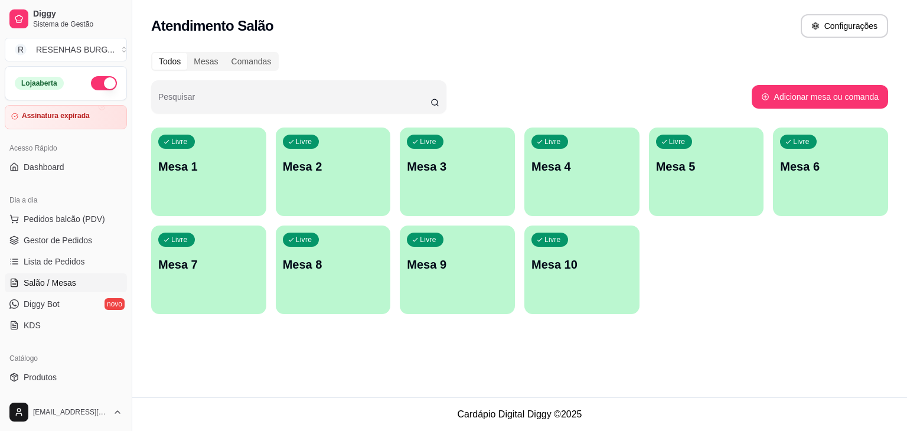
click at [238, 162] on p "Mesa 1" at bounding box center [208, 166] width 101 height 17
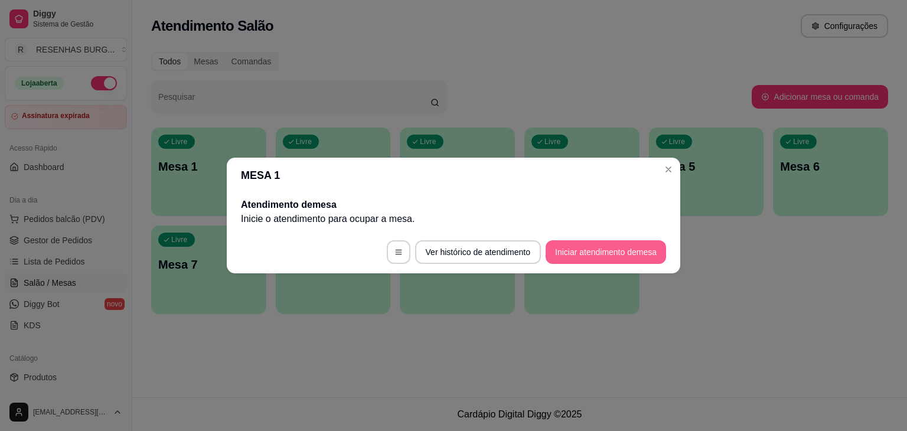
click at [591, 252] on button "Iniciar atendimento de mesa" at bounding box center [605, 252] width 120 height 24
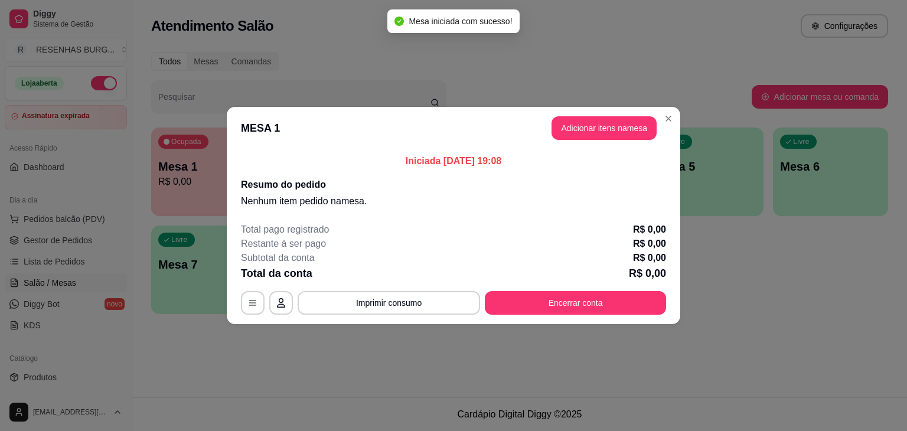
click at [579, 135] on button "Adicionar itens na mesa" at bounding box center [603, 128] width 105 height 24
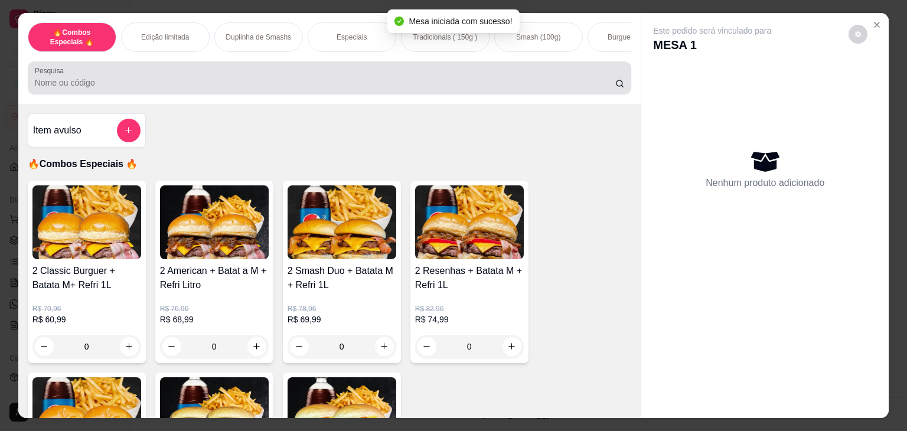
click at [289, 82] on input "Pesquisa" at bounding box center [325, 83] width 580 height 12
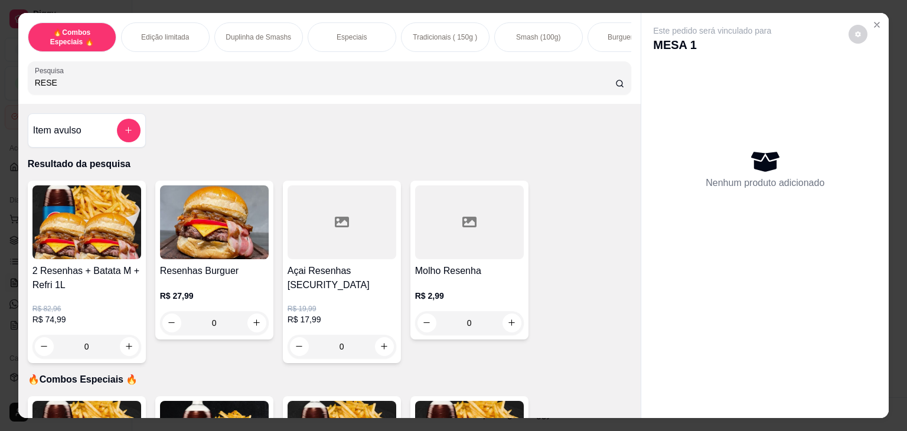
type input "RESE"
click at [189, 217] on img at bounding box center [214, 222] width 109 height 74
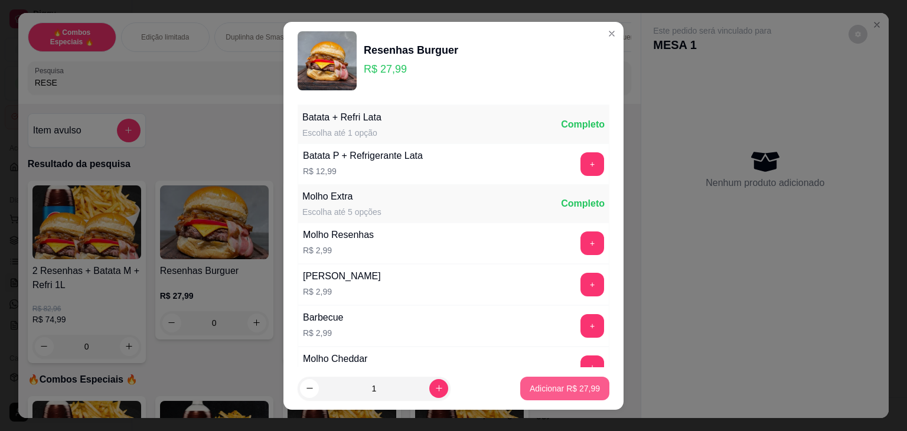
click at [546, 383] on p "Adicionar R$ 27,99" at bounding box center [564, 388] width 70 height 12
type input "1"
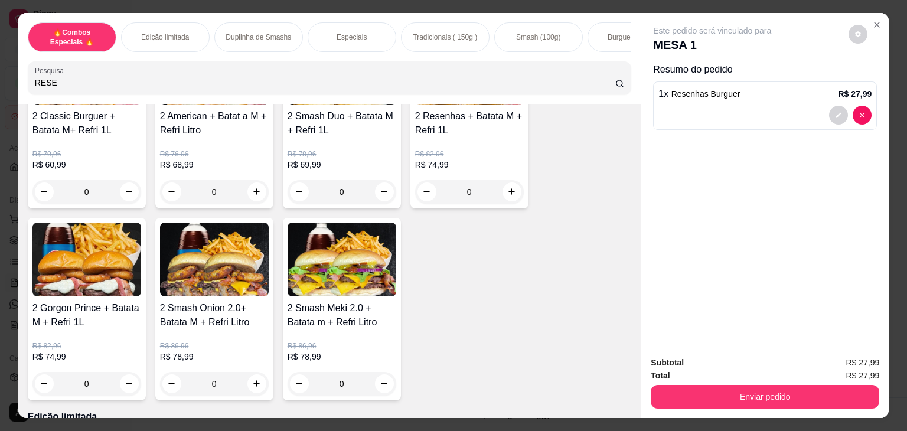
scroll to position [295, 0]
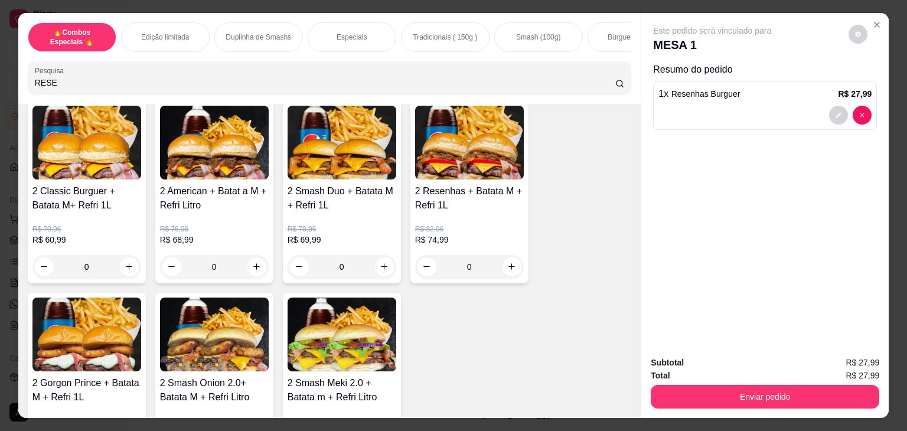
drag, startPoint x: 67, startPoint y: 87, endPoint x: 0, endPoint y: 76, distance: 67.5
click at [3, 78] on div "🔥Combos Especiais 🔥 Edição limitada Duplinha de Smashs Especiais Tradicionais (…" at bounding box center [453, 215] width 907 height 431
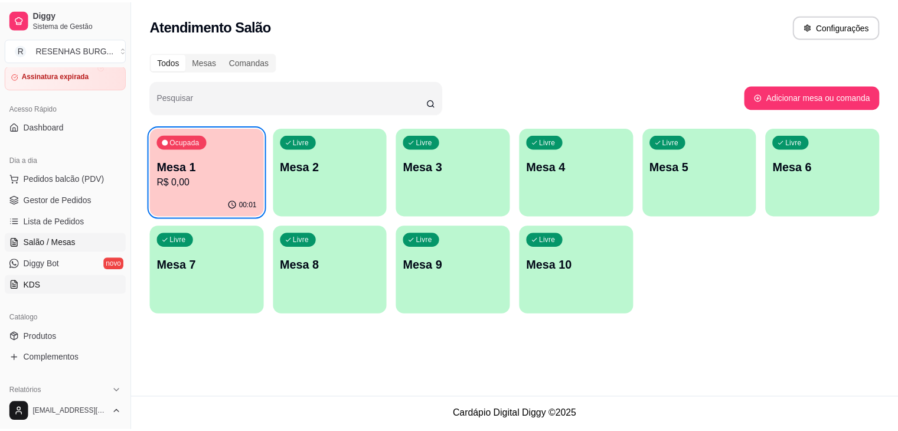
scroll to position [59, 0]
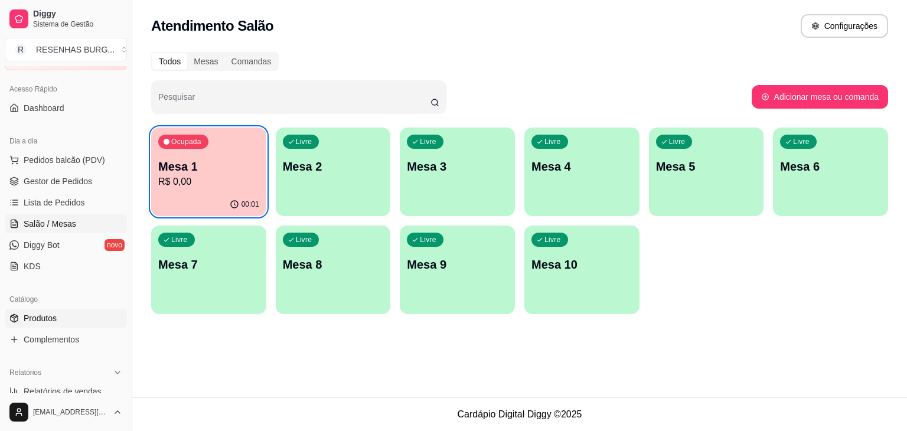
click at [49, 315] on span "Produtos" at bounding box center [40, 318] width 33 height 12
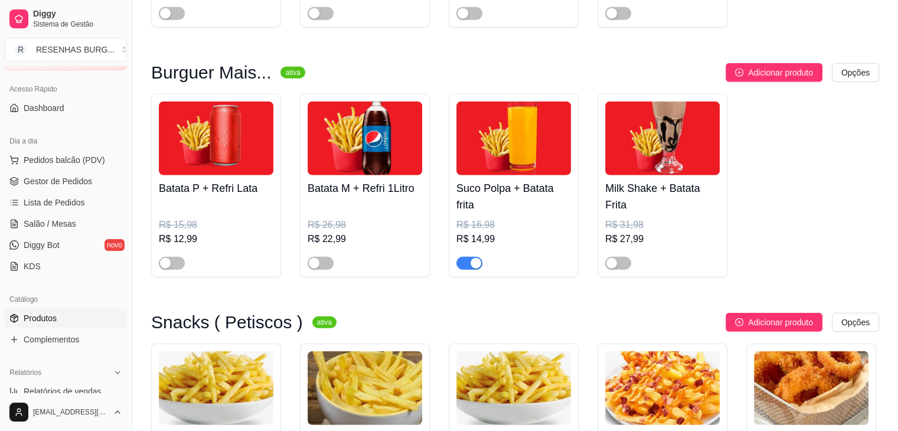
scroll to position [2892, 0]
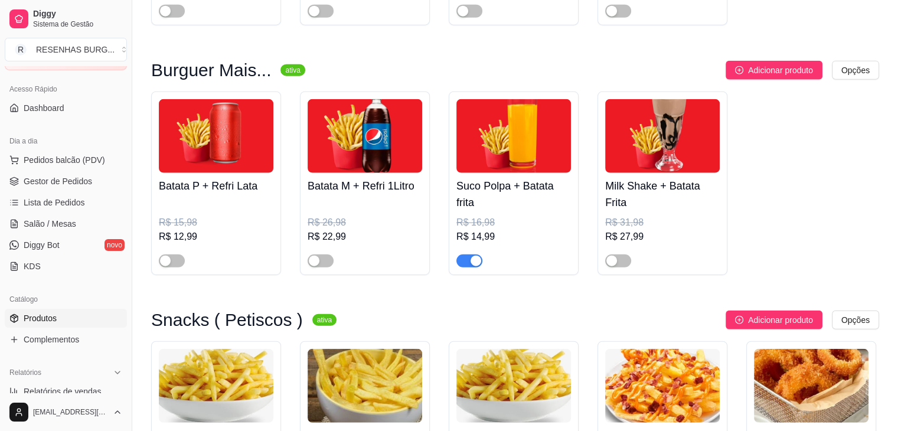
click at [165, 265] on div "Batata P + Refri Lata R$ 15,98 R$ 12,99" at bounding box center [216, 183] width 130 height 184
click at [168, 256] on div "button" at bounding box center [165, 261] width 11 height 11
click at [322, 259] on span "button" at bounding box center [321, 260] width 26 height 13
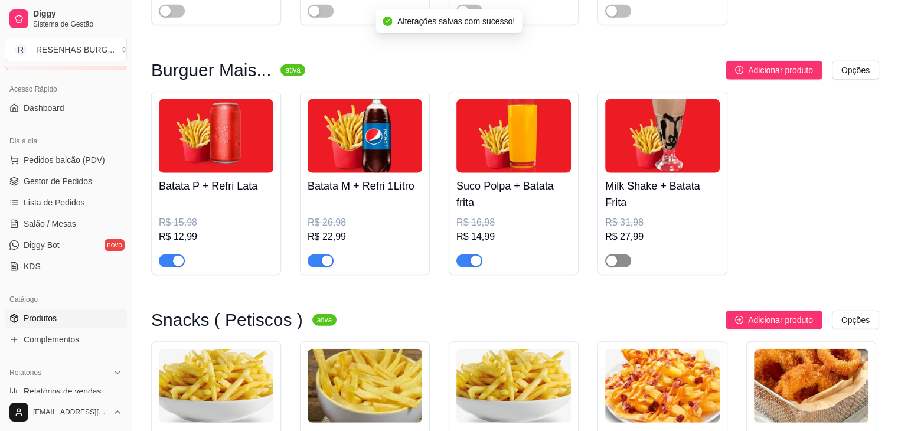
click at [618, 258] on span "button" at bounding box center [618, 260] width 26 height 13
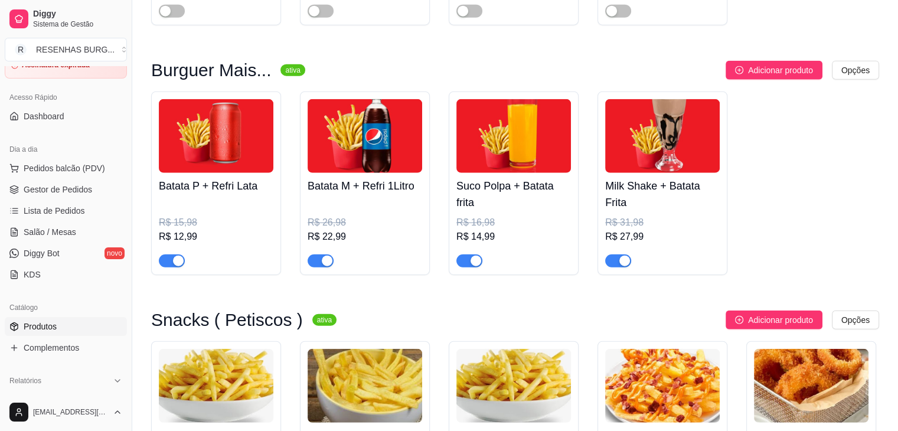
scroll to position [0, 0]
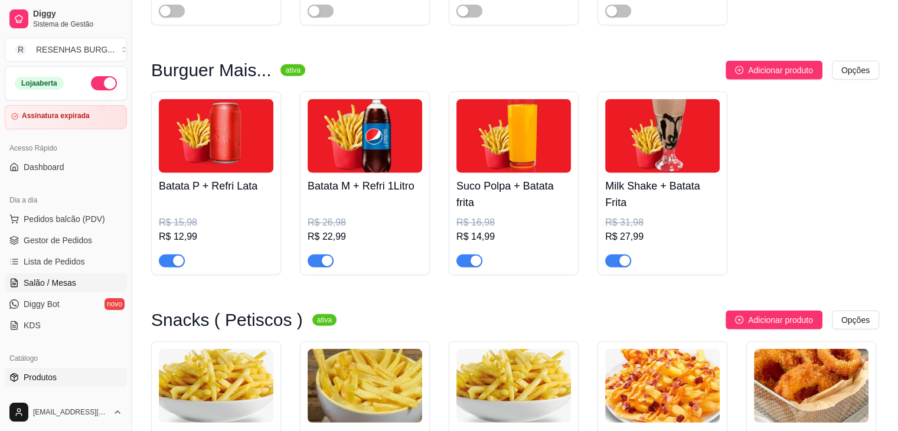
click at [62, 283] on span "Salão / Mesas" at bounding box center [50, 283] width 53 height 12
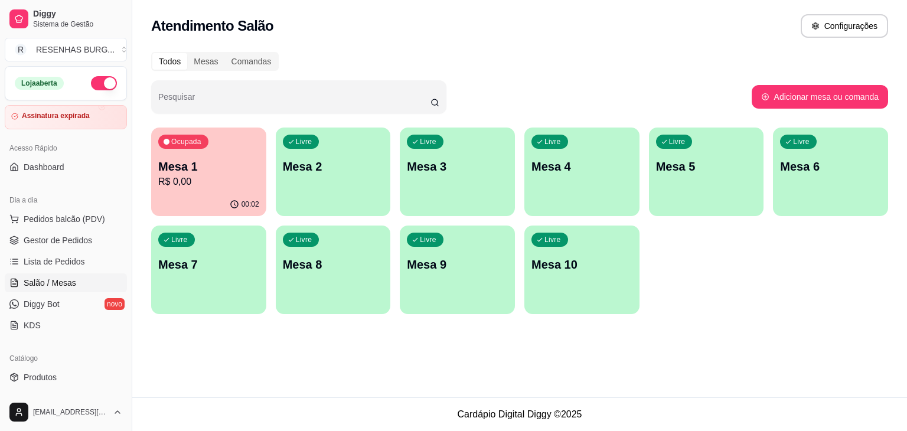
click at [201, 161] on p "Mesa 1" at bounding box center [208, 166] width 101 height 17
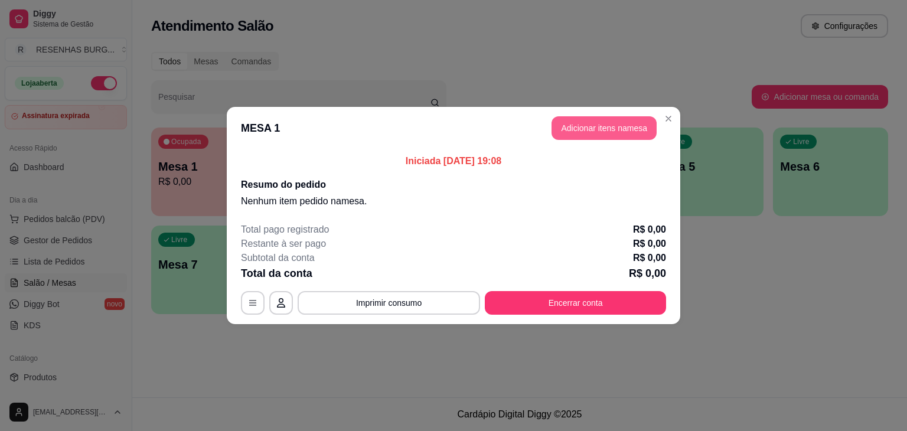
click at [626, 119] on button "Adicionar itens na mesa" at bounding box center [603, 128] width 105 height 24
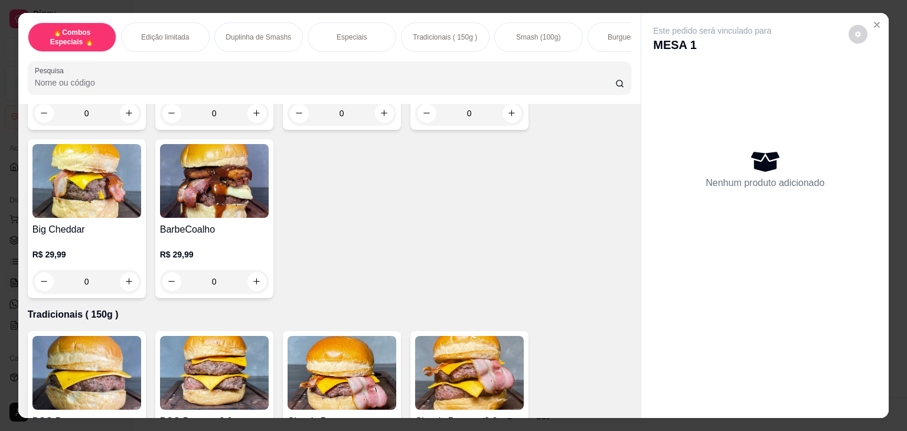
scroll to position [1003, 0]
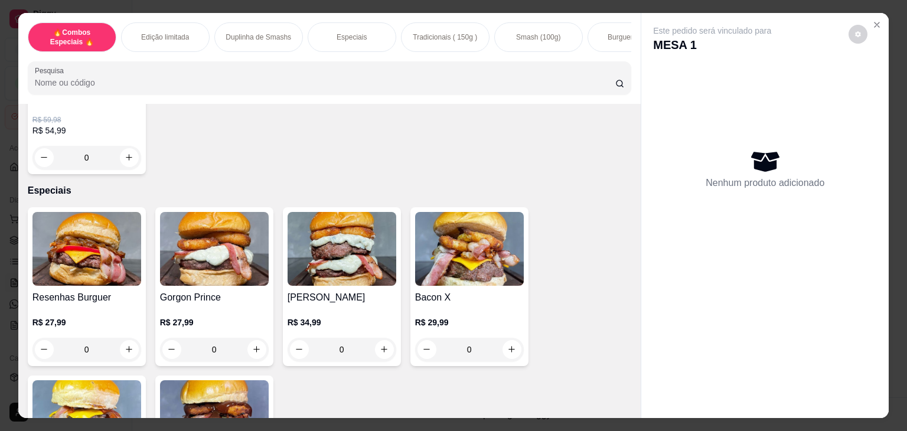
click at [50, 261] on img at bounding box center [86, 249] width 109 height 74
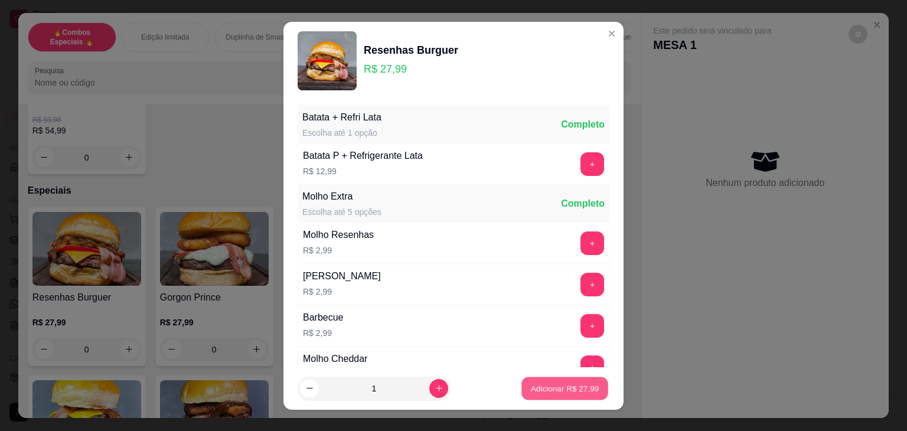
click at [538, 384] on p "Adicionar R$ 27,99" at bounding box center [565, 387] width 68 height 11
type input "1"
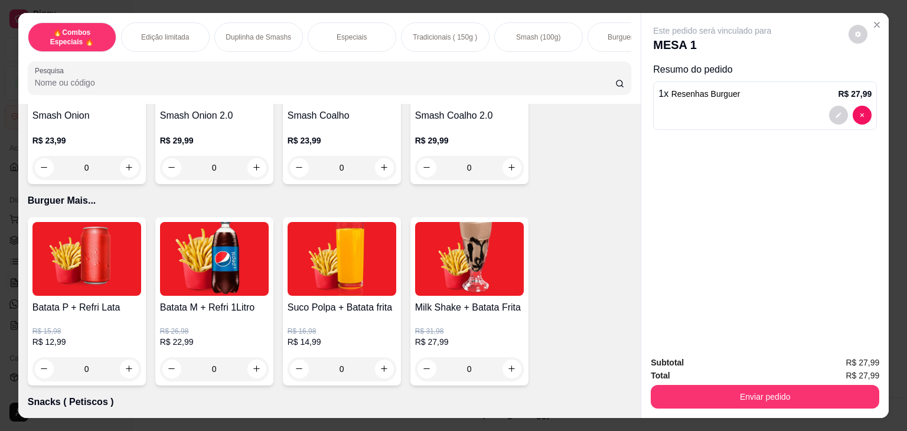
scroll to position [2302, 0]
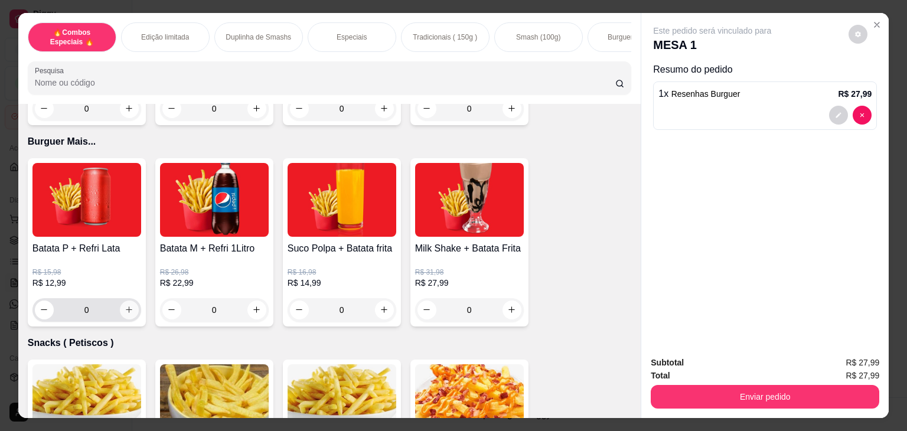
click at [125, 309] on icon "increase-product-quantity" at bounding box center [129, 309] width 9 height 9
type input "1"
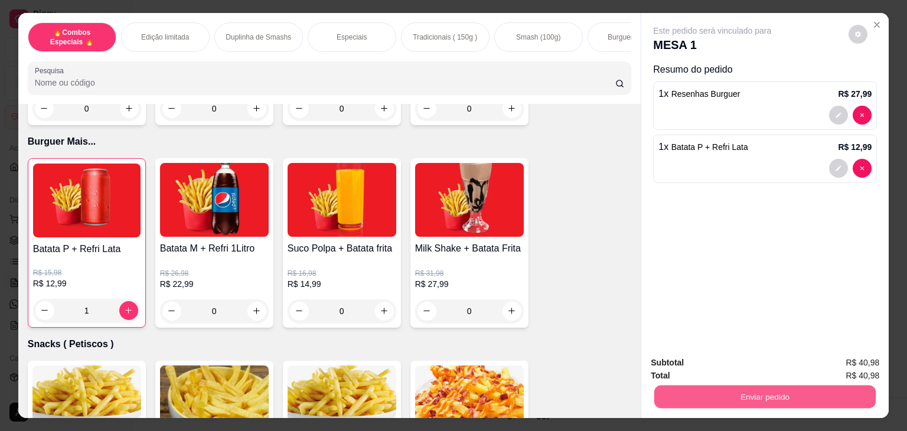
click at [688, 393] on button "Enviar pedido" at bounding box center [764, 396] width 221 height 23
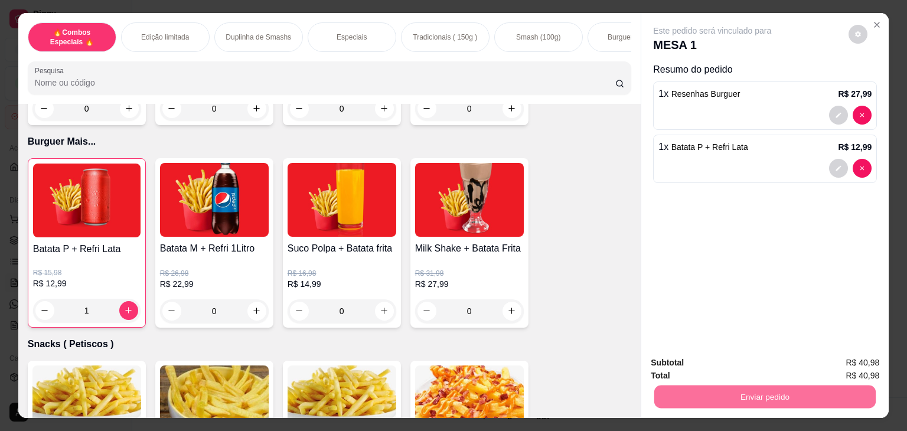
click at [747, 364] on button "Não registrar e enviar pedido" at bounding box center [725, 363] width 119 height 22
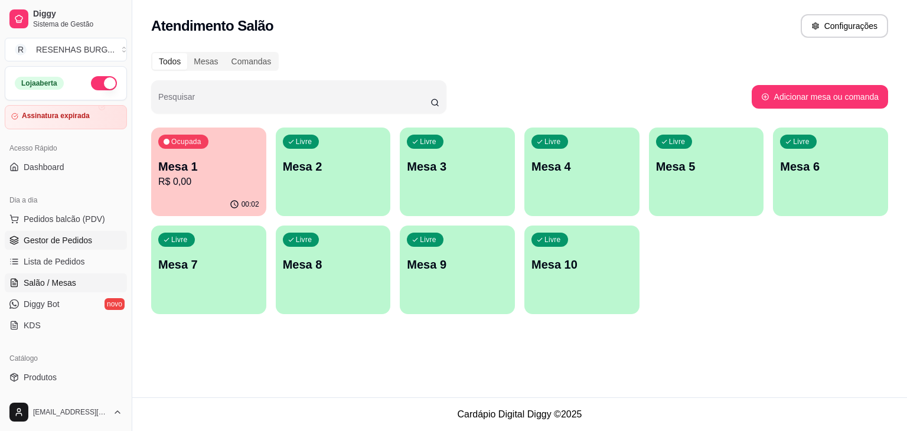
click at [74, 244] on span "Gestor de Pedidos" at bounding box center [58, 240] width 68 height 12
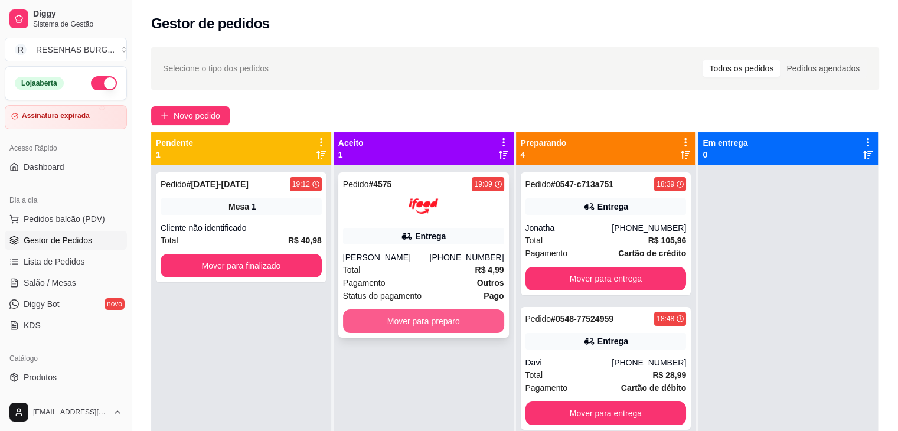
click at [427, 318] on button "Mover para preparo" at bounding box center [423, 321] width 161 height 24
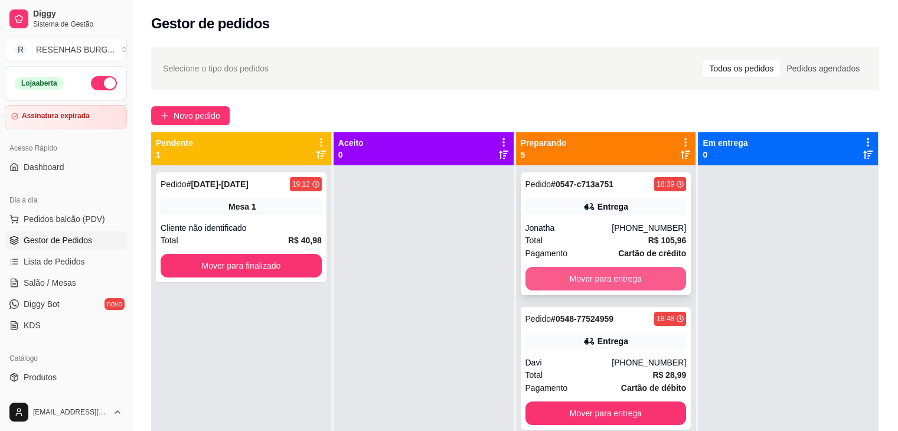
click at [575, 282] on button "Mover para entrega" at bounding box center [605, 279] width 161 height 24
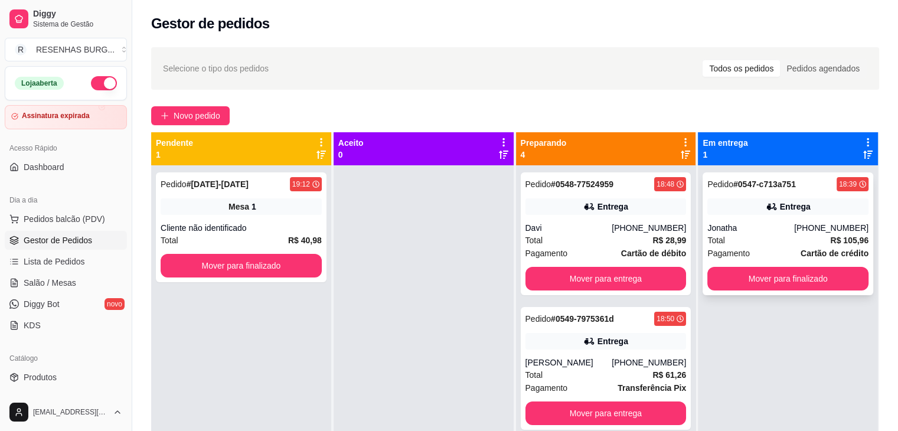
click at [742, 211] on div "Entrega" at bounding box center [787, 206] width 161 height 17
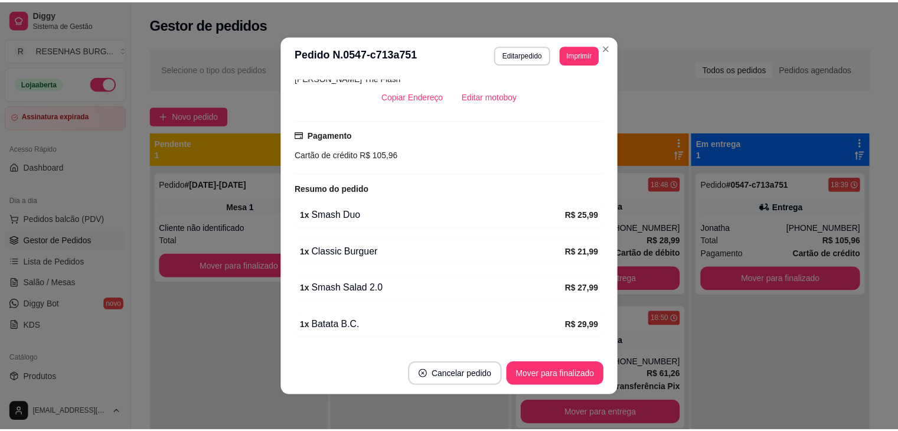
scroll to position [341, 0]
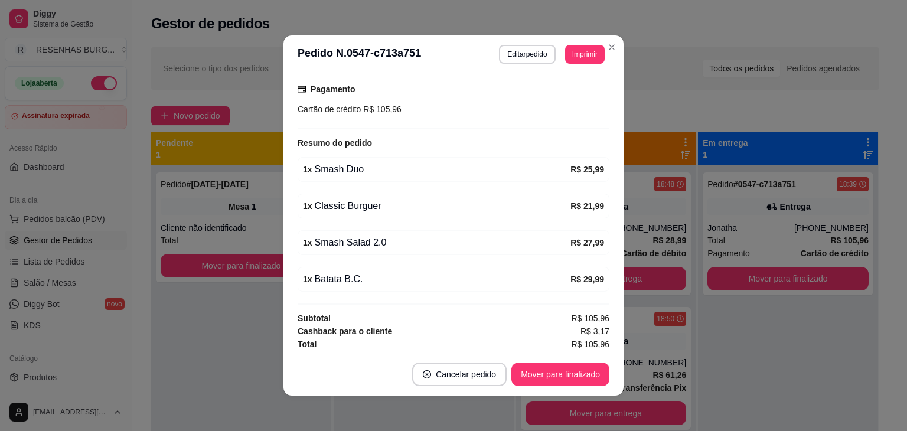
click at [612, 58] on header "**********" at bounding box center [453, 54] width 340 height 38
click at [611, 56] on header "**********" at bounding box center [453, 54] width 340 height 38
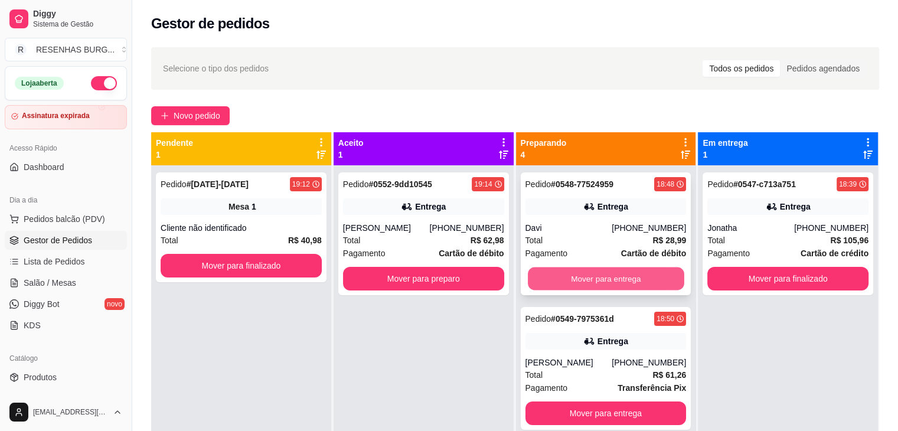
click at [611, 284] on button "Mover para entrega" at bounding box center [606, 278] width 156 height 23
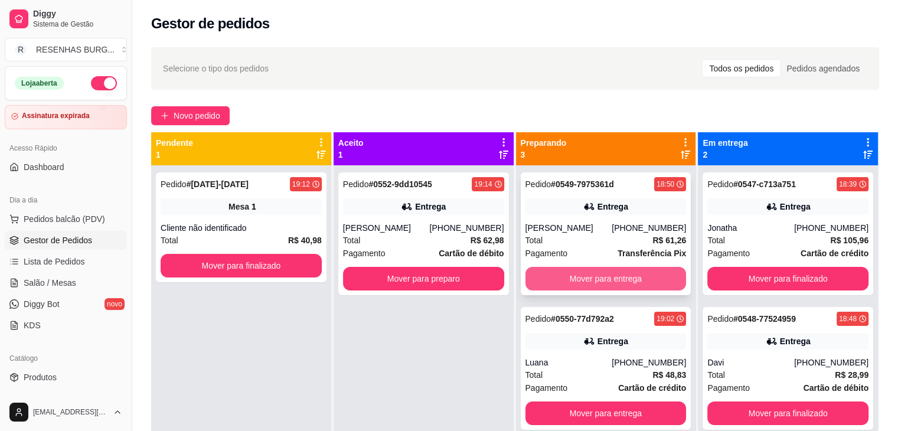
click at [616, 270] on button "Mover para entrega" at bounding box center [605, 279] width 161 height 24
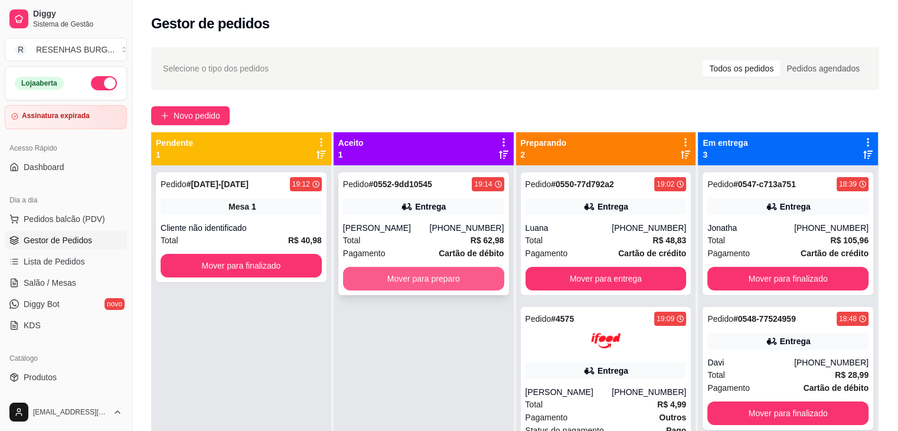
click at [442, 286] on button "Mover para preparo" at bounding box center [423, 279] width 161 height 24
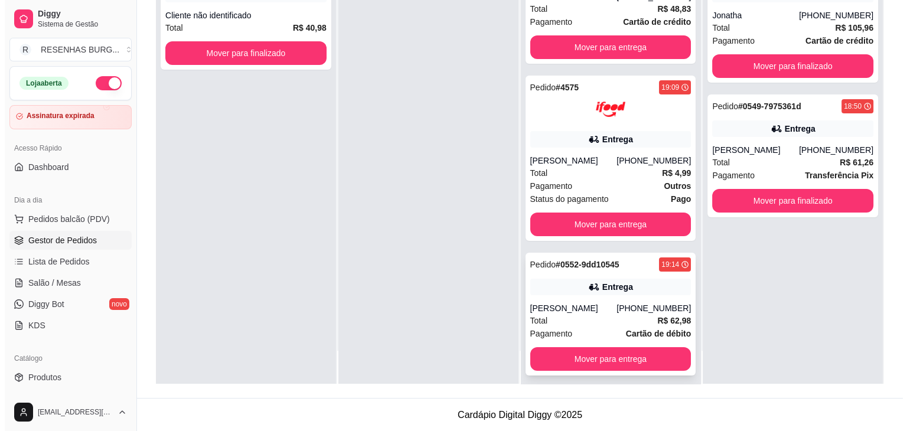
scroll to position [27, 0]
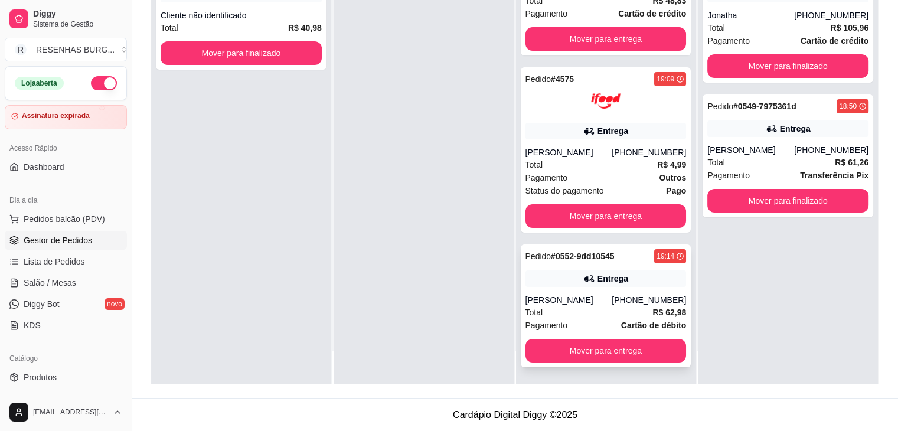
click at [555, 292] on div "Pedido # 0552-9dd10545 19:14 Entrega Louize rocha [PHONE_NUMBER] Total R$ 62,98…" at bounding box center [606, 305] width 171 height 123
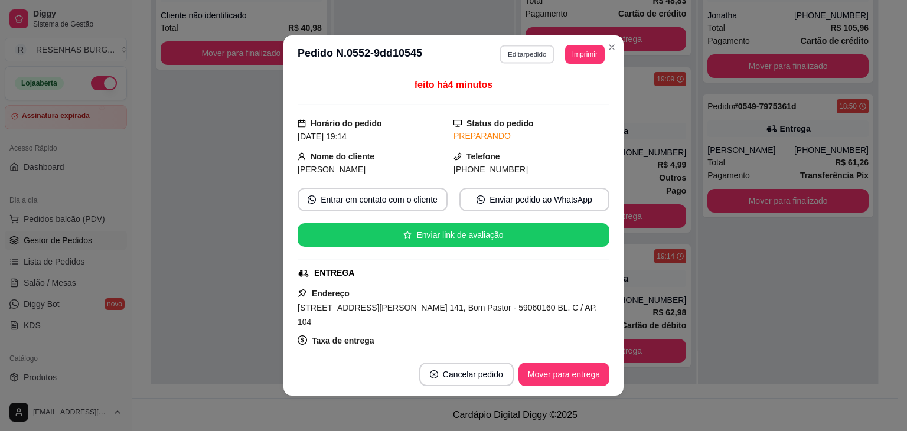
click at [516, 60] on button "Editar pedido" at bounding box center [527, 54] width 55 height 18
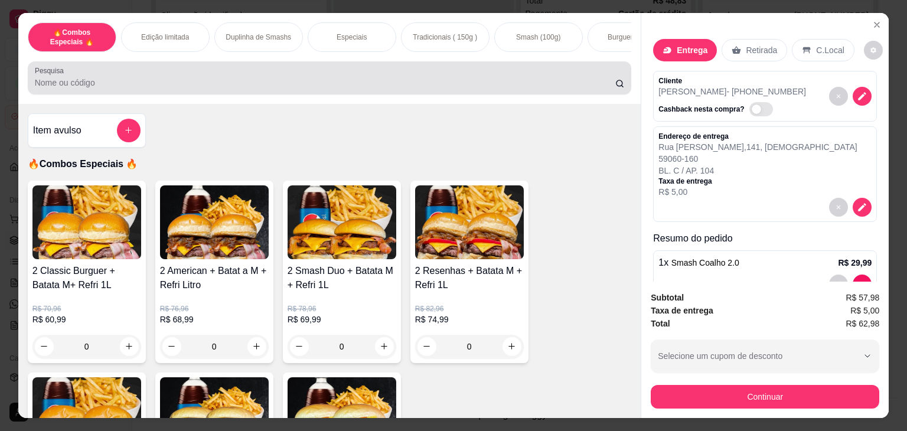
click at [202, 78] on div at bounding box center [330, 78] width 590 height 24
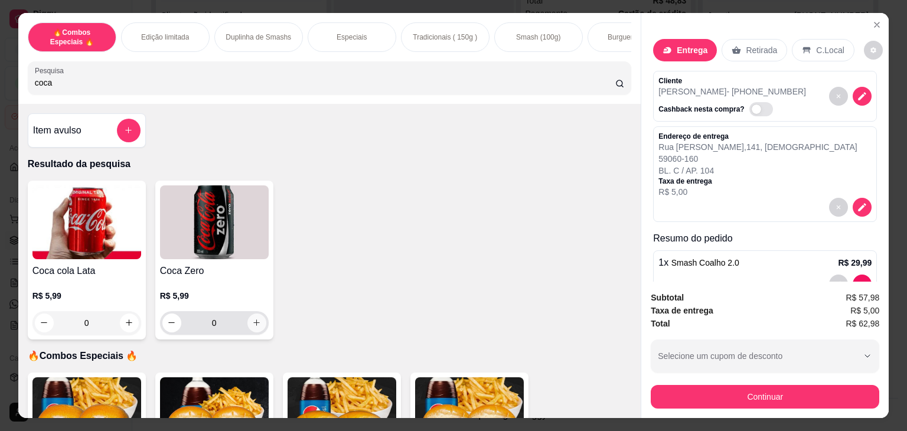
type input "coca"
click at [253, 332] on button "increase-product-quantity" at bounding box center [256, 322] width 19 height 19
type input "1"
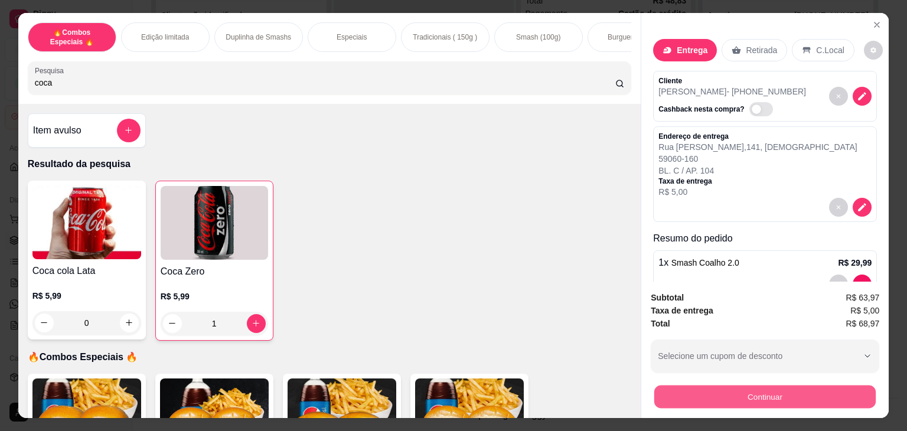
click at [699, 386] on button "Continuar" at bounding box center [764, 396] width 221 height 23
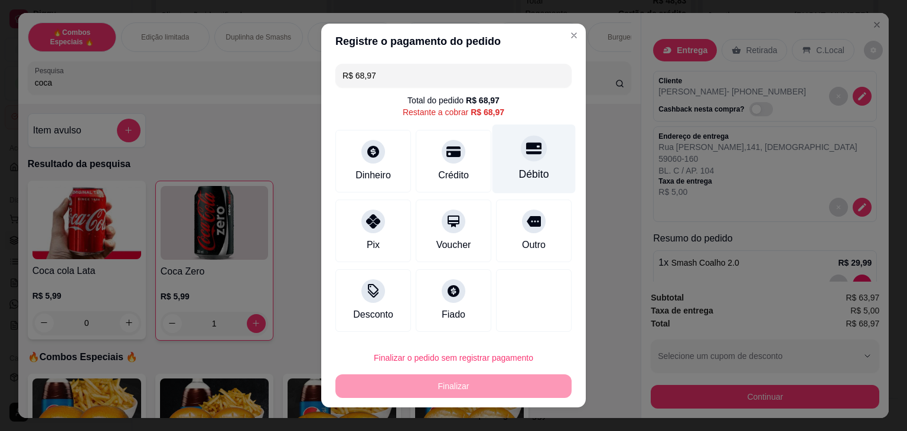
click at [512, 159] on div "Débito" at bounding box center [533, 159] width 83 height 69
type input "R$ 0,00"
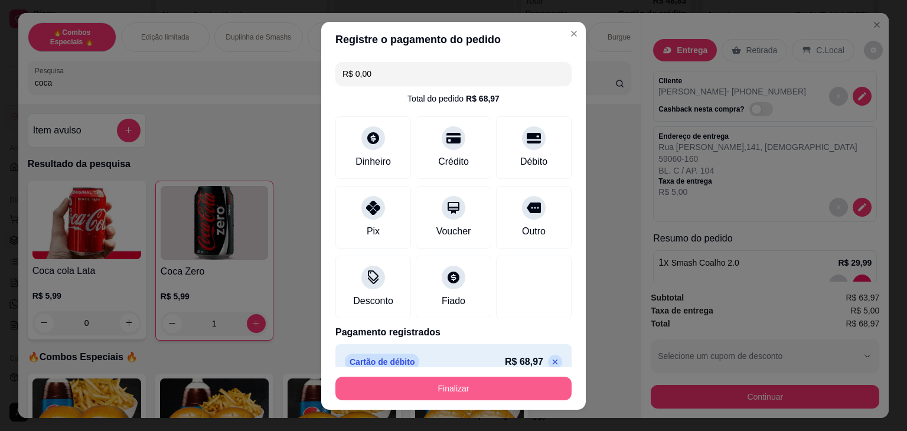
click at [465, 393] on button "Finalizar" at bounding box center [453, 389] width 236 height 24
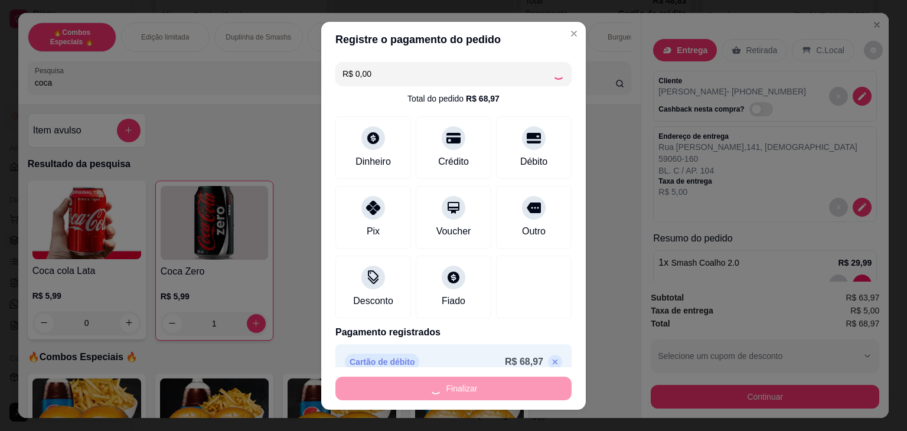
type input "0"
type input "-R$ 68,97"
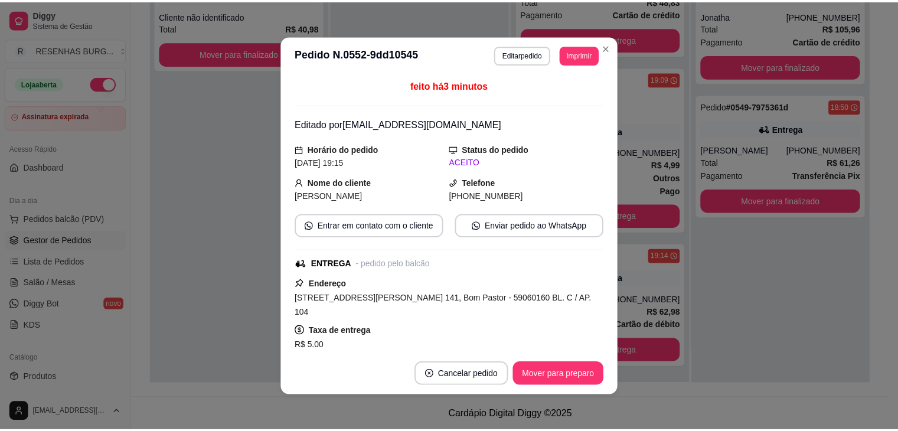
scroll to position [0, 0]
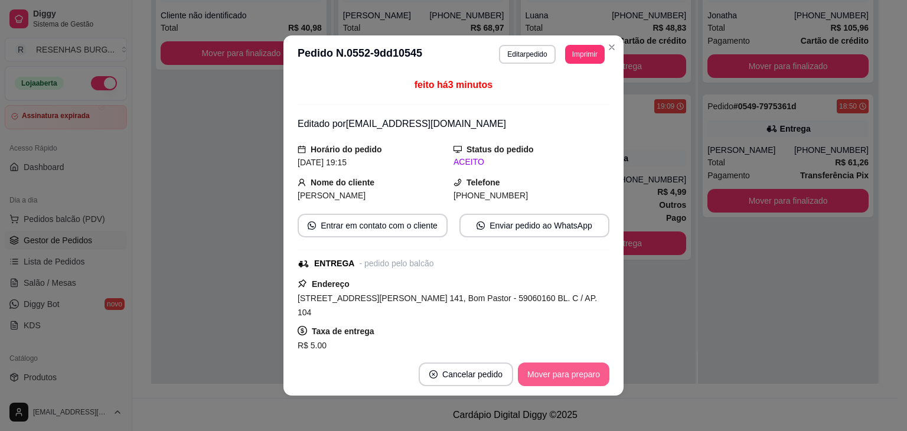
click at [574, 371] on button "Mover para preparo" at bounding box center [563, 374] width 91 height 24
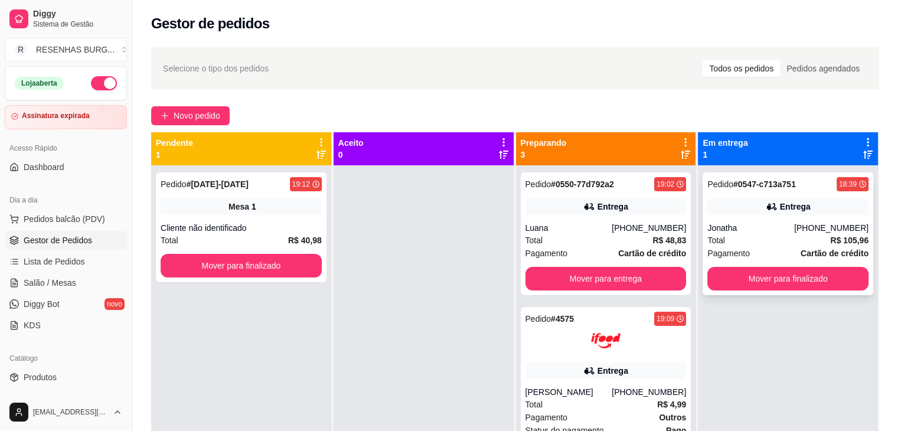
click at [769, 219] on div "Pedido # 0547-c713a751 18:39 Entrega Jonatha [PHONE_NUMBER] Total R$ 105,96 Pag…" at bounding box center [787, 233] width 171 height 123
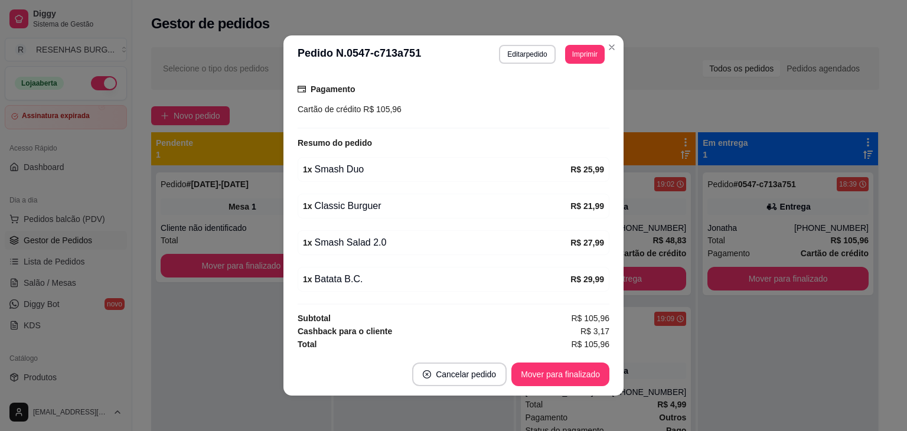
scroll to position [282, 0]
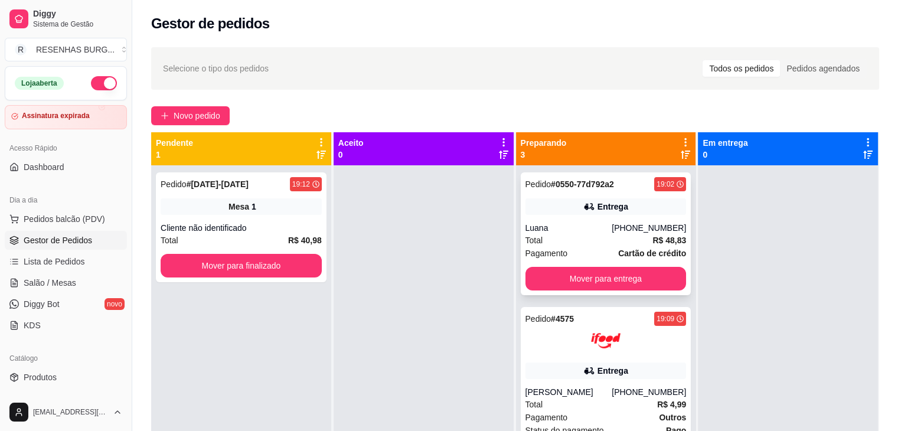
click at [565, 225] on div "Luana" at bounding box center [568, 228] width 87 height 12
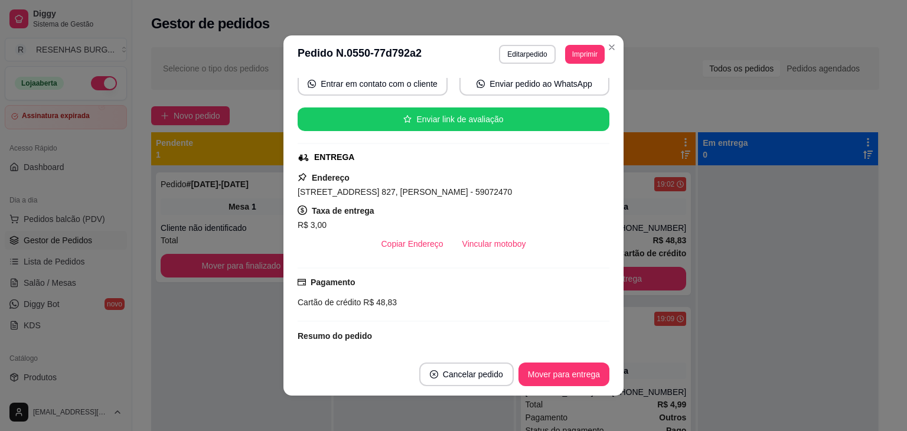
scroll to position [118, 0]
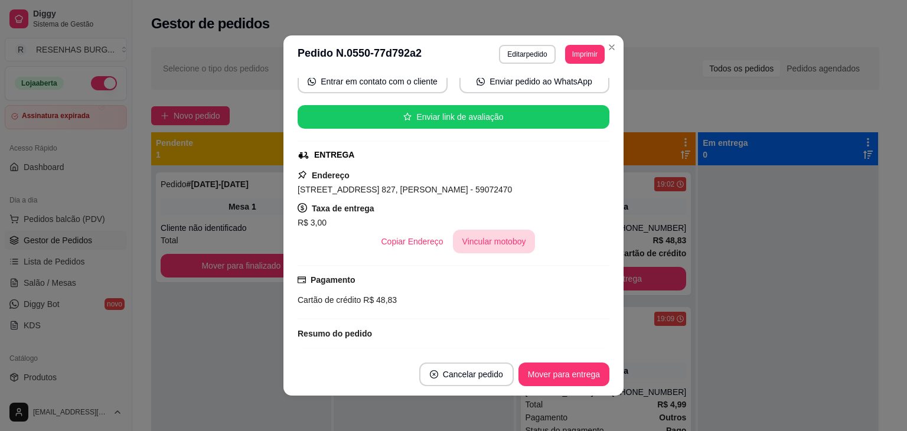
click at [479, 238] on button "Vincular motoboy" at bounding box center [494, 242] width 83 height 24
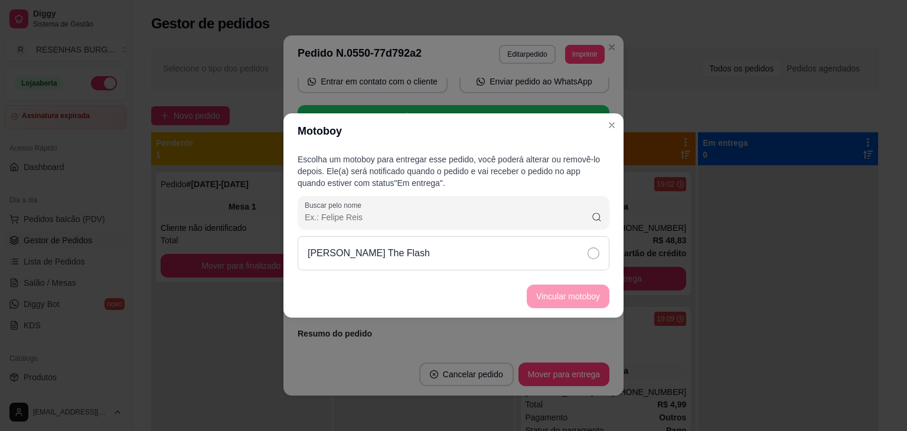
click at [583, 255] on div "[PERSON_NAME] The Flash" at bounding box center [453, 253] width 312 height 34
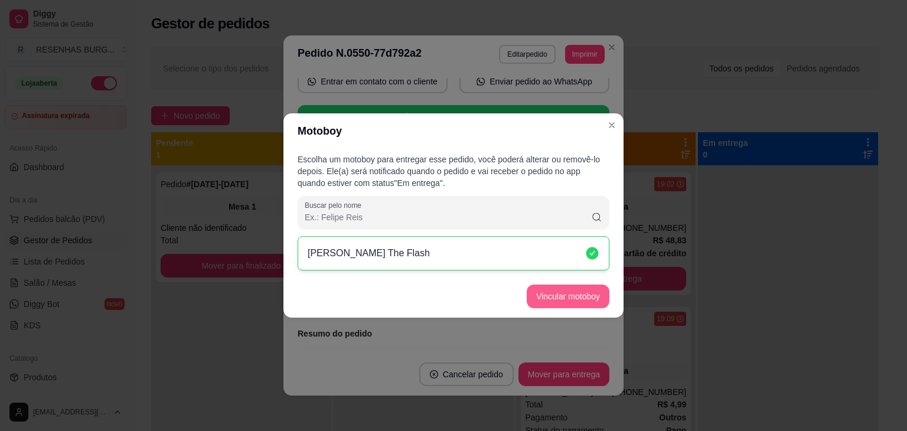
click at [593, 297] on button "Vincular motoboy" at bounding box center [567, 296] width 83 height 24
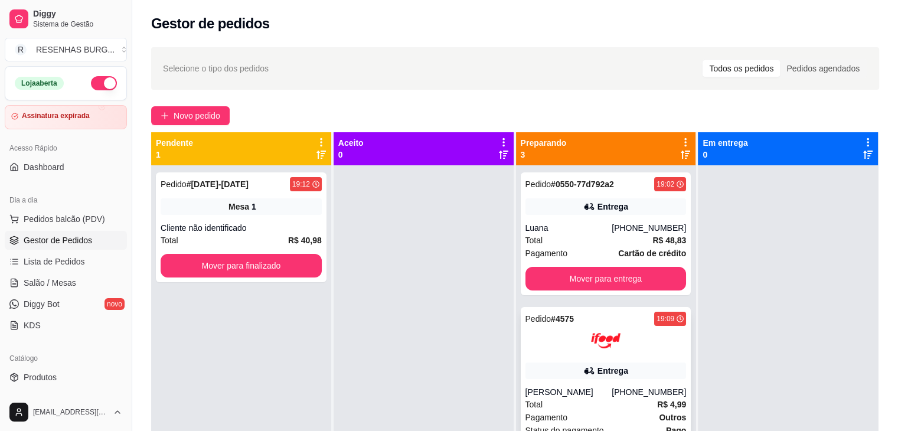
click at [591, 355] on img at bounding box center [606, 341] width 30 height 30
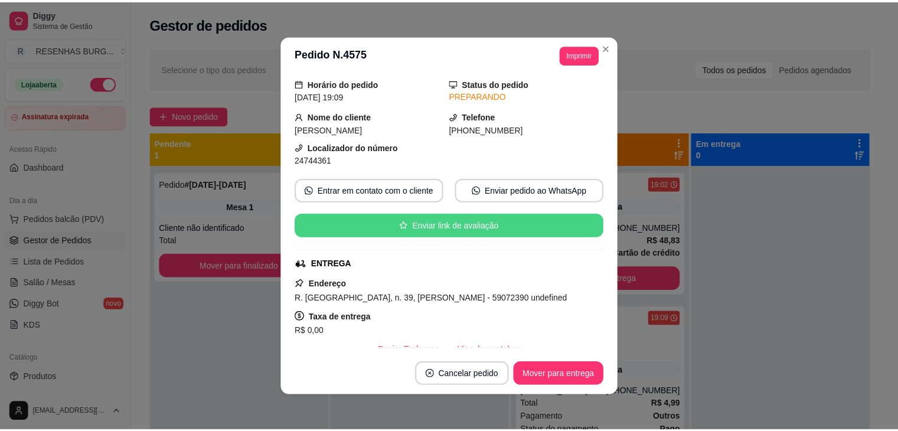
scroll to position [59, 0]
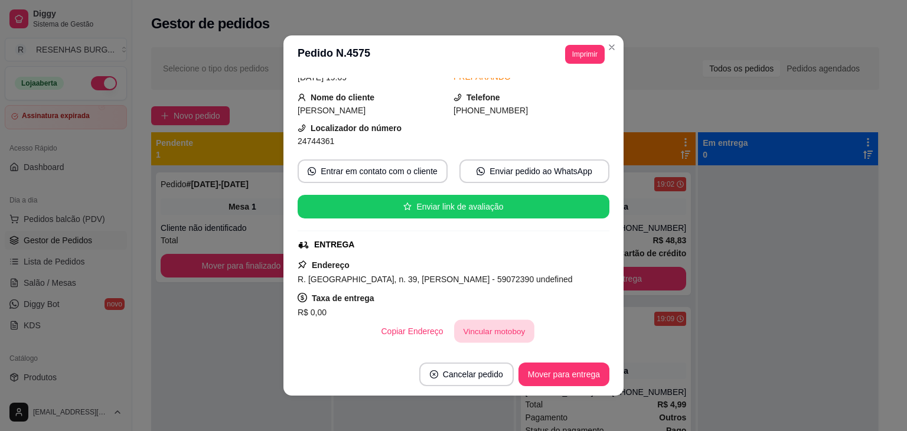
click at [483, 322] on button "Vincular motoboy" at bounding box center [494, 331] width 80 height 23
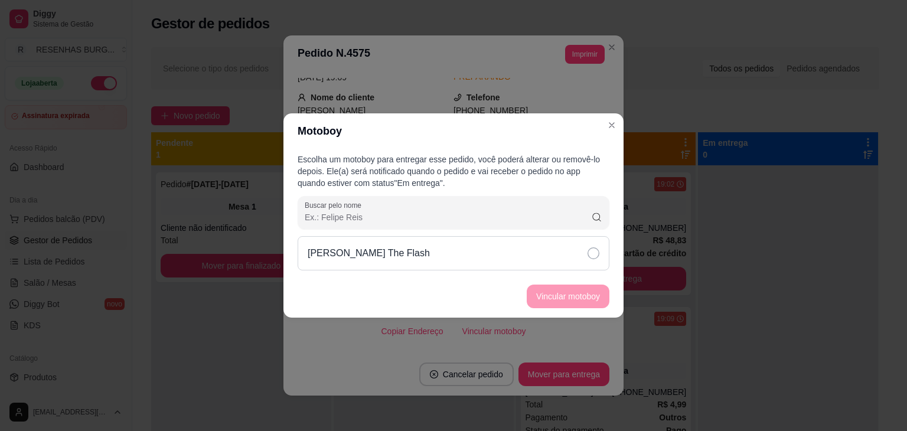
click at [564, 254] on div "[PERSON_NAME] The Flash" at bounding box center [453, 253] width 312 height 34
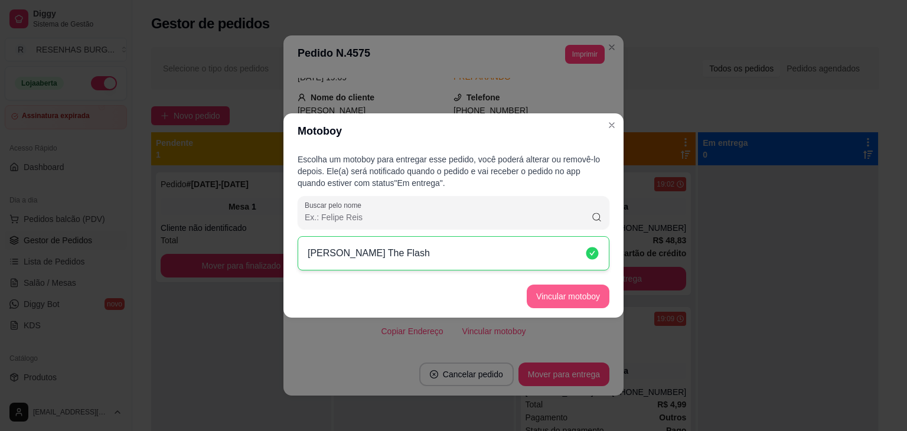
click at [581, 302] on button "Vincular motoboy" at bounding box center [567, 296] width 83 height 24
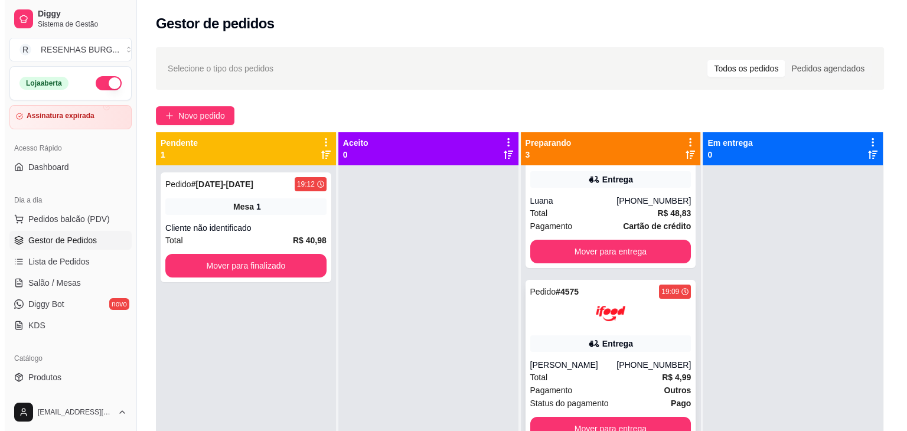
scroll to position [33, 0]
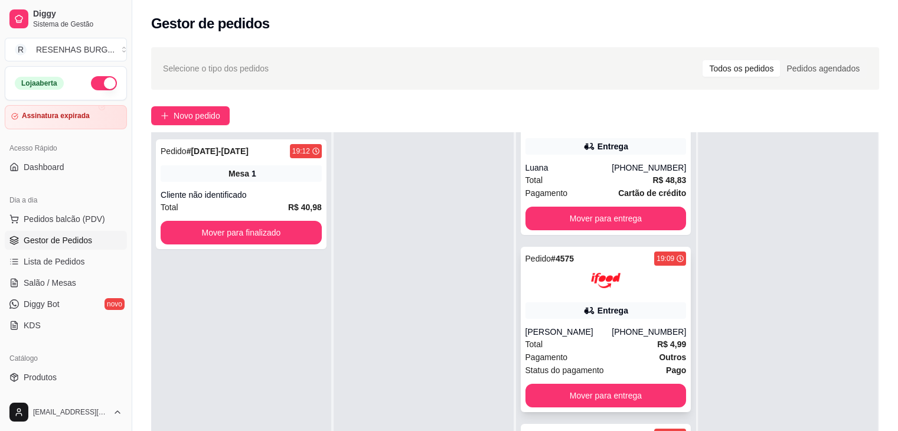
click at [555, 289] on div at bounding box center [605, 281] width 161 height 30
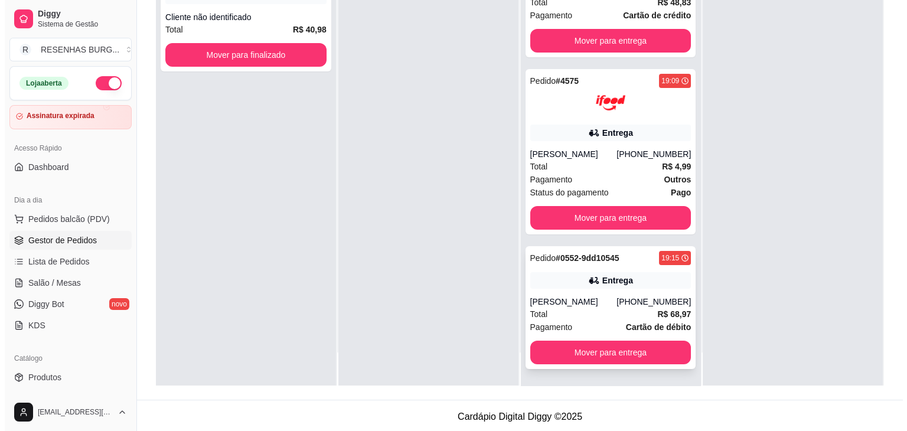
scroll to position [179, 0]
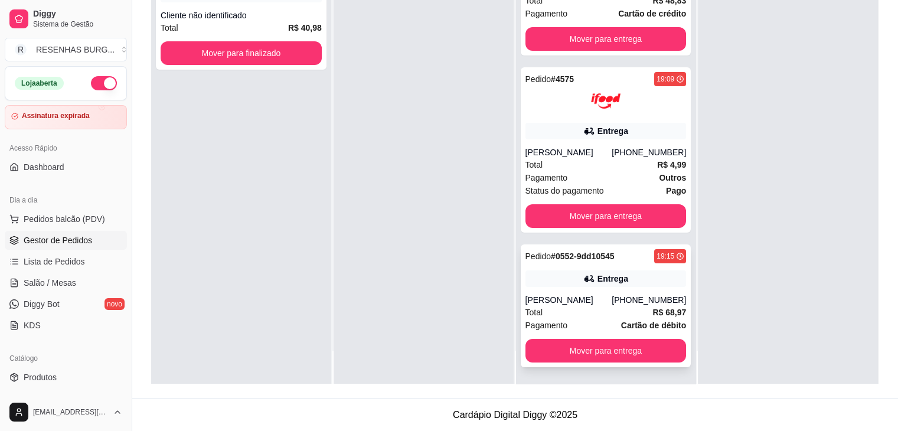
click at [578, 294] on div "[PERSON_NAME]" at bounding box center [568, 300] width 87 height 12
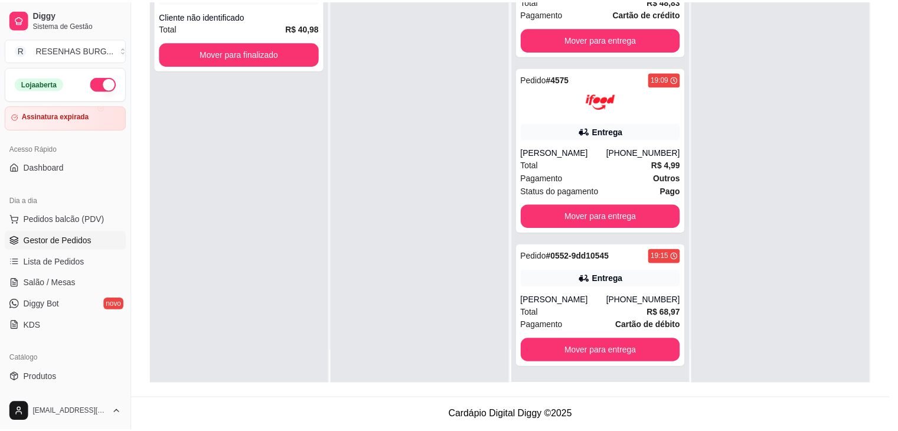
scroll to position [118, 0]
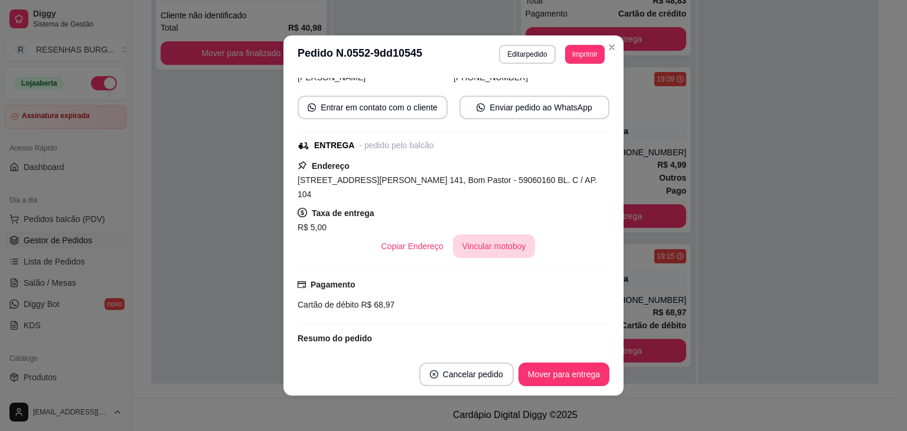
click at [508, 234] on button "Vincular motoboy" at bounding box center [494, 246] width 83 height 24
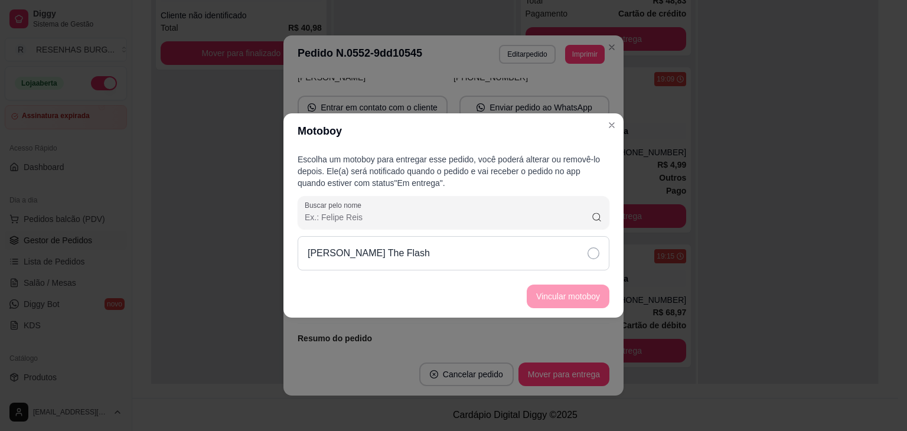
click at [590, 251] on icon at bounding box center [593, 253] width 12 height 12
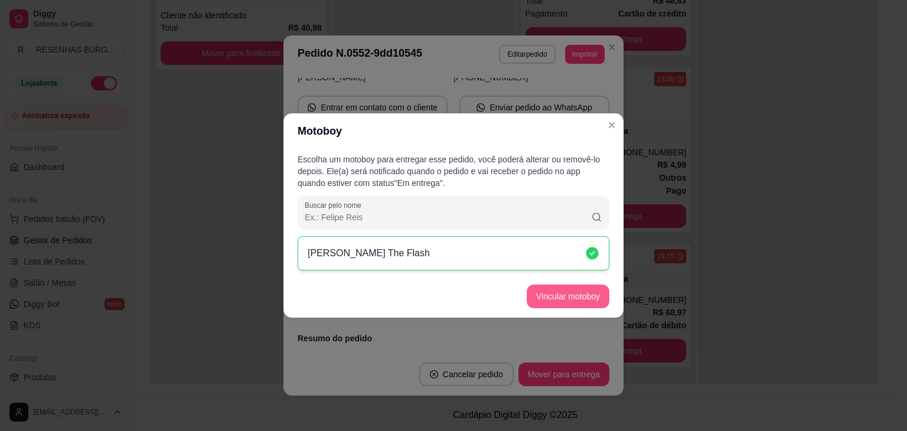
click at [568, 301] on button "Vincular motoboy" at bounding box center [567, 296] width 83 height 24
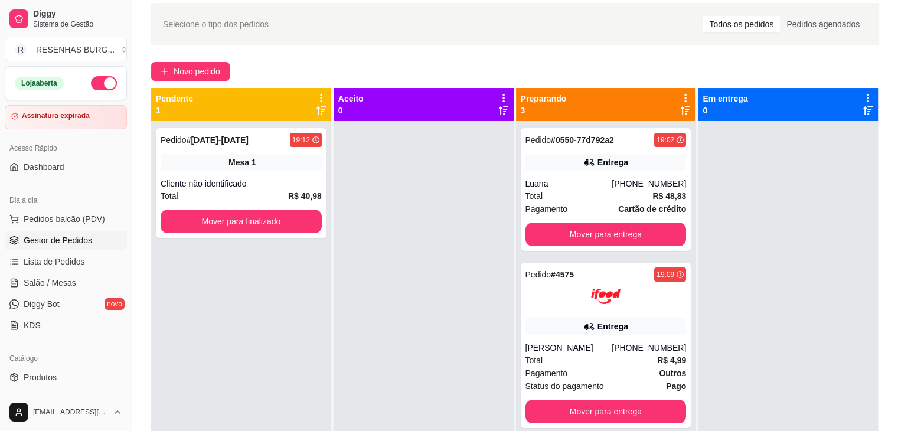
scroll to position [0, 0]
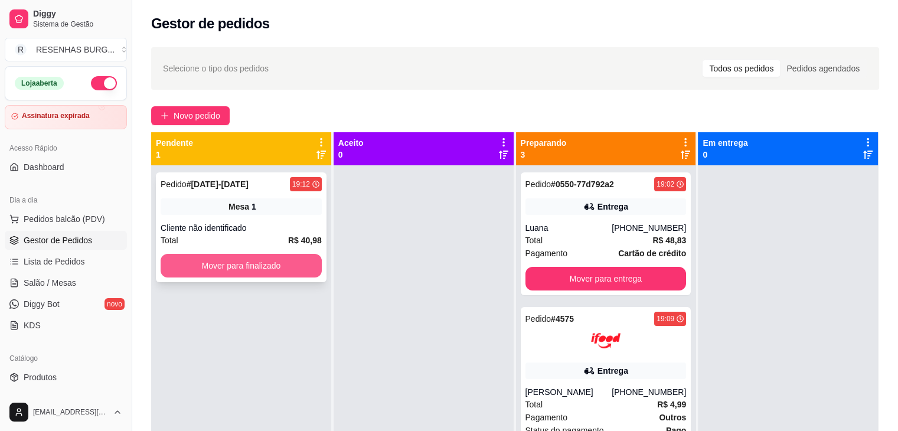
click at [256, 260] on button "Mover para finalizado" at bounding box center [241, 266] width 161 height 24
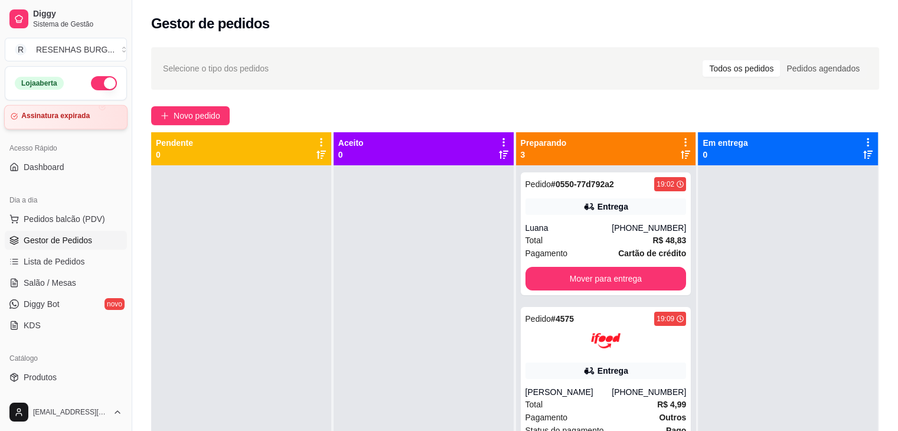
click at [67, 121] on div "Assinatura expirada" at bounding box center [65, 117] width 123 height 24
click at [624, 283] on button "Mover para entrega" at bounding box center [605, 279] width 161 height 24
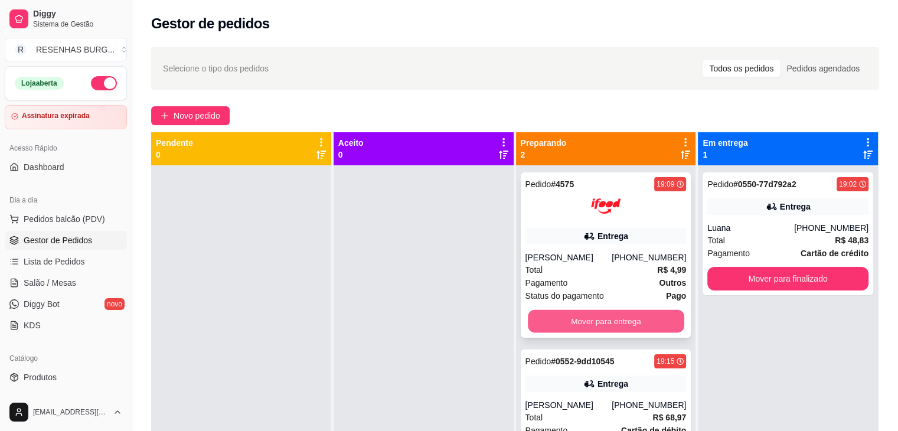
click at [616, 324] on button "Mover para entrega" at bounding box center [606, 321] width 156 height 23
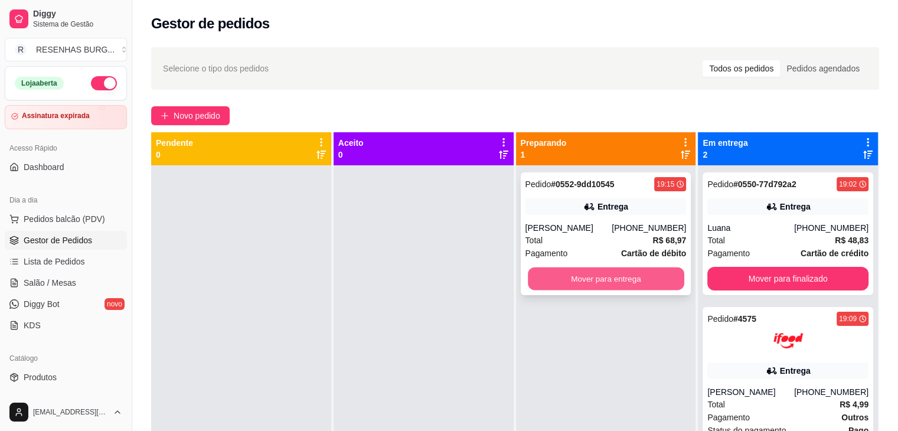
click at [595, 278] on button "Mover para entrega" at bounding box center [606, 278] width 156 height 23
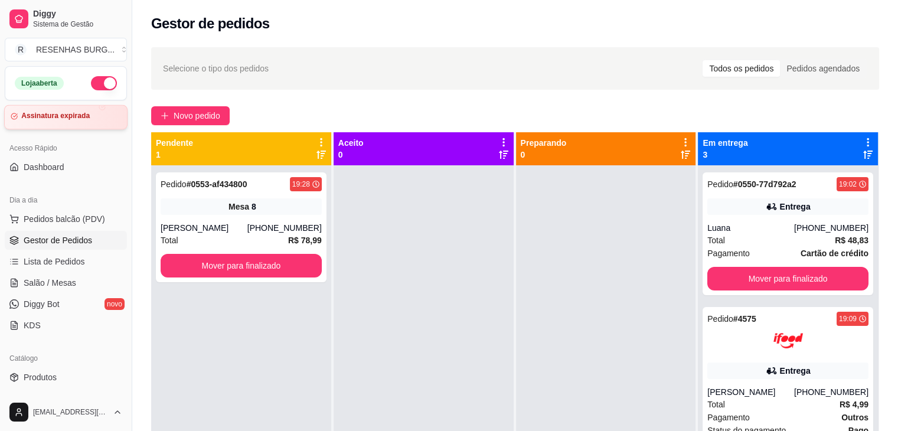
click at [53, 106] on div "Assinatura expirada" at bounding box center [65, 117] width 123 height 24
click at [233, 230] on div "[PERSON_NAME]" at bounding box center [204, 228] width 87 height 12
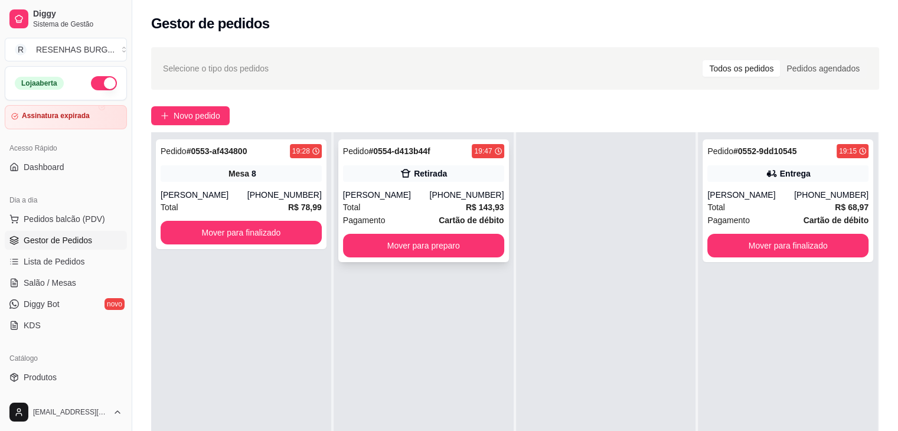
click at [407, 192] on div "[PERSON_NAME]" at bounding box center [386, 195] width 87 height 12
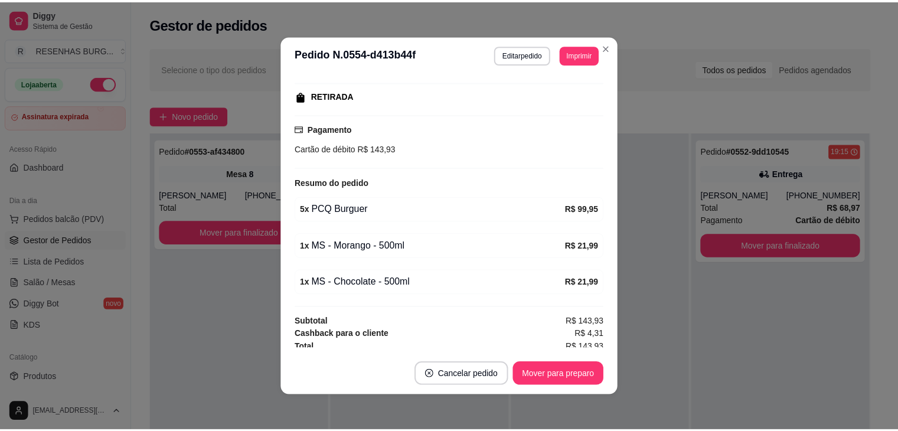
scroll to position [181, 0]
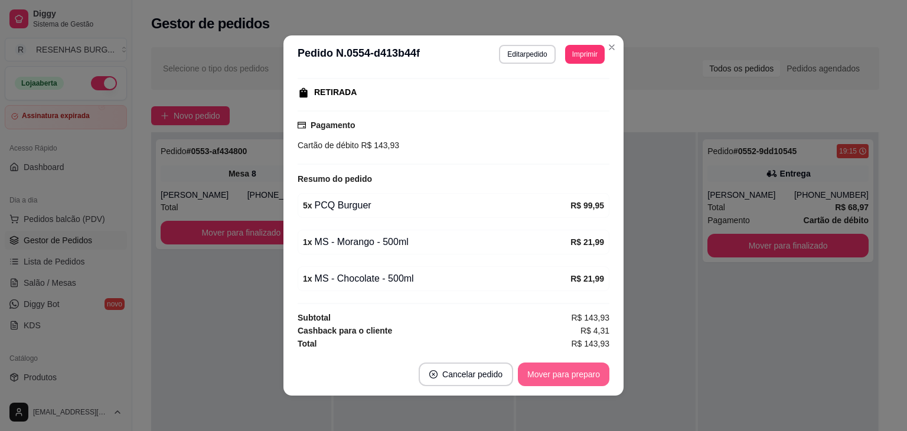
click at [562, 372] on button "Mover para preparo" at bounding box center [563, 374] width 91 height 24
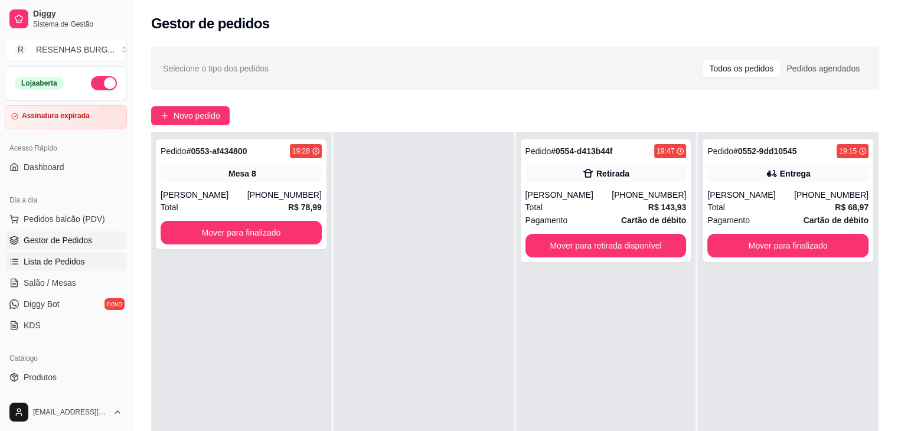
click at [72, 263] on span "Lista de Pedidos" at bounding box center [54, 262] width 61 height 12
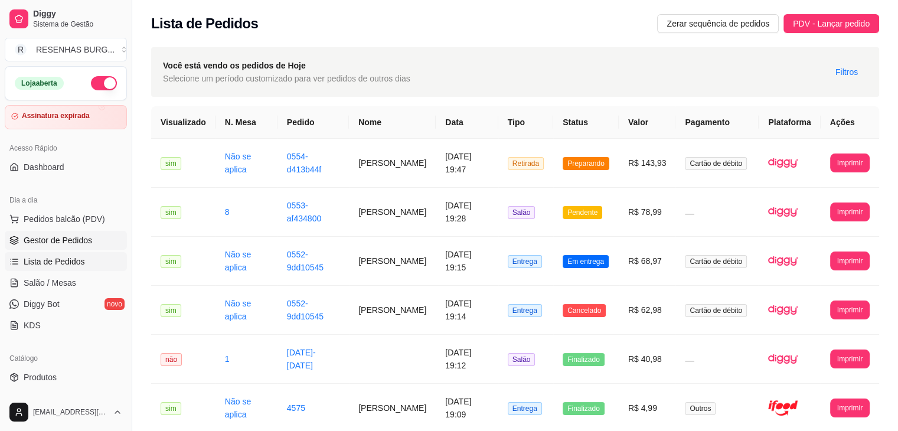
click at [62, 241] on span "Gestor de Pedidos" at bounding box center [58, 240] width 68 height 12
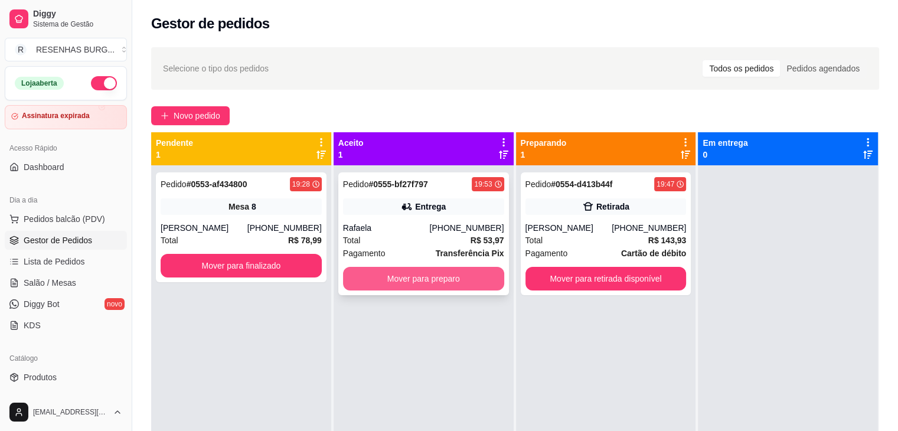
click at [410, 277] on button "Mover para preparo" at bounding box center [423, 279] width 161 height 24
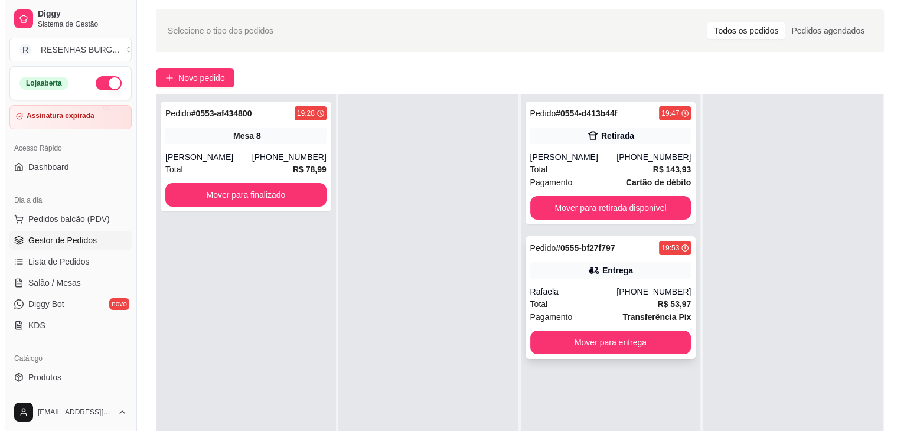
scroll to position [59, 0]
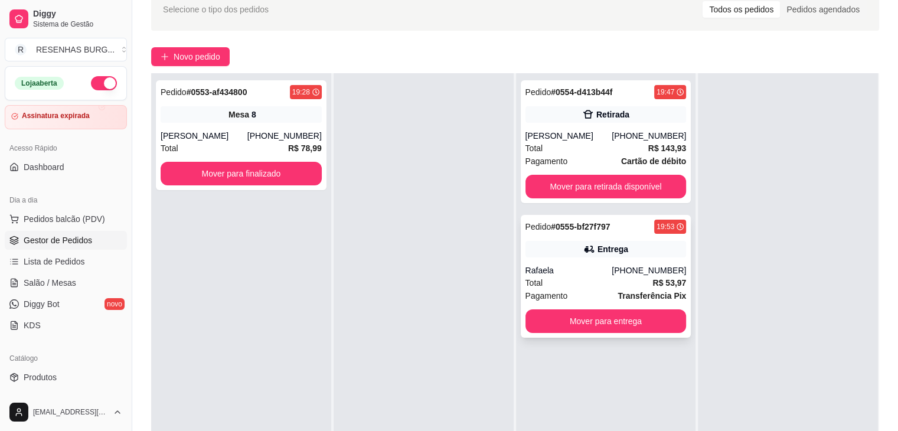
click at [631, 330] on button "Mover para entrega" at bounding box center [605, 321] width 161 height 24
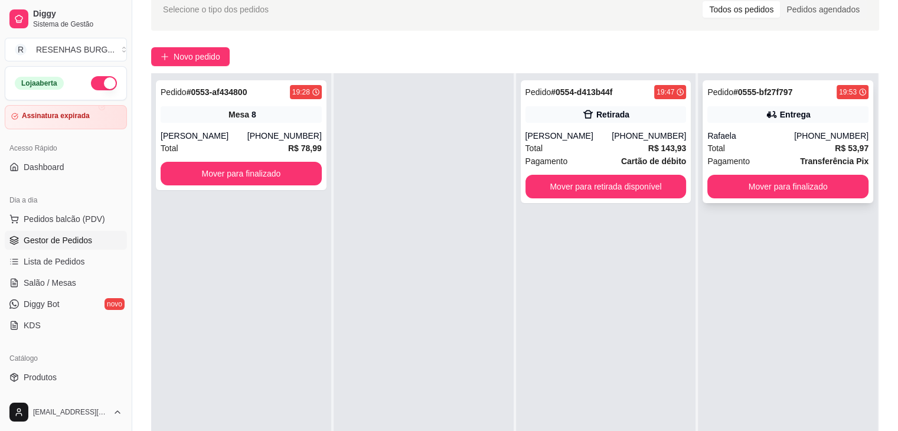
click at [782, 130] on div "Rafaela" at bounding box center [750, 136] width 87 height 12
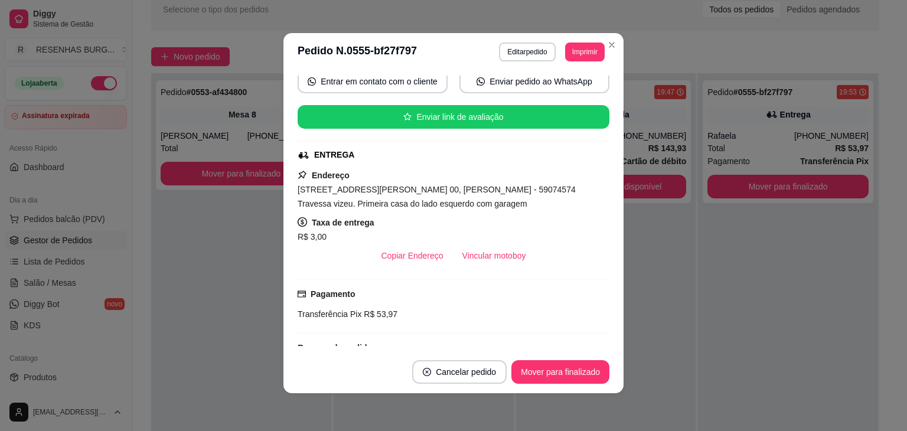
scroll to position [118, 0]
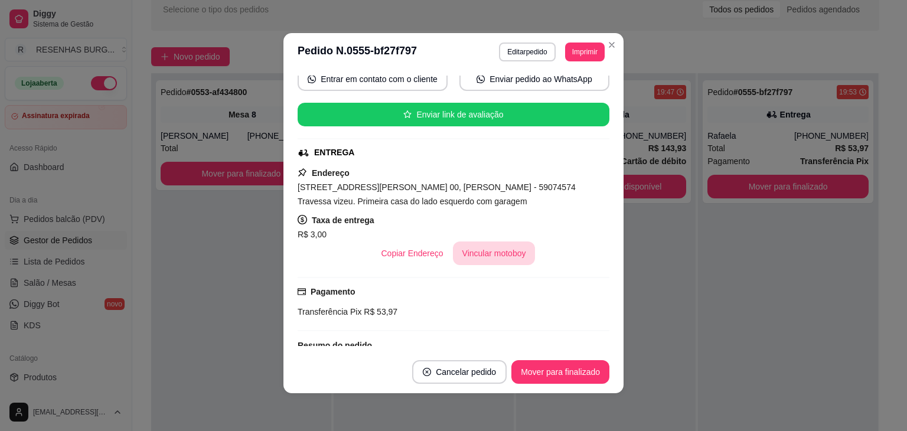
click at [509, 256] on button "Vincular motoboy" at bounding box center [494, 253] width 83 height 24
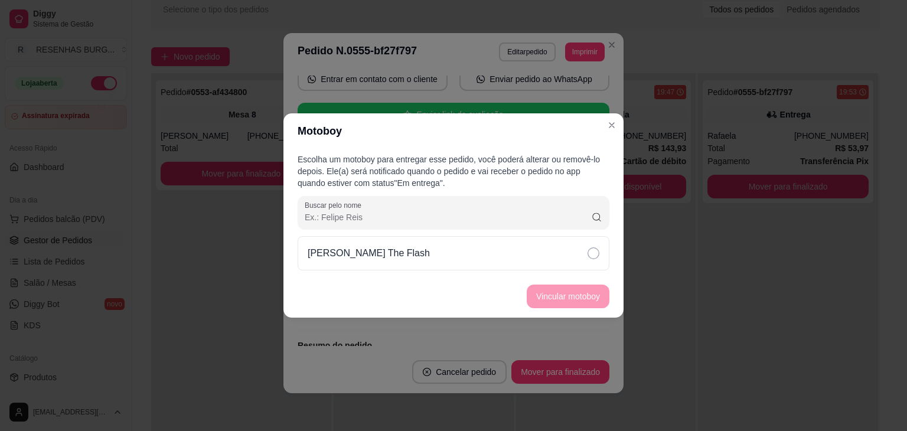
click at [593, 251] on icon at bounding box center [593, 253] width 12 height 12
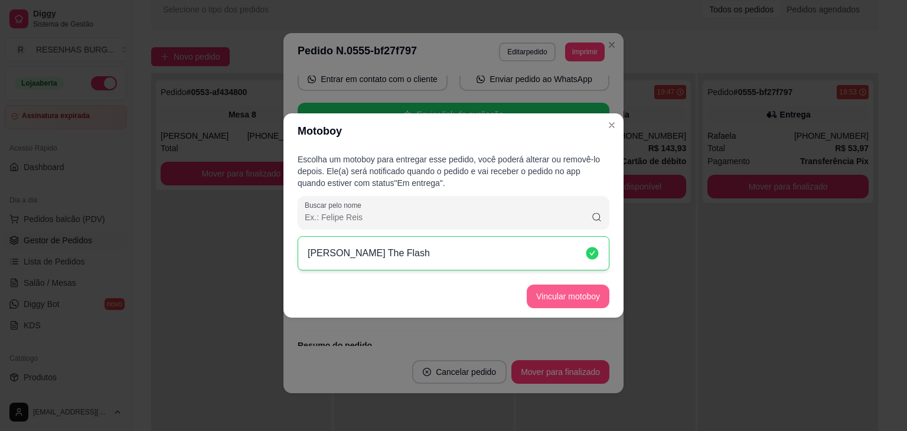
click at [582, 298] on button "Vincular motoboy" at bounding box center [567, 296] width 83 height 24
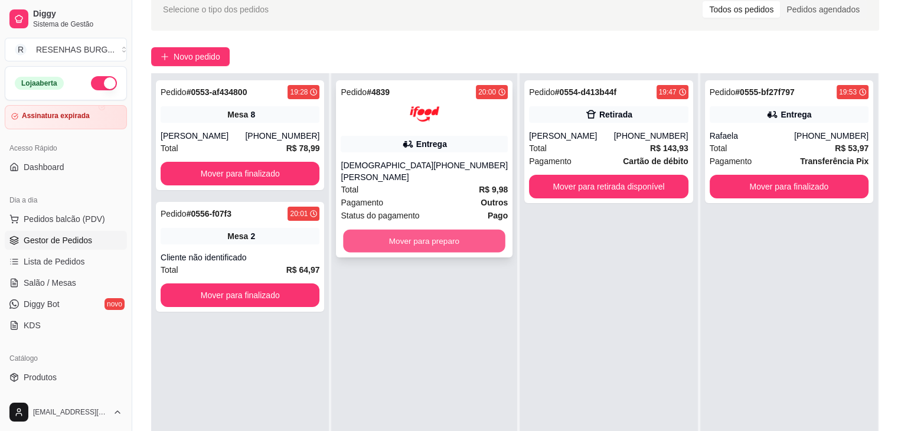
click at [444, 230] on button "Mover para preparo" at bounding box center [425, 241] width 162 height 23
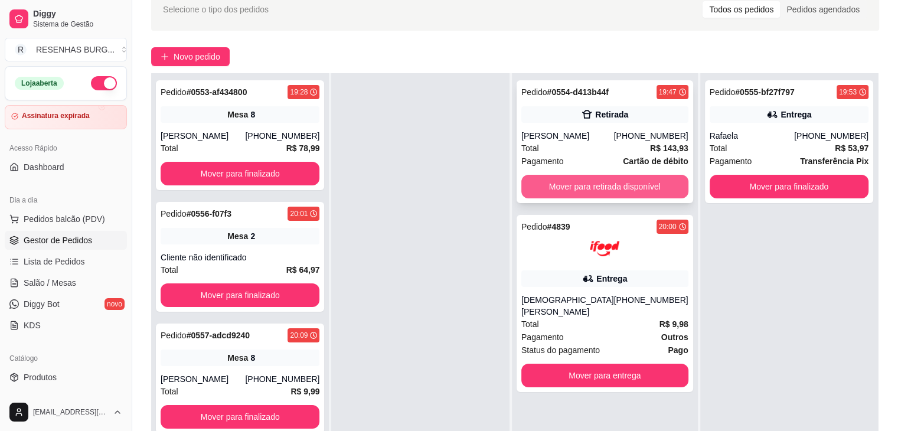
click at [578, 188] on button "Mover para retirada disponível" at bounding box center [604, 187] width 167 height 24
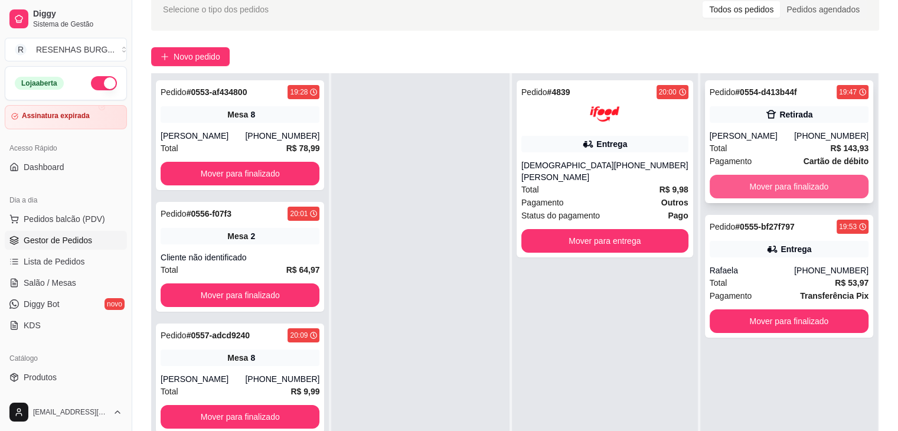
click at [748, 183] on button "Mover para finalizado" at bounding box center [788, 187] width 159 height 24
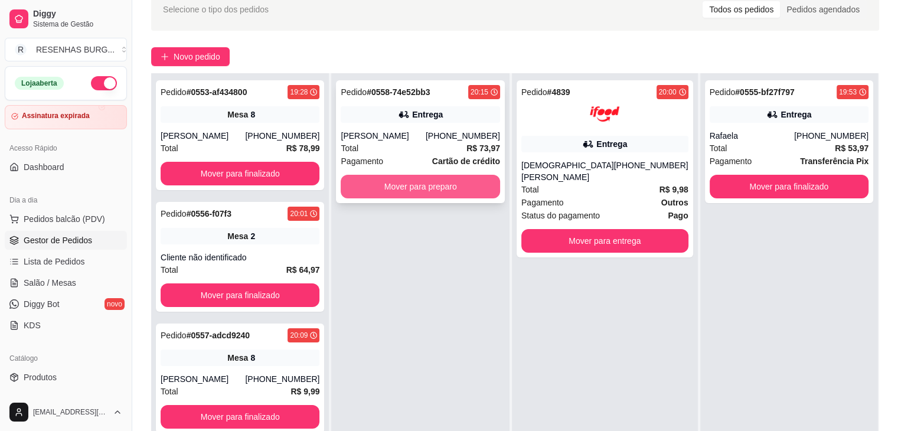
click at [422, 189] on button "Mover para preparo" at bounding box center [420, 187] width 159 height 24
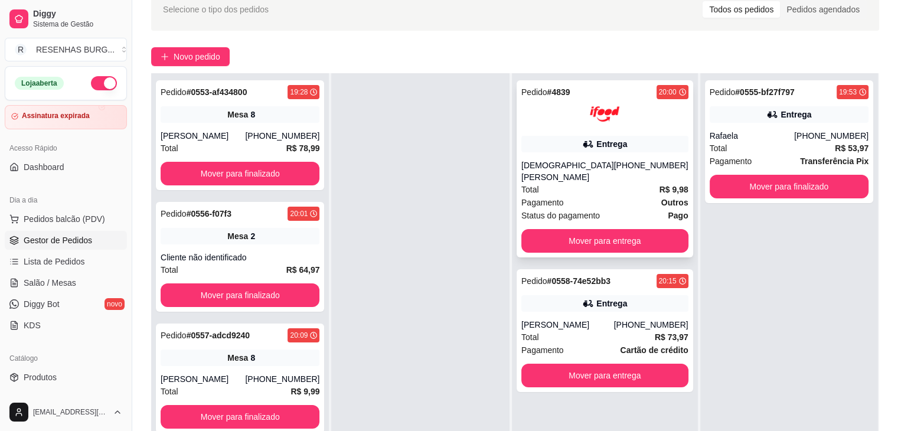
click at [548, 153] on div "Pedido # 4839 20:00 Entrega [PERSON_NAME] [PHONE_NUMBER] Total R$ 9,98 Pagament…" at bounding box center [604, 168] width 176 height 177
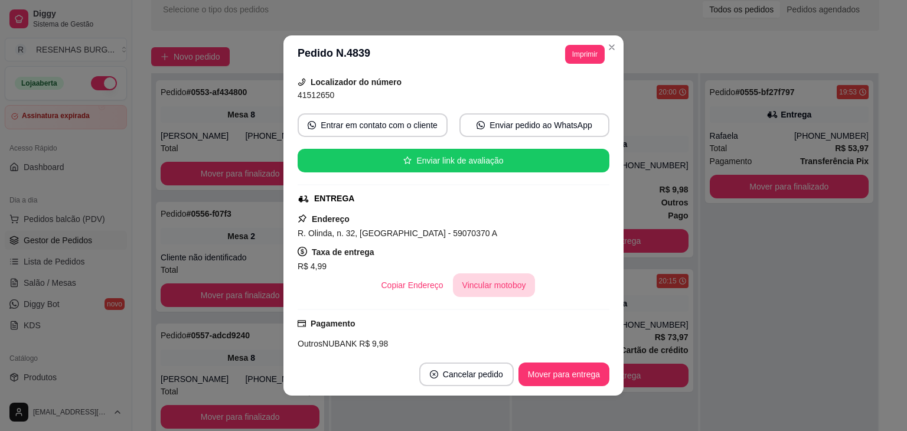
click at [486, 273] on button "Vincular motoboy" at bounding box center [494, 285] width 83 height 24
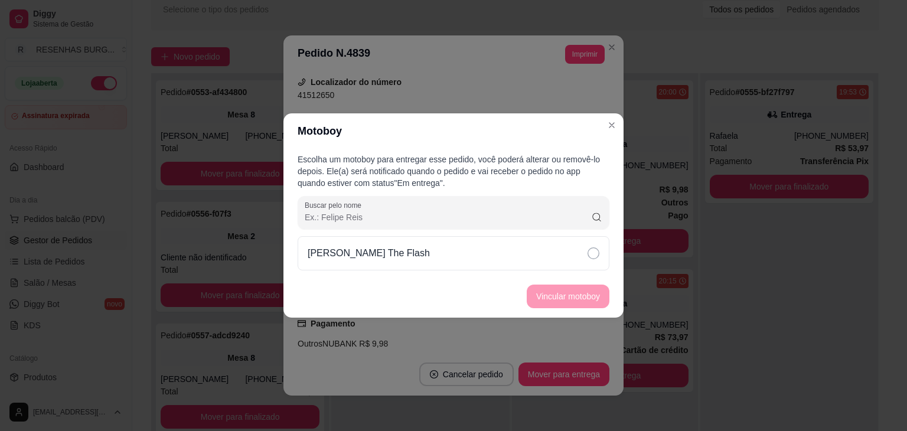
click at [551, 252] on div "[PERSON_NAME] The Flash" at bounding box center [453, 253] width 312 height 34
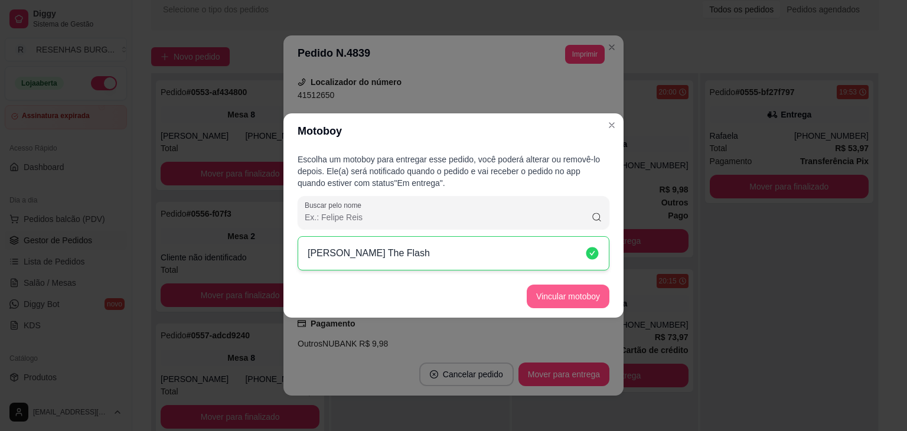
click at [567, 295] on button "Vincular motoboy" at bounding box center [567, 296] width 83 height 24
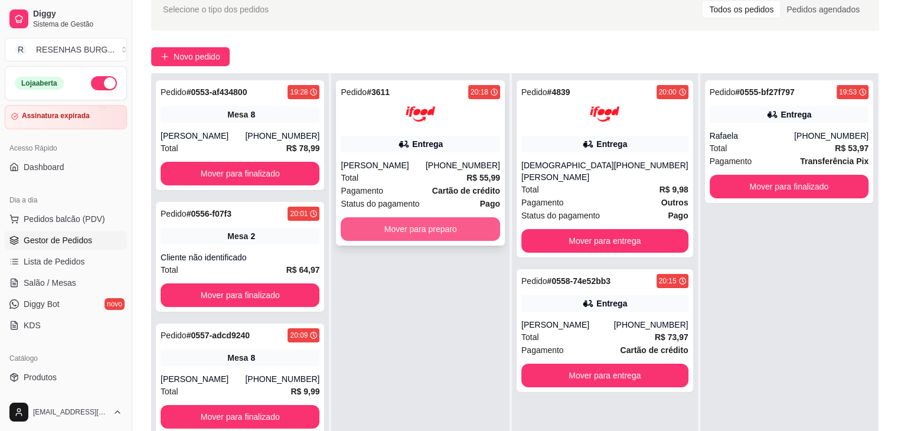
click at [420, 239] on button "Mover para preparo" at bounding box center [420, 229] width 159 height 24
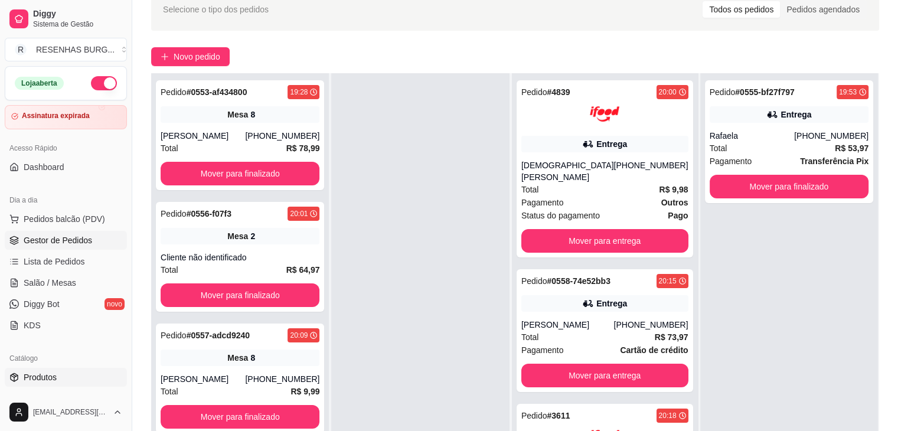
click at [51, 380] on span "Produtos" at bounding box center [40, 377] width 33 height 12
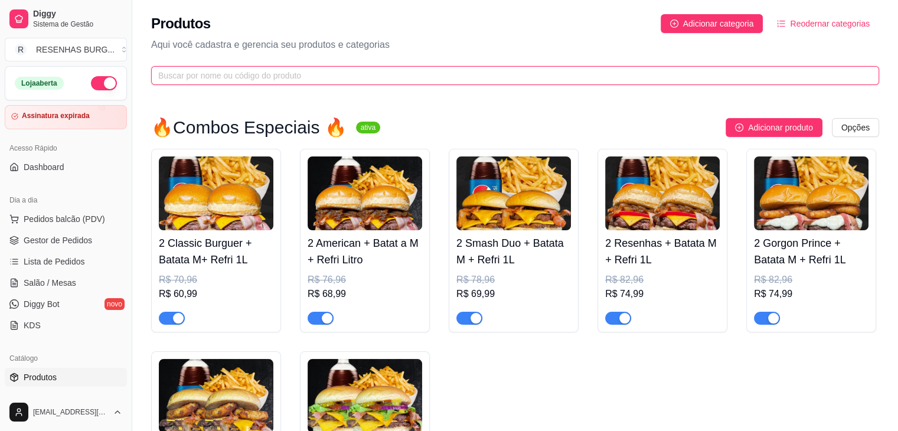
click at [365, 80] on input "text" at bounding box center [510, 75] width 704 height 13
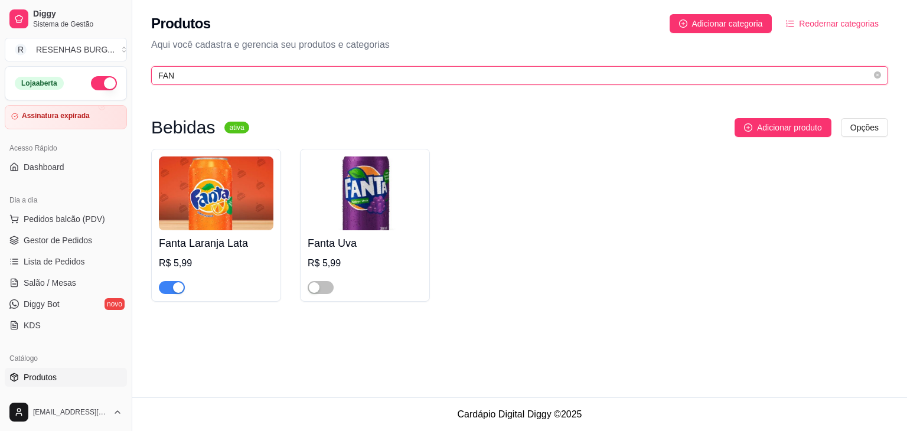
type input "FAN"
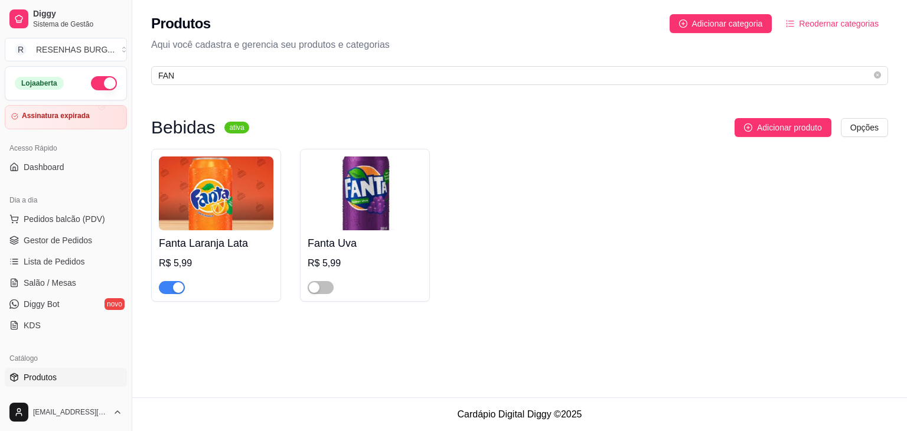
click at [171, 294] on span "button" at bounding box center [172, 287] width 26 height 13
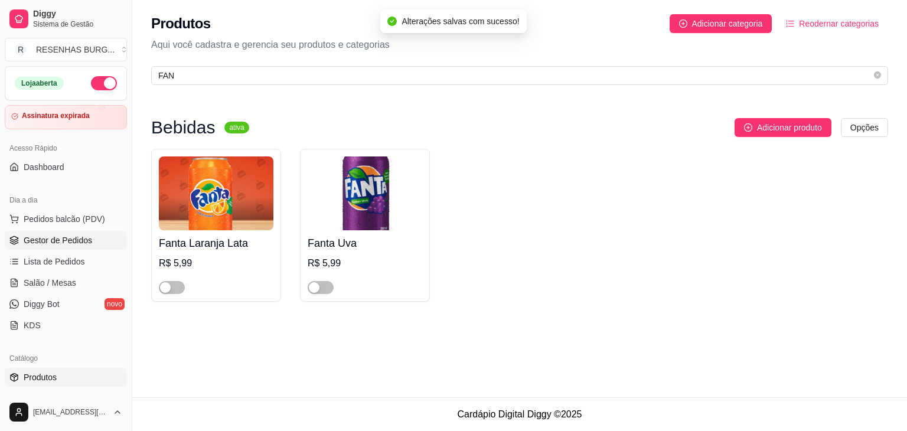
click at [67, 235] on span "Gestor de Pedidos" at bounding box center [58, 240] width 68 height 12
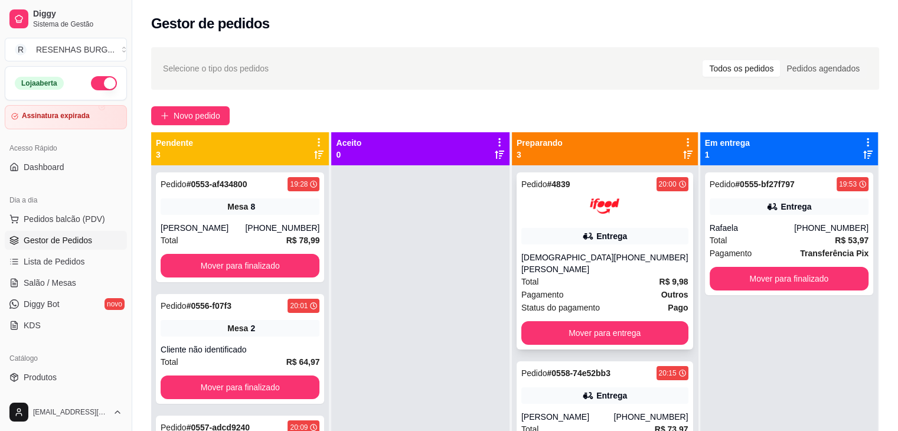
click at [589, 253] on div "[DEMOGRAPHIC_DATA][PERSON_NAME]" at bounding box center [567, 263] width 93 height 24
click at [611, 321] on button "Mover para entrega" at bounding box center [604, 333] width 167 height 24
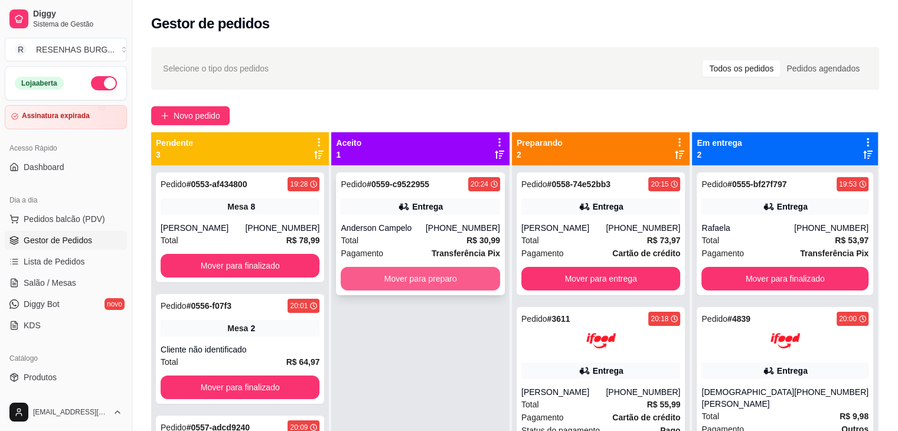
click at [448, 282] on button "Mover para preparo" at bounding box center [420, 279] width 159 height 24
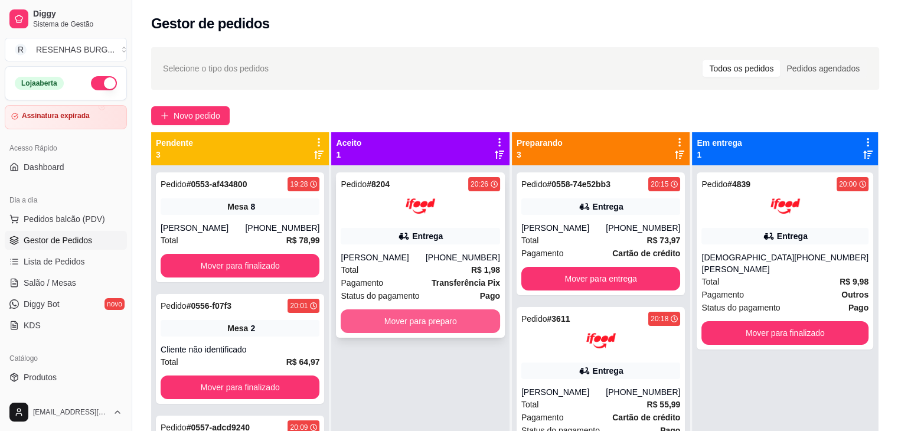
click at [424, 324] on button "Mover para preparo" at bounding box center [420, 321] width 159 height 24
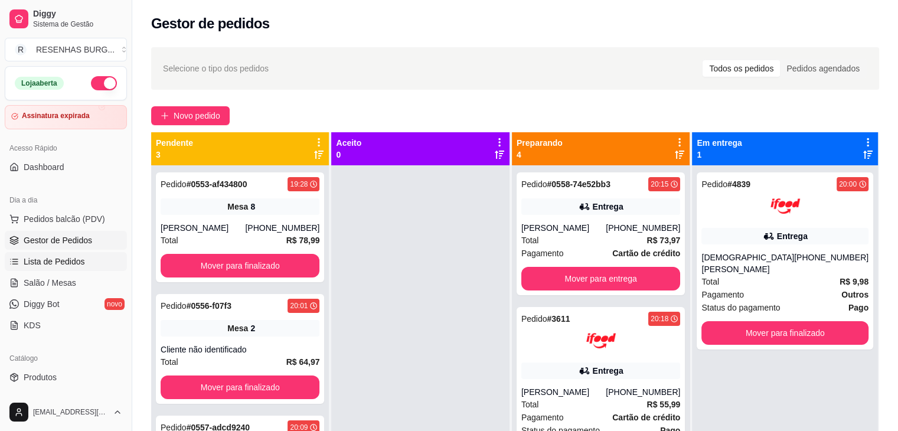
click at [82, 259] on span "Lista de Pedidos" at bounding box center [54, 262] width 61 height 12
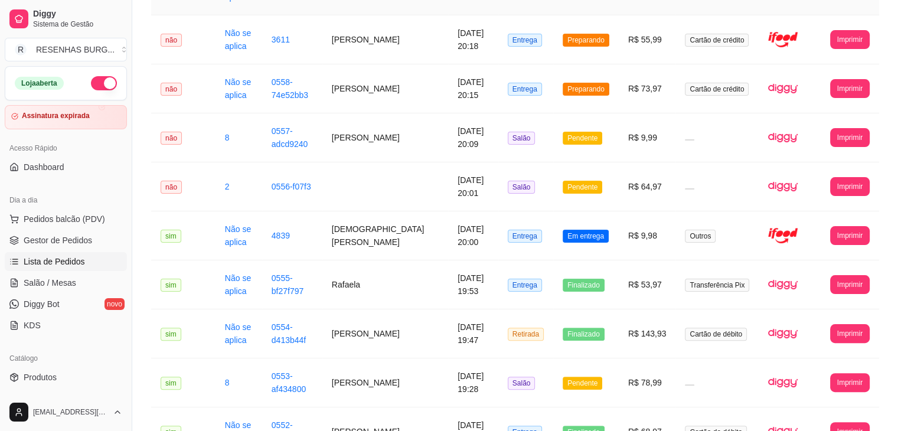
scroll to position [236, 0]
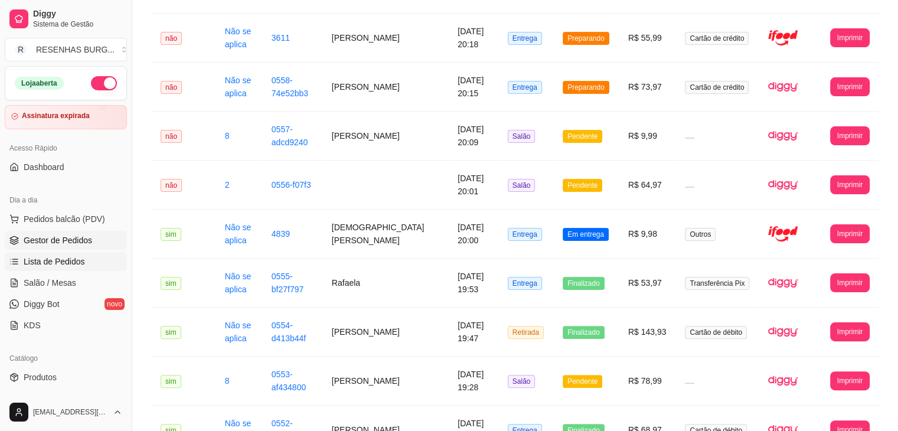
click at [50, 239] on span "Gestor de Pedidos" at bounding box center [58, 240] width 68 height 12
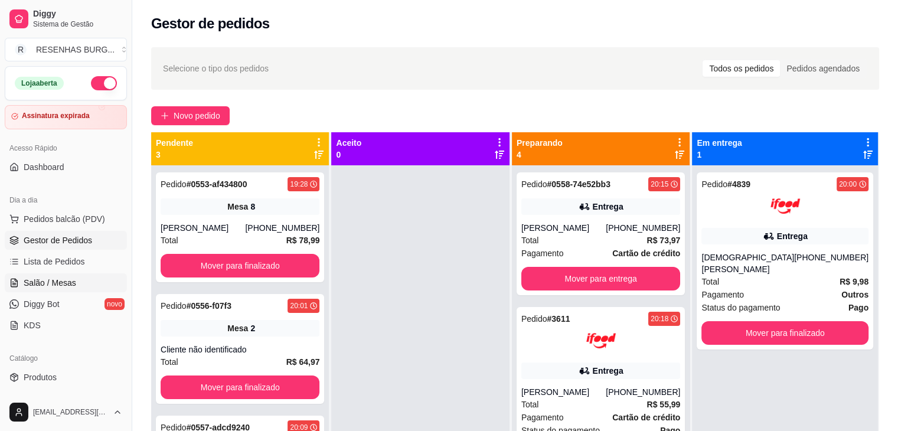
click at [55, 276] on link "Salão / Mesas" at bounding box center [66, 282] width 122 height 19
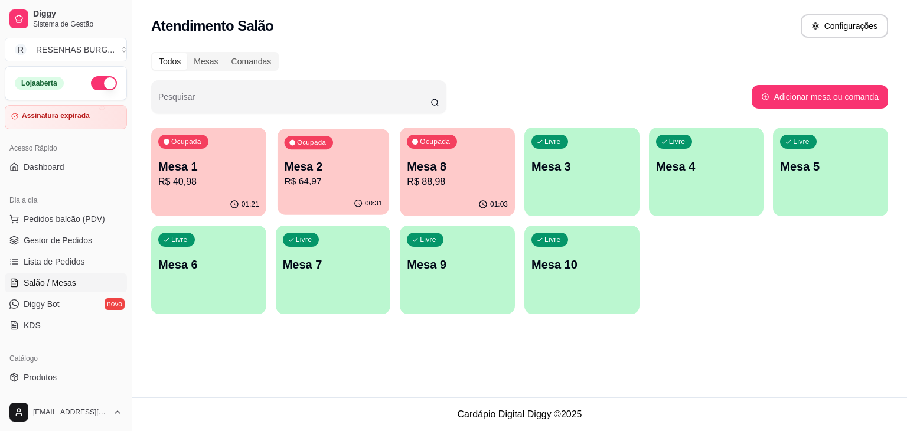
click at [344, 175] on p "R$ 64,97" at bounding box center [333, 182] width 98 height 14
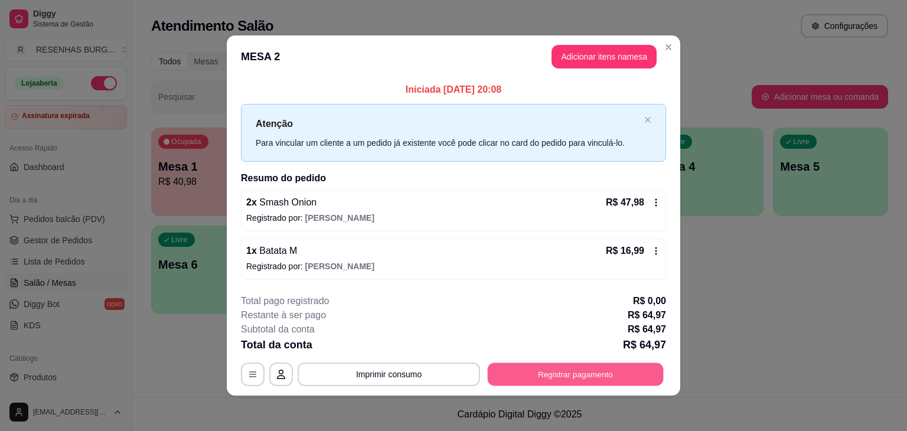
click at [543, 367] on button "Registrar pagamento" at bounding box center [576, 373] width 176 height 23
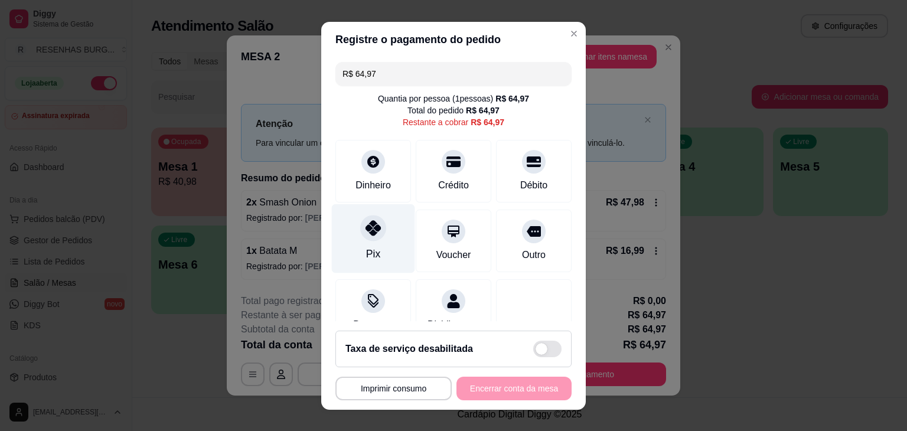
click at [373, 232] on icon at bounding box center [372, 227] width 15 height 15
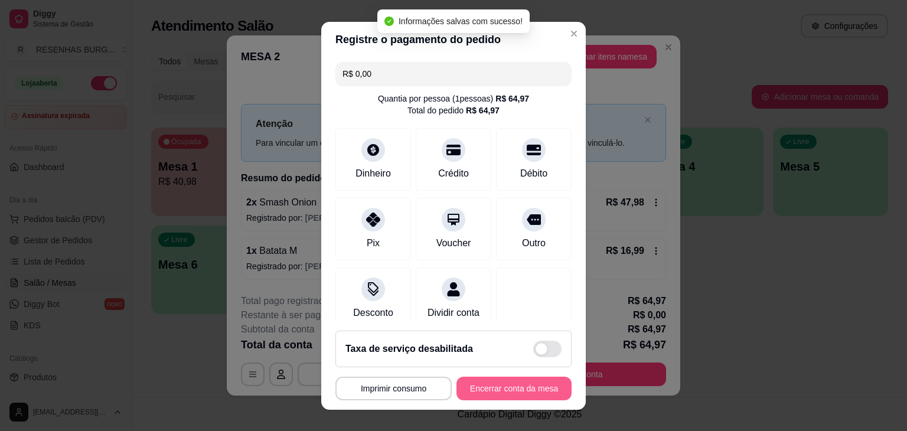
type input "R$ 0,00"
click at [508, 387] on button "Encerrar conta da mesa" at bounding box center [513, 389] width 115 height 24
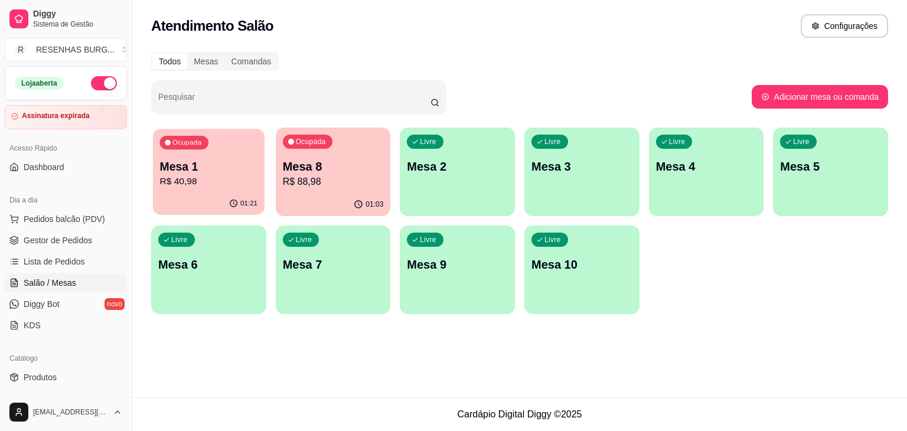
click at [228, 171] on p "Mesa 1" at bounding box center [209, 167] width 98 height 16
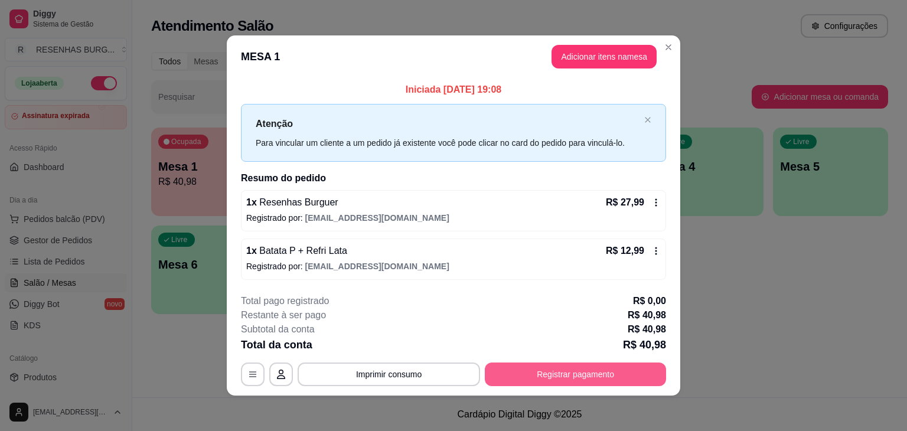
click at [553, 367] on button "Registrar pagamento" at bounding box center [575, 374] width 181 height 24
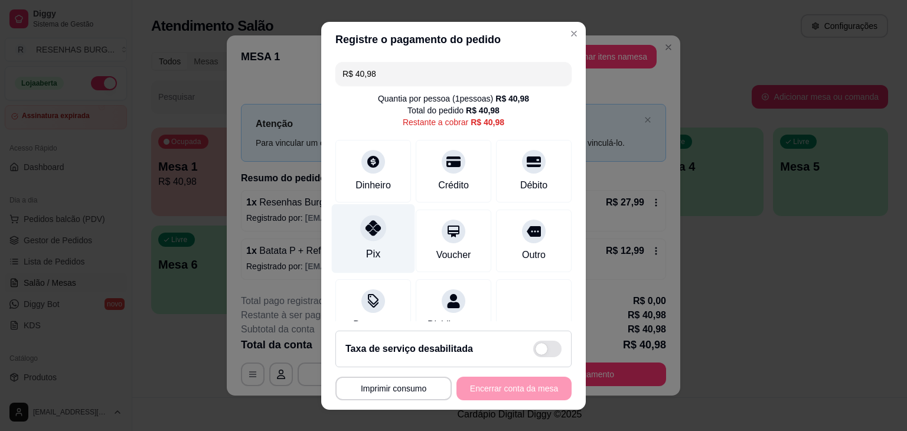
click at [367, 242] on div "Pix" at bounding box center [373, 238] width 83 height 69
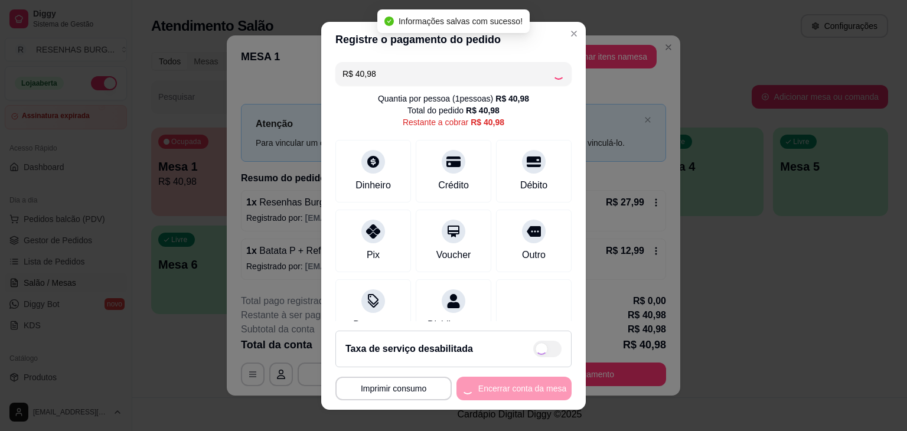
type input "R$ 0,00"
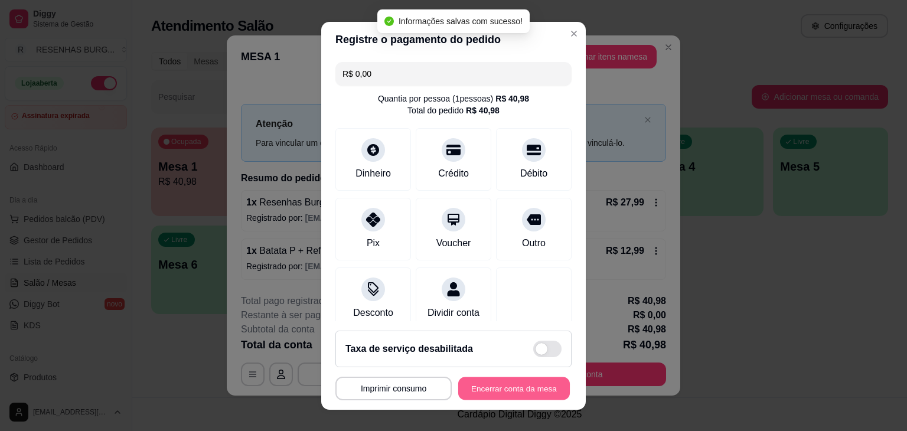
click at [528, 382] on button "Encerrar conta da mesa" at bounding box center [514, 388] width 112 height 23
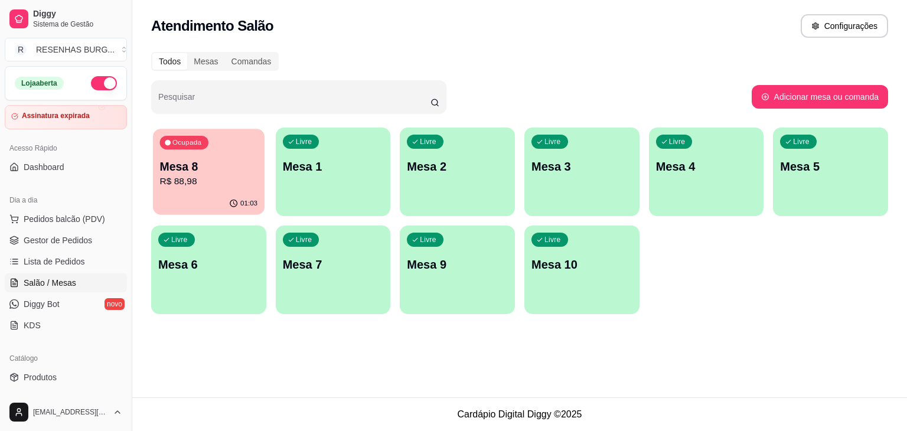
click at [193, 180] on p "R$ 88,98" at bounding box center [209, 182] width 98 height 14
click at [220, 166] on p "Mesa 8" at bounding box center [208, 166] width 101 height 17
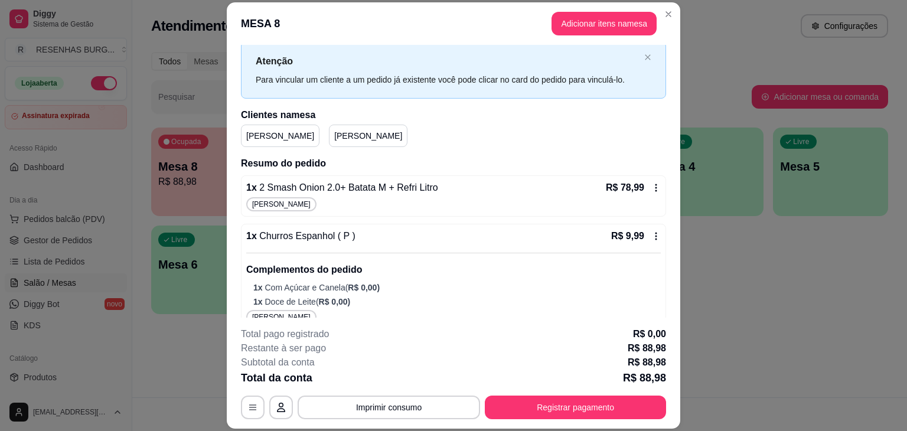
scroll to position [45, 0]
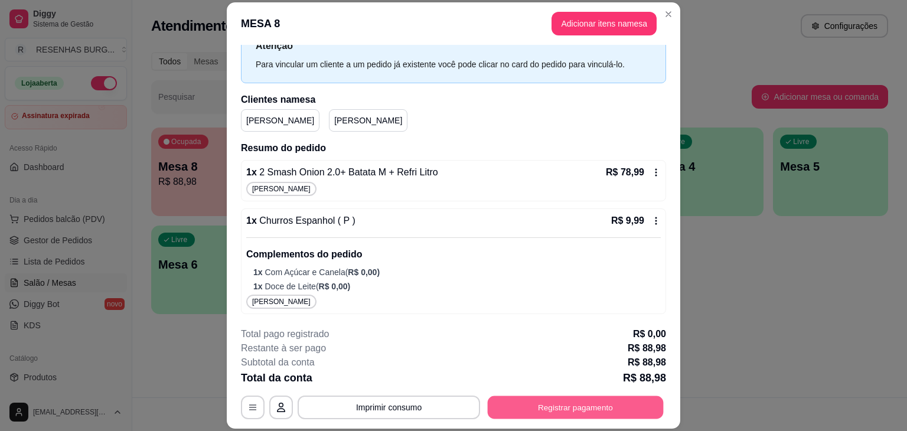
click at [591, 400] on button "Registrar pagamento" at bounding box center [576, 407] width 176 height 23
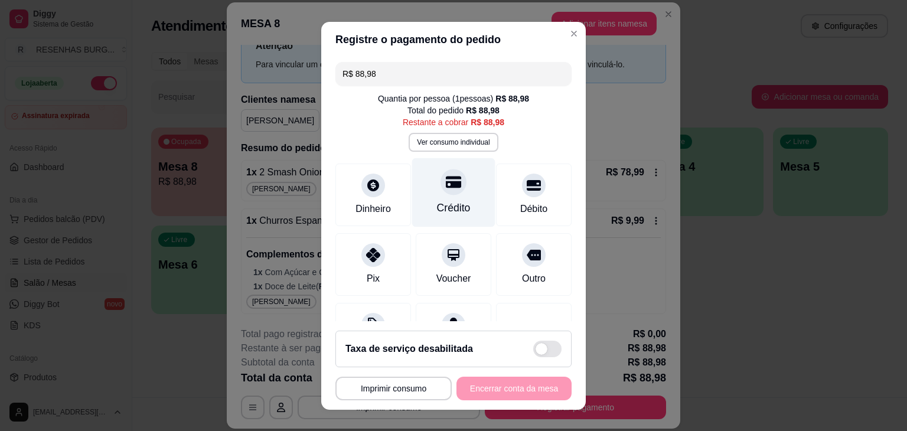
click at [449, 199] on div "Crédito" at bounding box center [453, 192] width 83 height 69
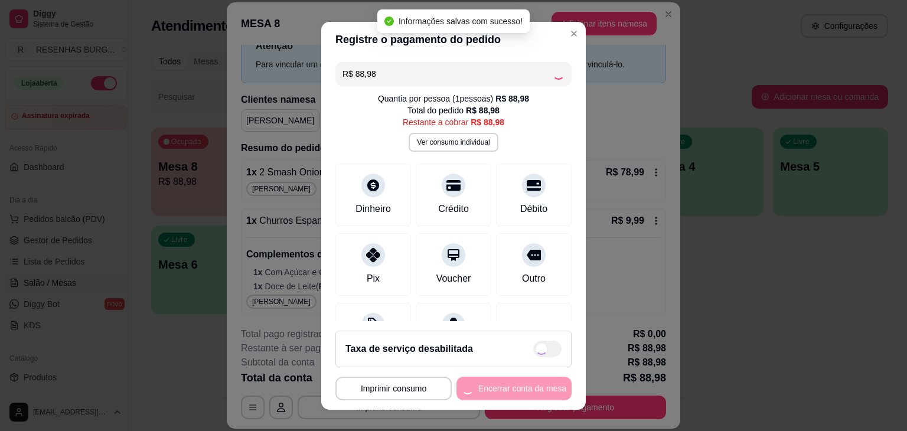
type input "R$ 0,00"
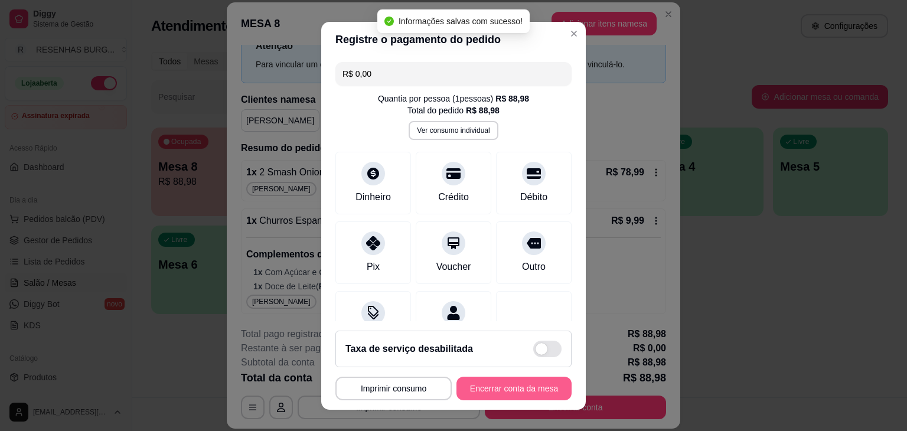
click at [489, 387] on button "Encerrar conta da mesa" at bounding box center [513, 389] width 115 height 24
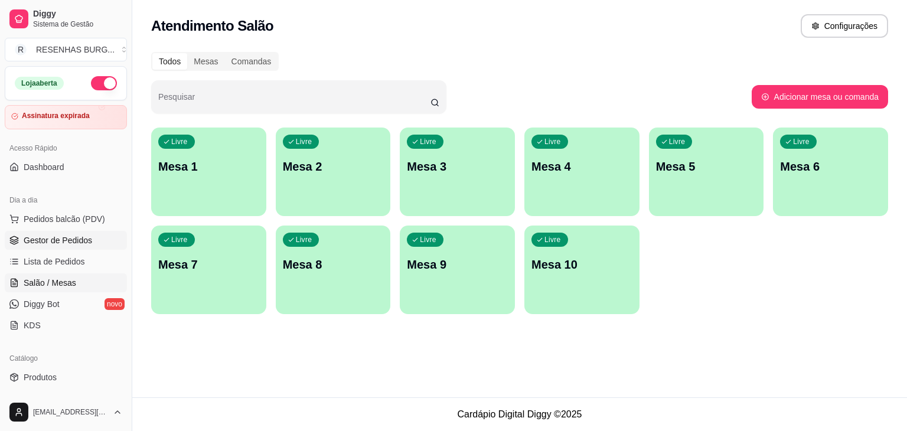
click at [52, 238] on span "Gestor de Pedidos" at bounding box center [58, 240] width 68 height 12
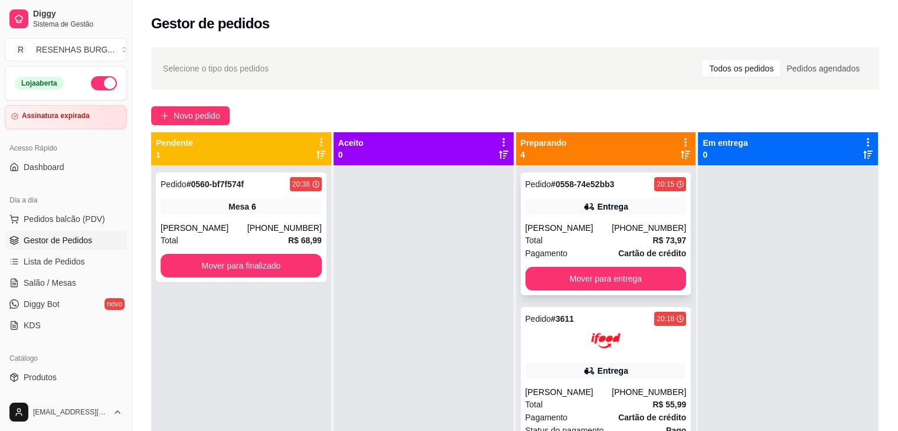
click at [569, 235] on div "Total R$ 73,97" at bounding box center [605, 240] width 161 height 13
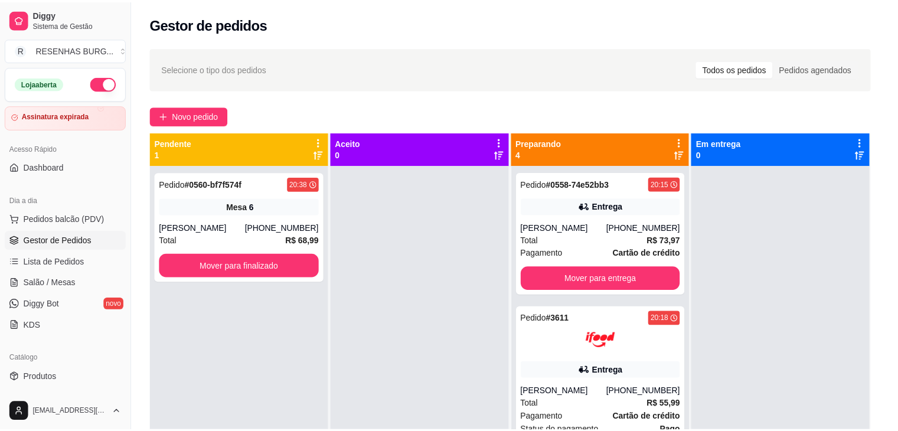
scroll to position [59, 0]
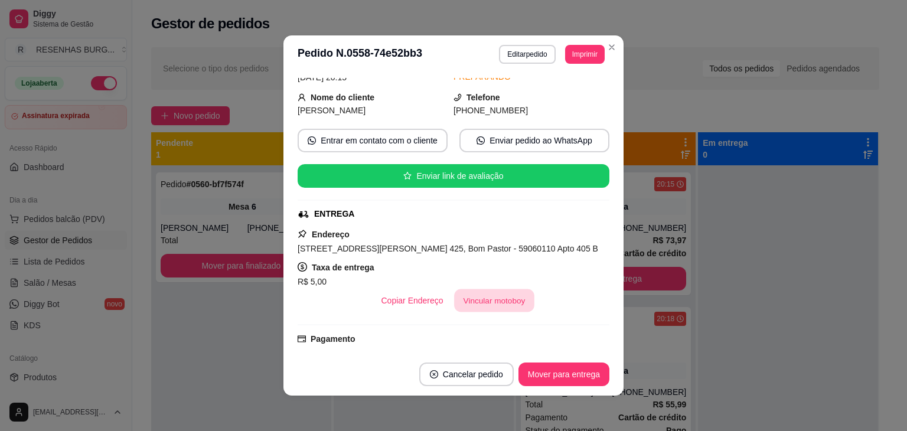
click at [505, 304] on button "Vincular motoboy" at bounding box center [494, 300] width 80 height 23
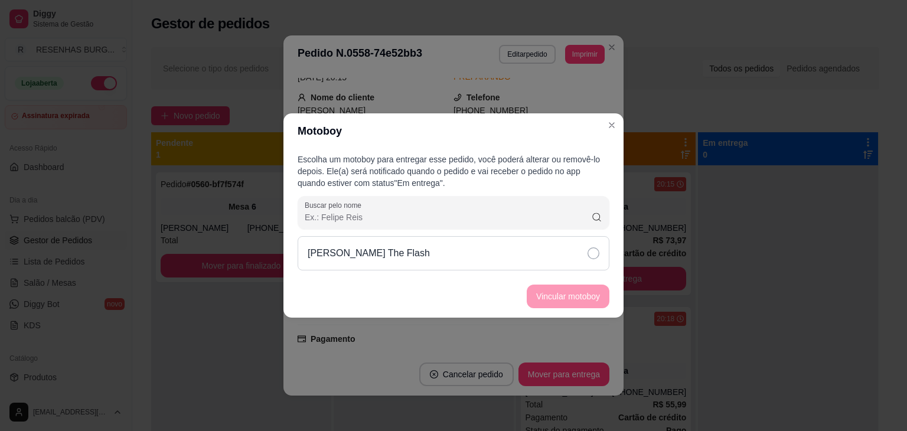
click at [534, 268] on div "[PERSON_NAME] The Flash" at bounding box center [453, 253] width 312 height 34
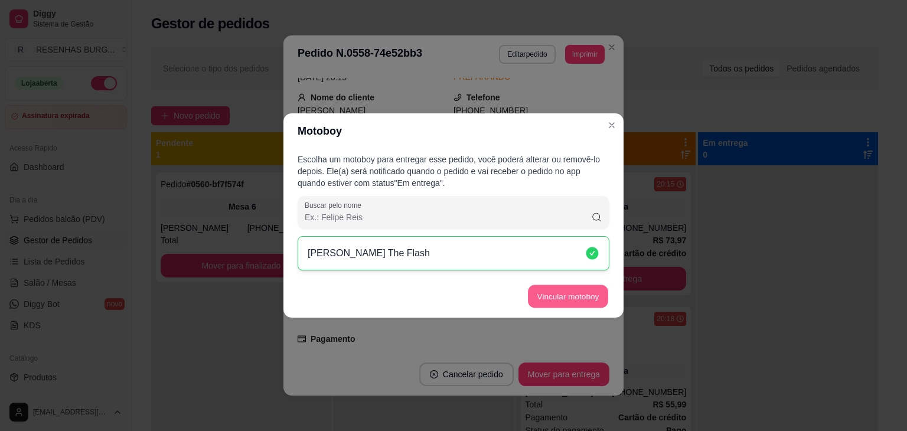
click at [558, 289] on button "Vincular motoboy" at bounding box center [568, 296] width 80 height 23
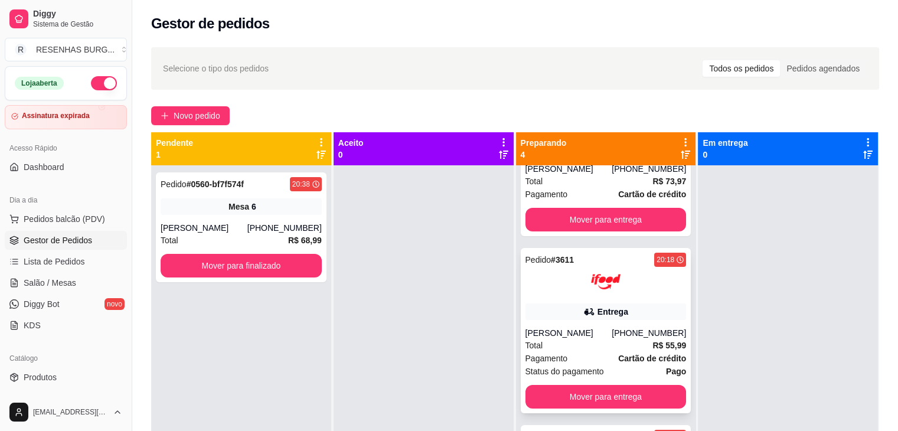
click at [607, 304] on div "Entrega" at bounding box center [605, 311] width 161 height 17
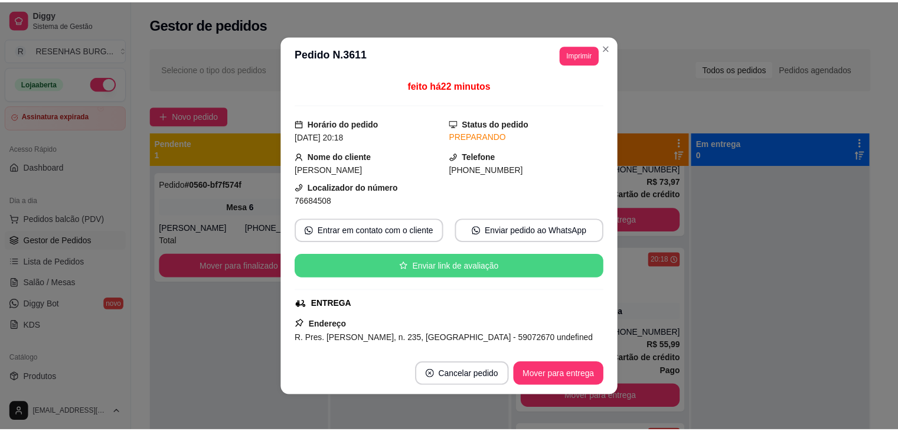
scroll to position [177, 0]
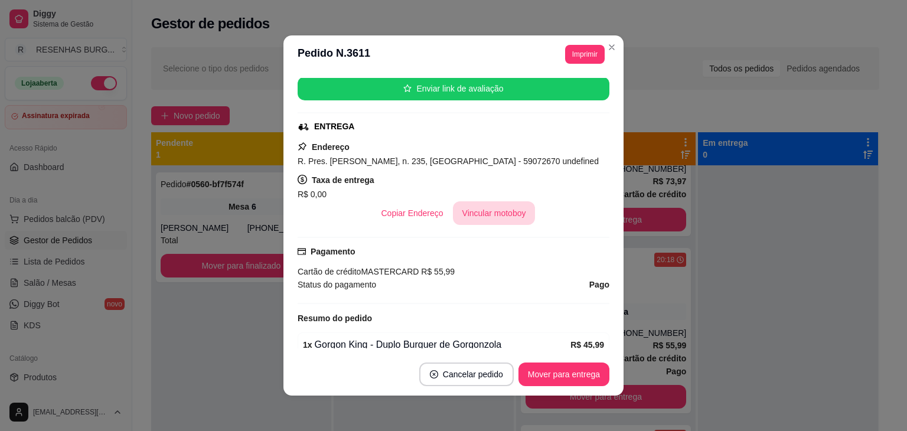
click at [500, 213] on button "Vincular motoboy" at bounding box center [494, 213] width 83 height 24
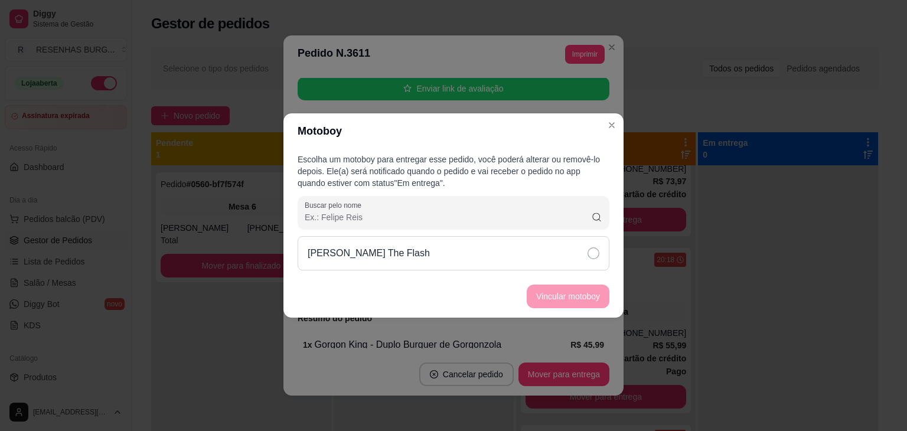
click at [593, 252] on icon at bounding box center [593, 253] width 12 height 12
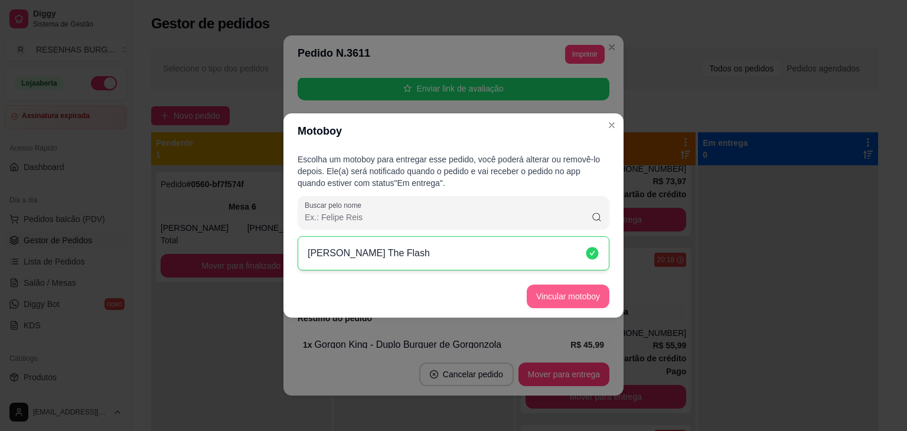
click at [578, 294] on button "Vincular motoboy" at bounding box center [567, 296] width 83 height 24
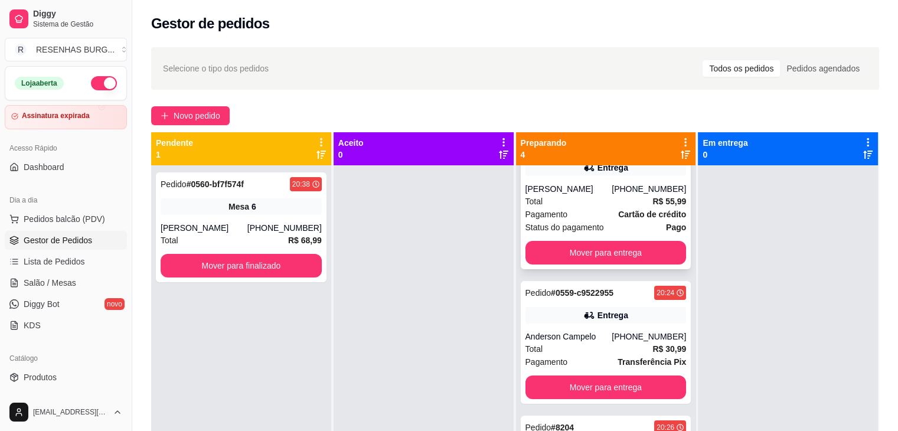
scroll to position [216, 0]
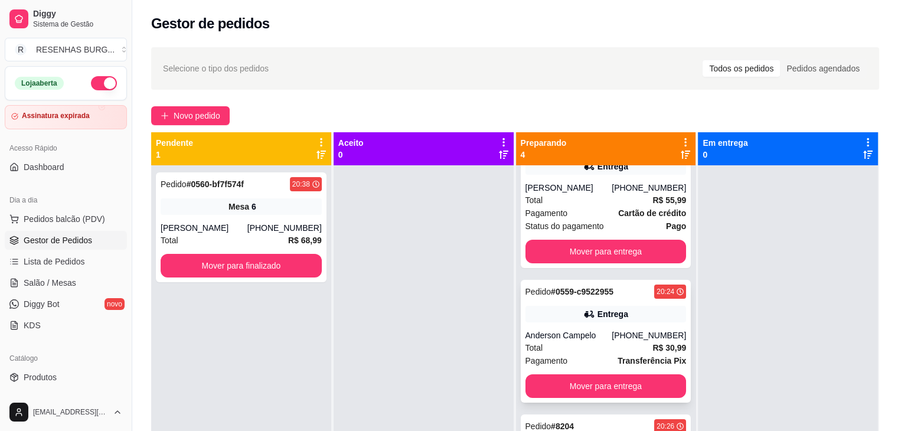
click at [550, 307] on div "Entrega" at bounding box center [605, 314] width 161 height 17
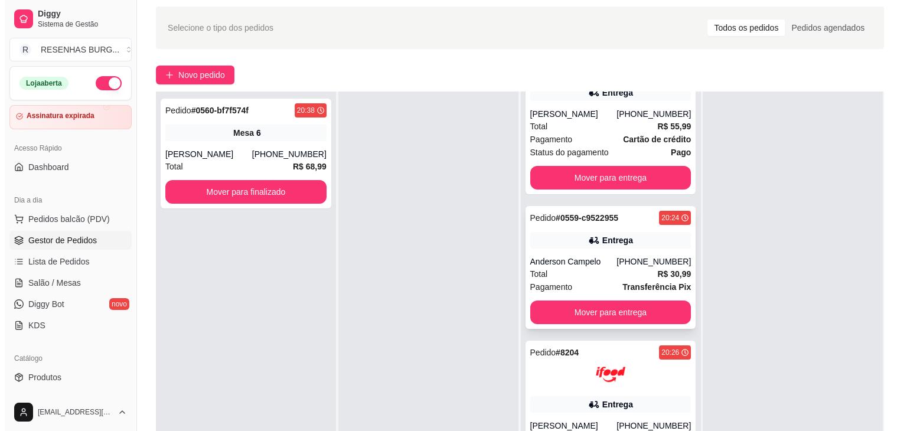
scroll to position [177, 0]
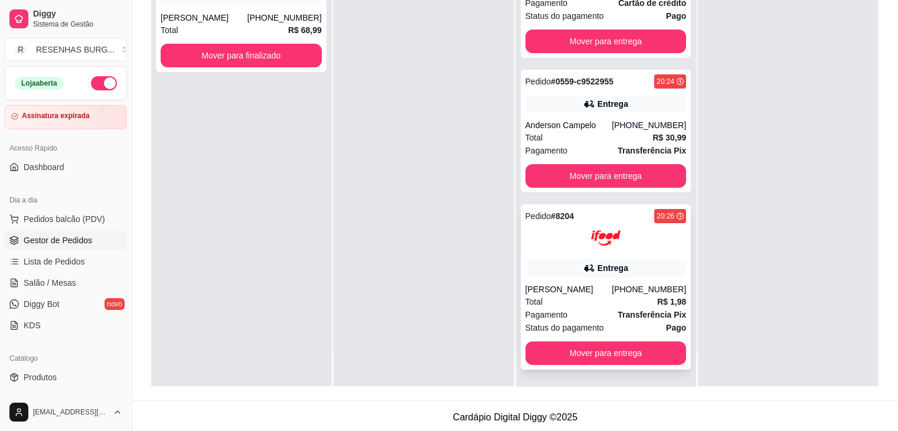
click at [563, 284] on div "[PERSON_NAME]" at bounding box center [568, 289] width 87 height 12
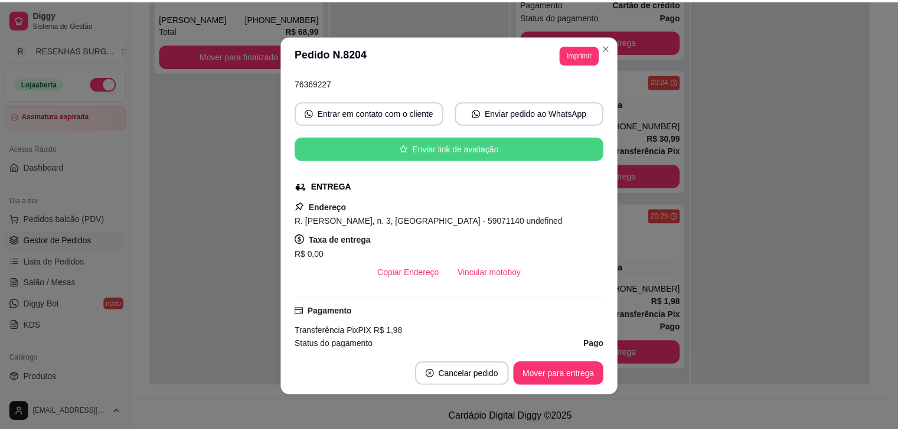
scroll to position [118, 0]
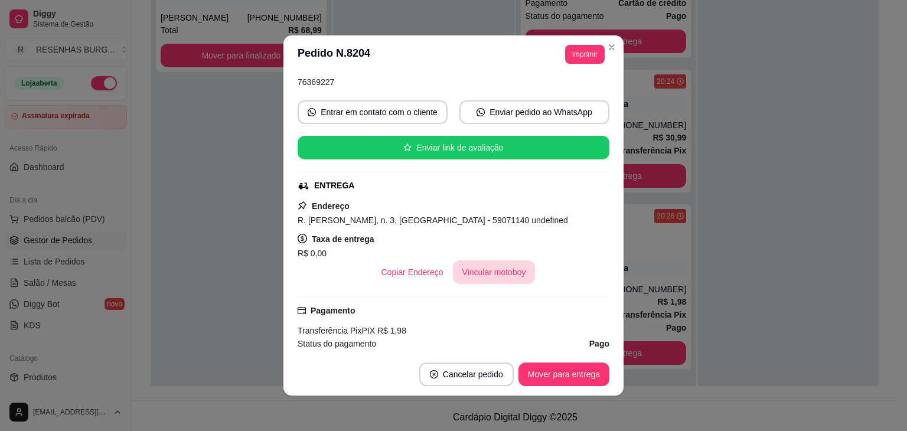
click at [486, 276] on button "Vincular motoboy" at bounding box center [494, 272] width 83 height 24
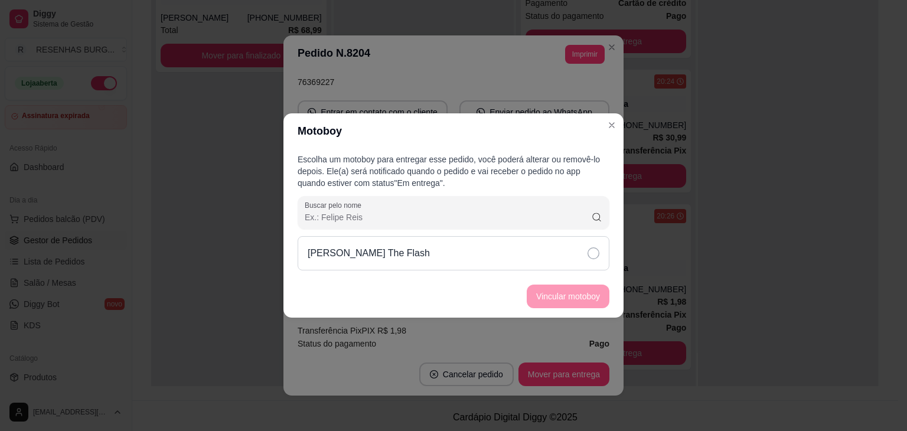
click at [545, 248] on div "[PERSON_NAME] The Flash" at bounding box center [453, 253] width 312 height 34
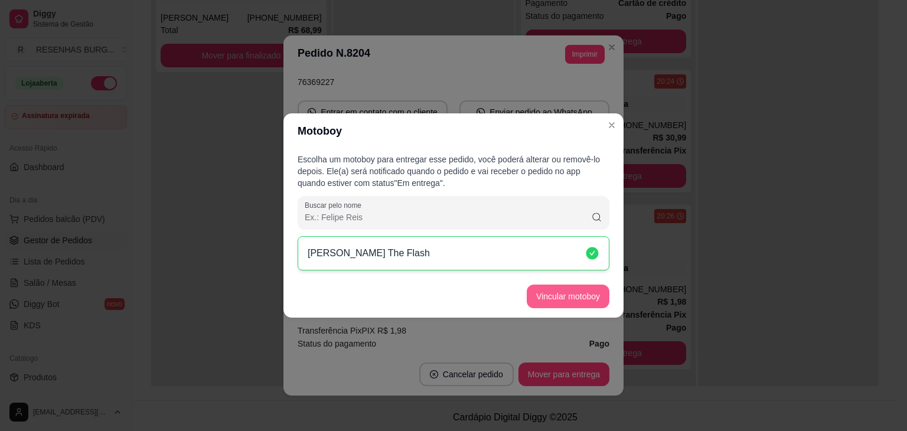
click at [567, 289] on button "Vincular motoboy" at bounding box center [567, 296] width 83 height 24
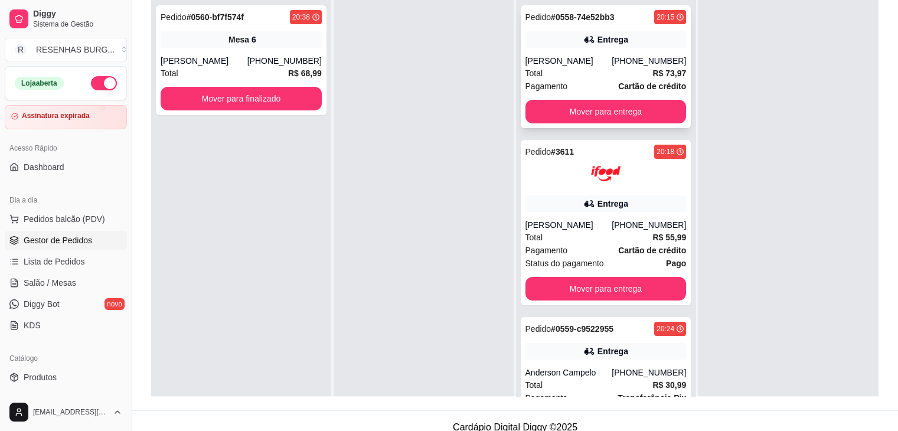
scroll to position [0, 0]
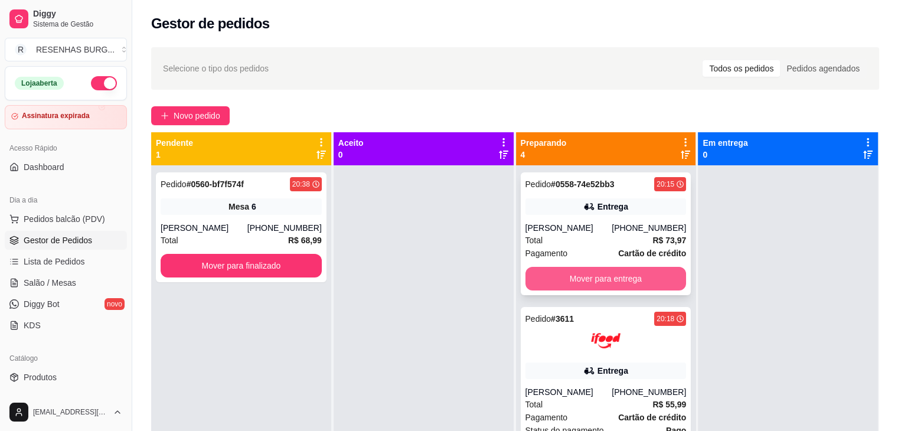
click at [601, 272] on button "Mover para entrega" at bounding box center [605, 279] width 161 height 24
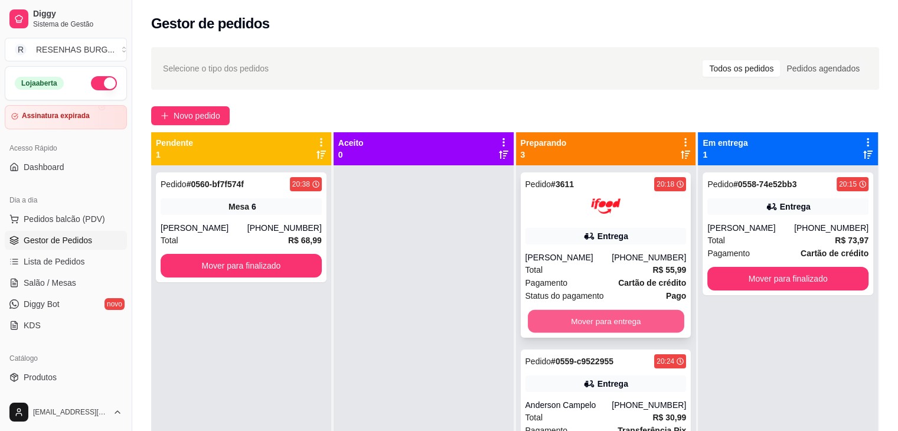
click at [589, 332] on button "Mover para entrega" at bounding box center [606, 321] width 156 height 23
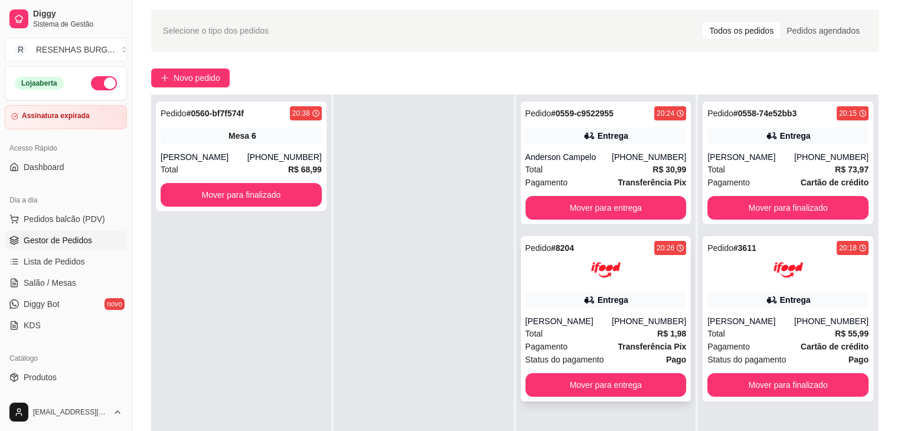
scroll to position [59, 0]
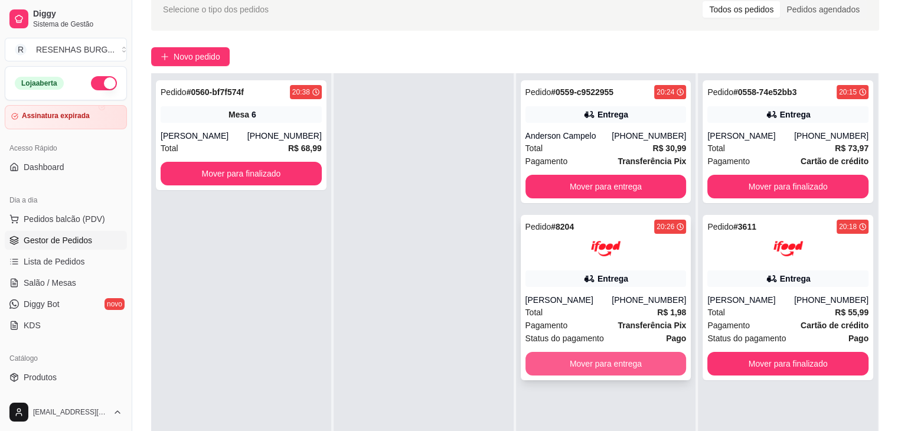
click at [588, 368] on button "Mover para entrega" at bounding box center [605, 364] width 161 height 24
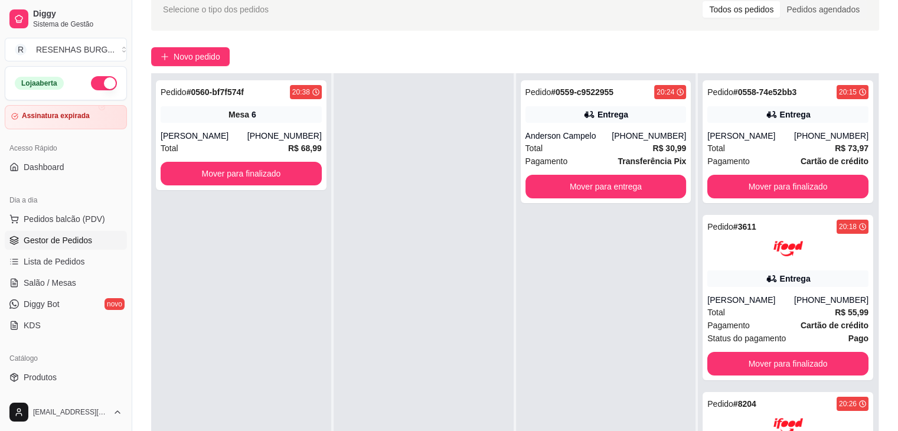
scroll to position [0, 0]
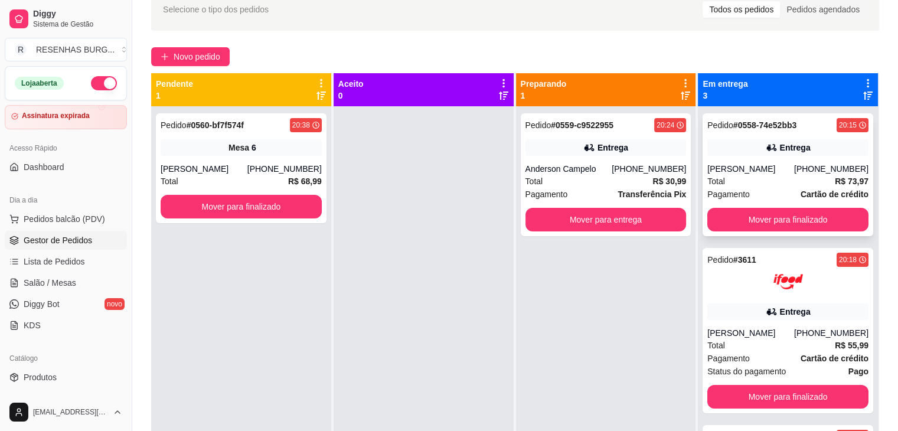
click at [780, 163] on div "[PERSON_NAME]" at bounding box center [750, 169] width 87 height 12
click at [752, 326] on div "Pedido # 3611 20:18 Entrega [PERSON_NAME] [PHONE_NUMBER] Total R$ 55,99 Pagamen…" at bounding box center [787, 330] width 171 height 165
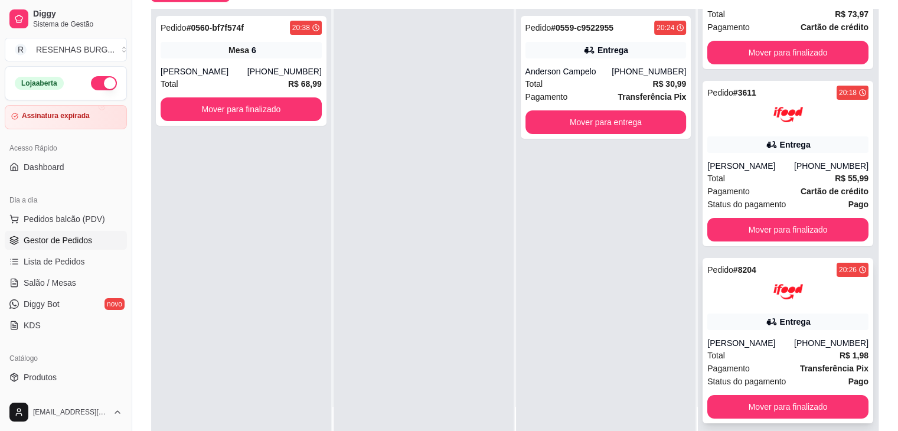
scroll to position [179, 0]
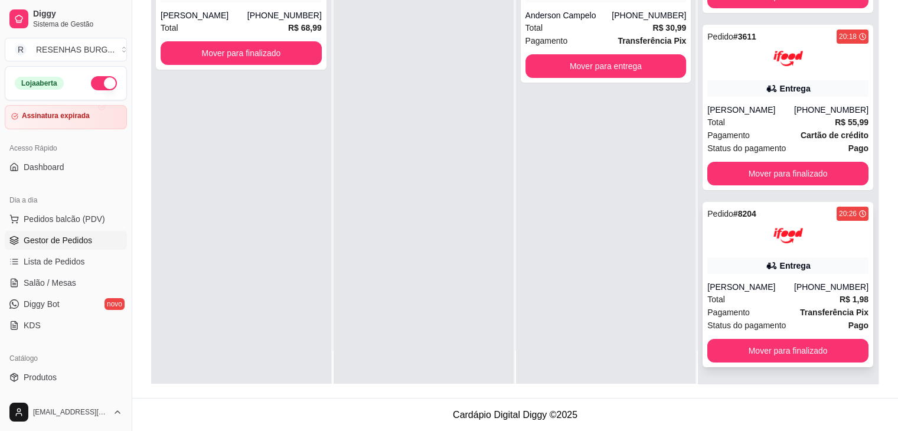
click at [732, 266] on div "Entrega" at bounding box center [787, 265] width 161 height 17
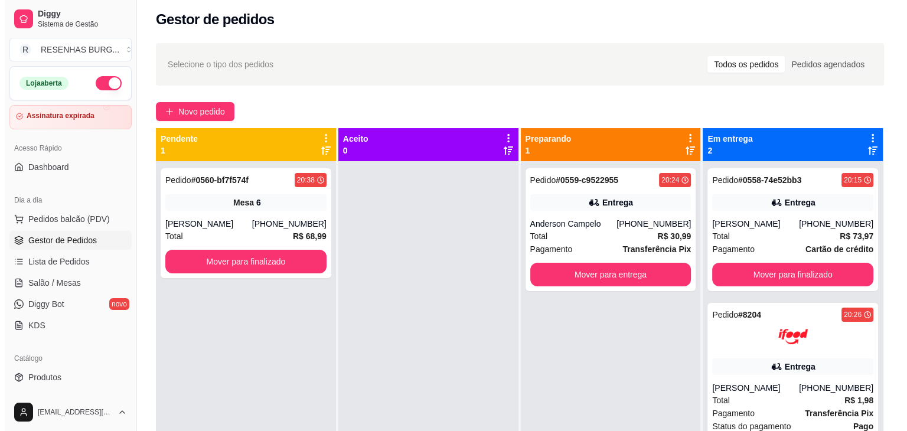
scroll to position [0, 0]
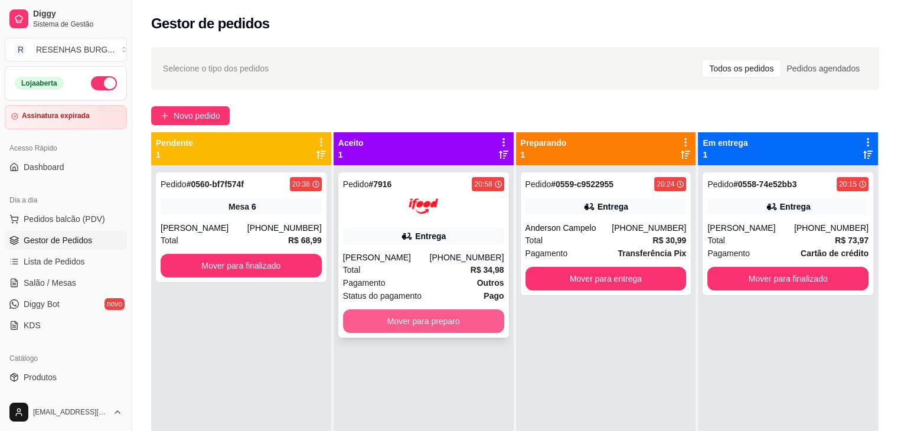
click at [398, 319] on button "Mover para preparo" at bounding box center [423, 321] width 161 height 24
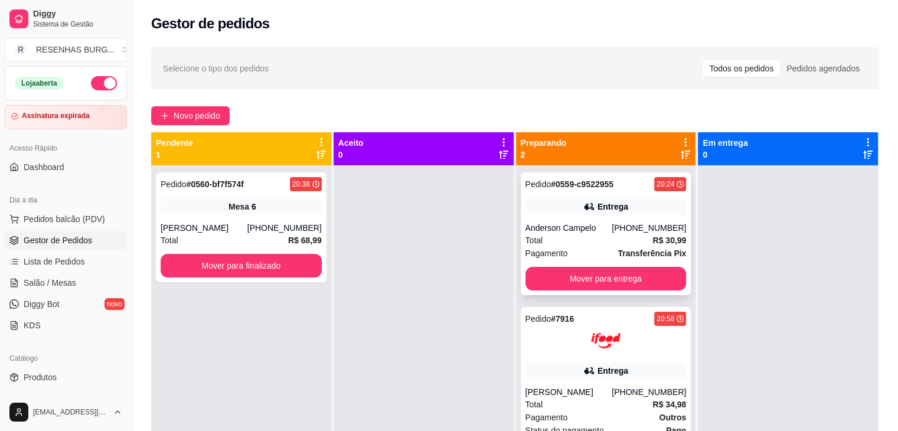
click at [566, 241] on div "Total R$ 30,99" at bounding box center [605, 240] width 161 height 13
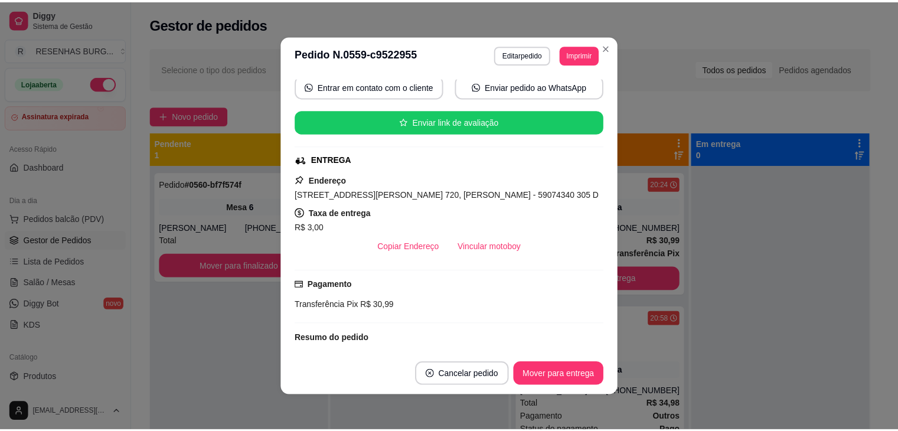
scroll to position [118, 0]
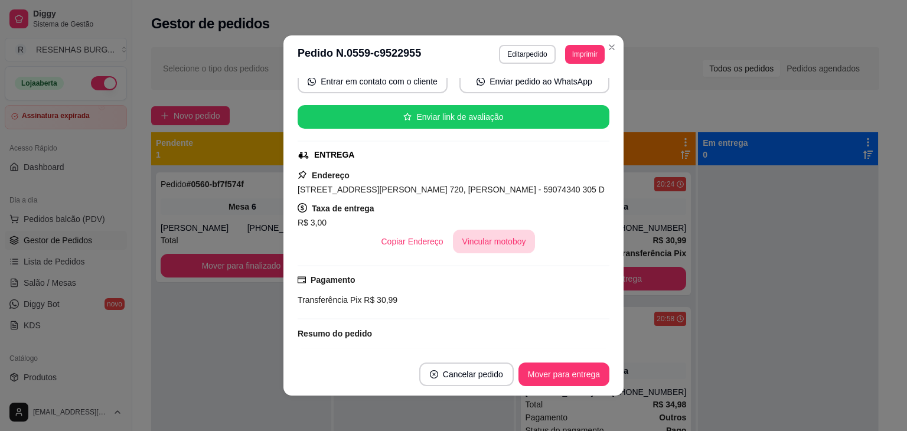
click at [492, 233] on button "Vincular motoboy" at bounding box center [494, 242] width 83 height 24
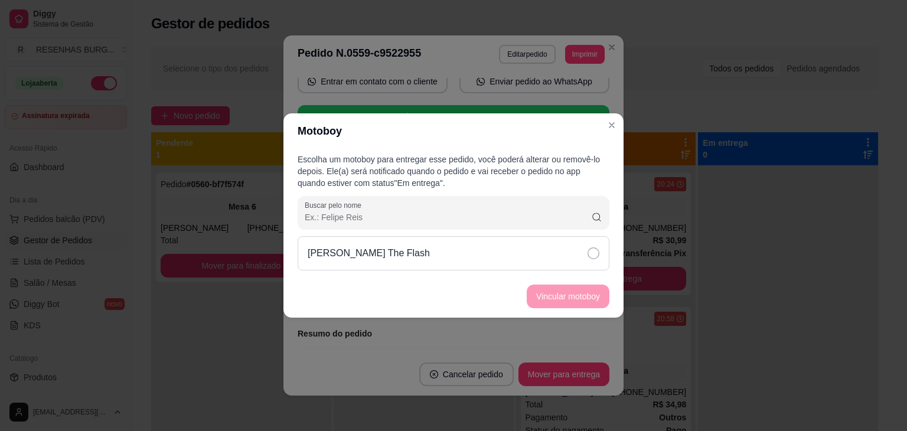
click at [559, 260] on div "[PERSON_NAME] The Flash" at bounding box center [453, 253] width 312 height 34
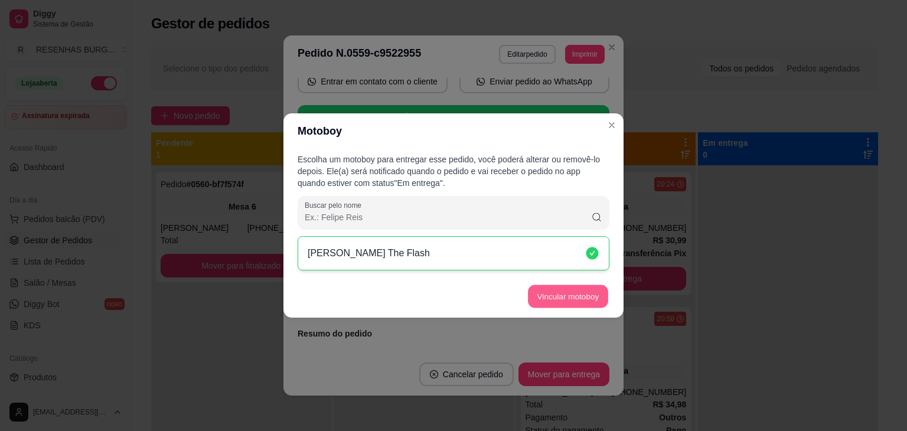
click at [576, 295] on button "Vincular motoboy" at bounding box center [568, 296] width 80 height 23
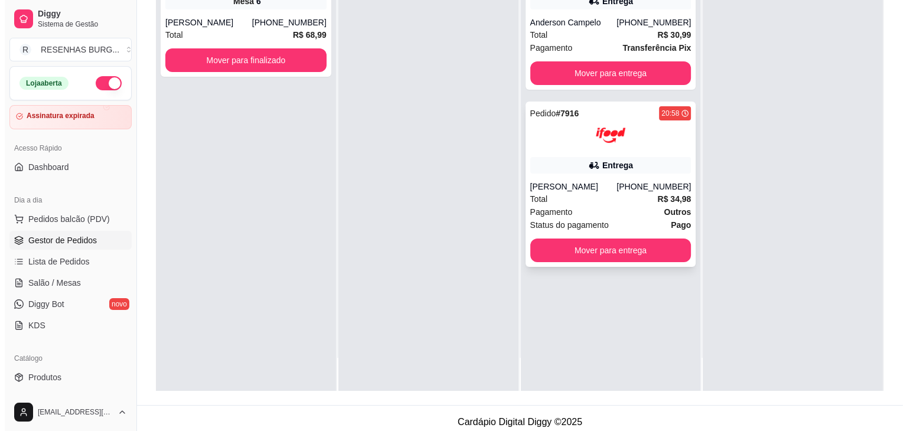
scroll to position [177, 0]
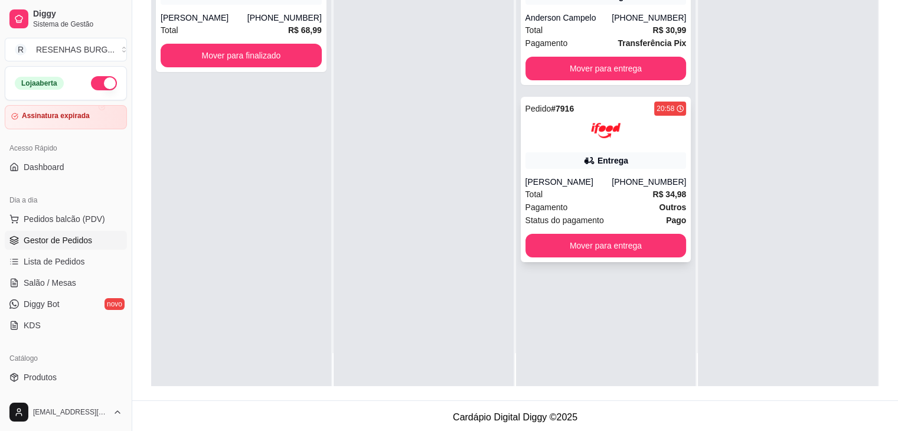
click at [588, 169] on div "Pedido # 7916 20:58 Entrega [PERSON_NAME] [PHONE_NUMBER] Total R$ 34,98 Pagamen…" at bounding box center [606, 179] width 171 height 165
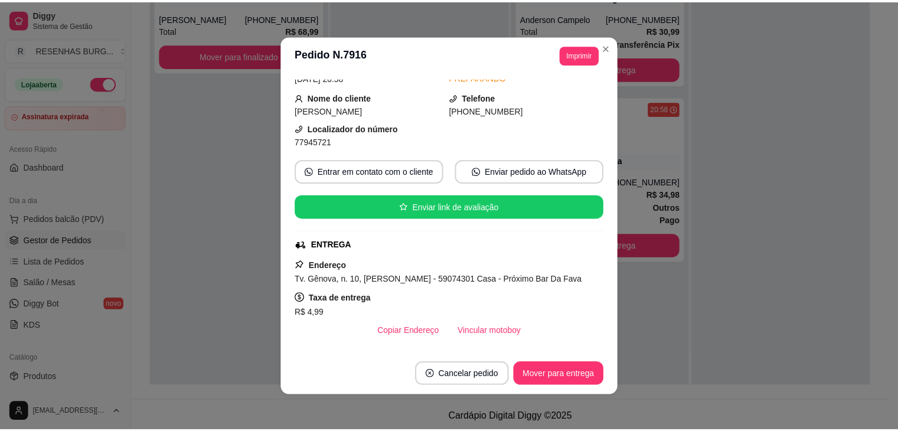
scroll to position [118, 0]
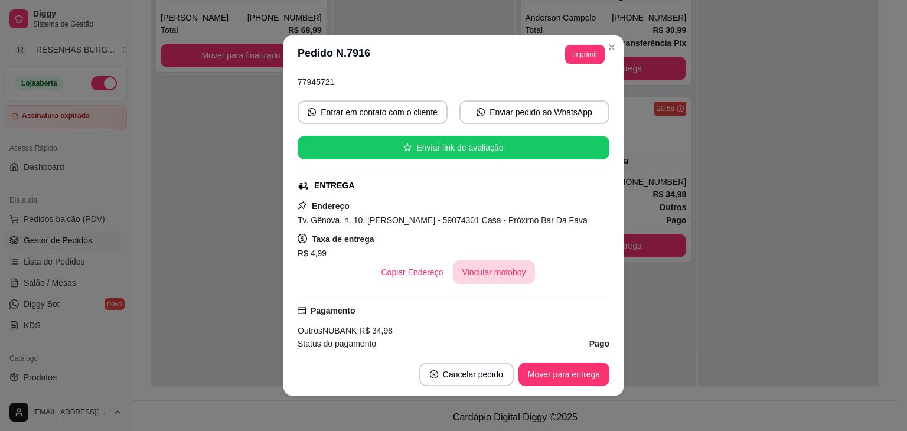
click at [496, 276] on button "Vincular motoboy" at bounding box center [494, 272] width 83 height 24
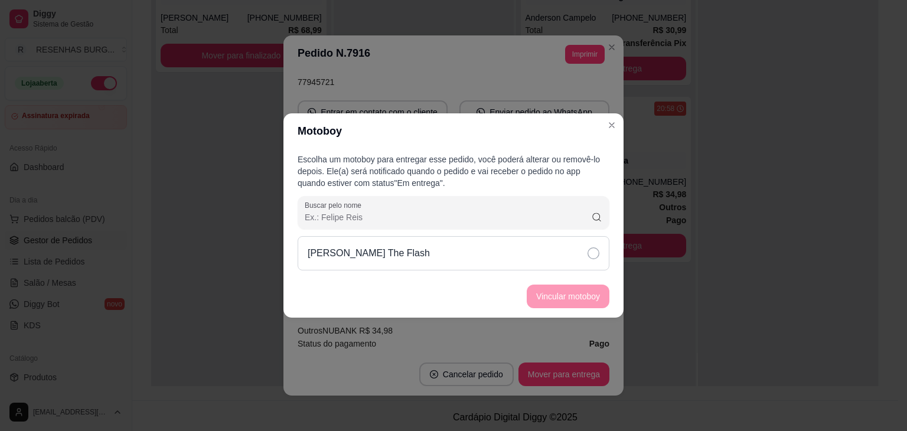
click at [550, 263] on div "[PERSON_NAME] The Flash" at bounding box center [453, 253] width 312 height 34
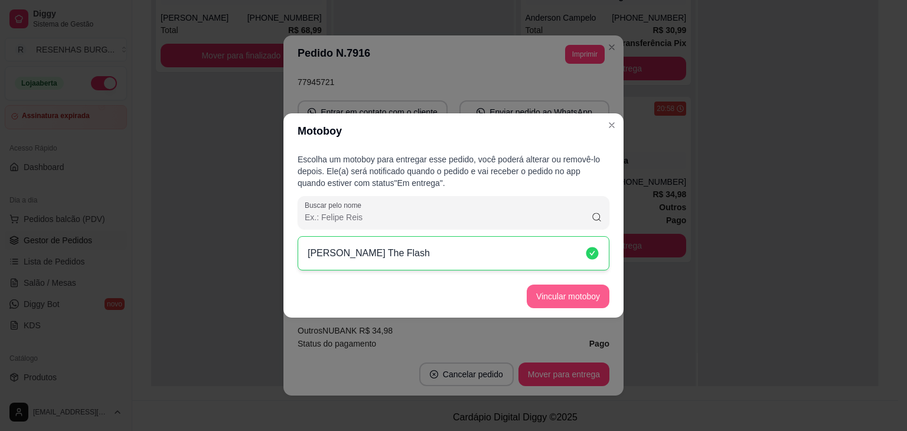
click at [595, 289] on button "Vincular motoboy" at bounding box center [567, 296] width 83 height 24
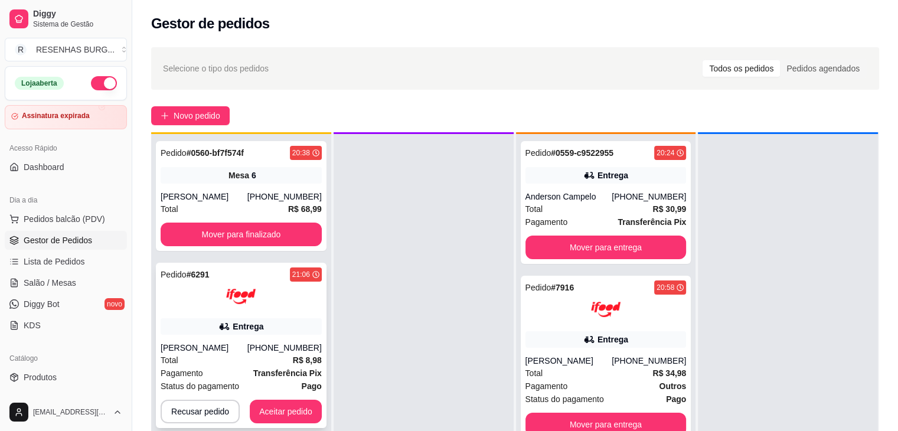
scroll to position [33, 0]
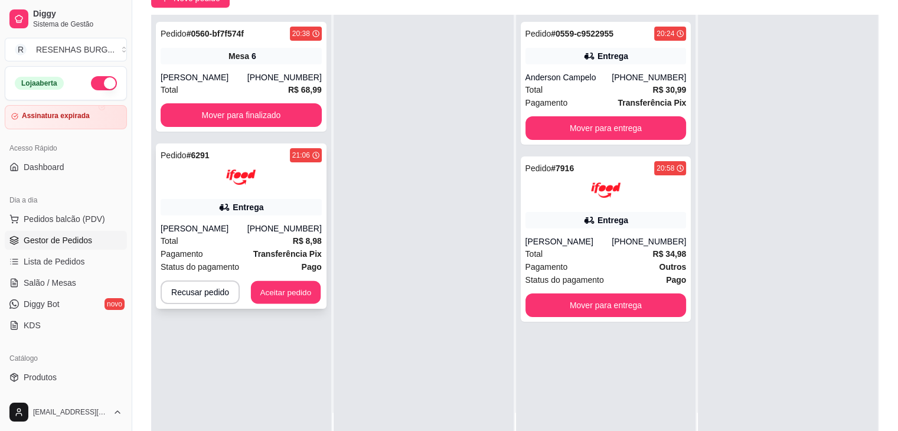
click at [285, 295] on button "Aceitar pedido" at bounding box center [286, 292] width 70 height 23
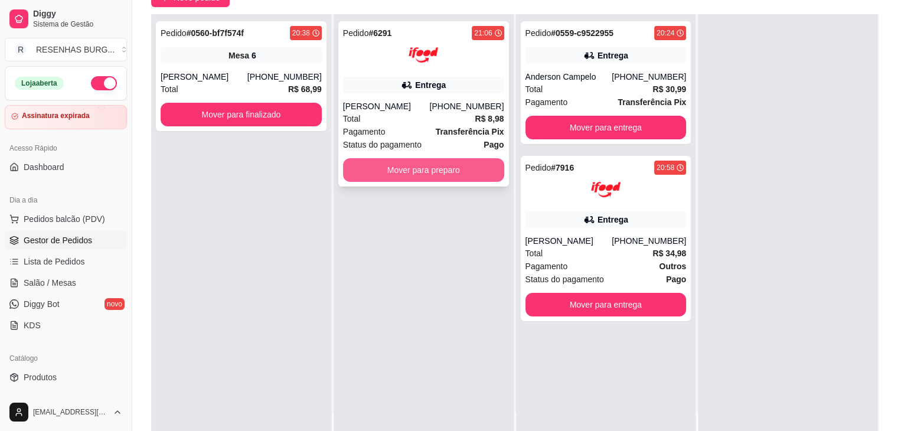
click at [452, 176] on button "Mover para preparo" at bounding box center [423, 170] width 161 height 24
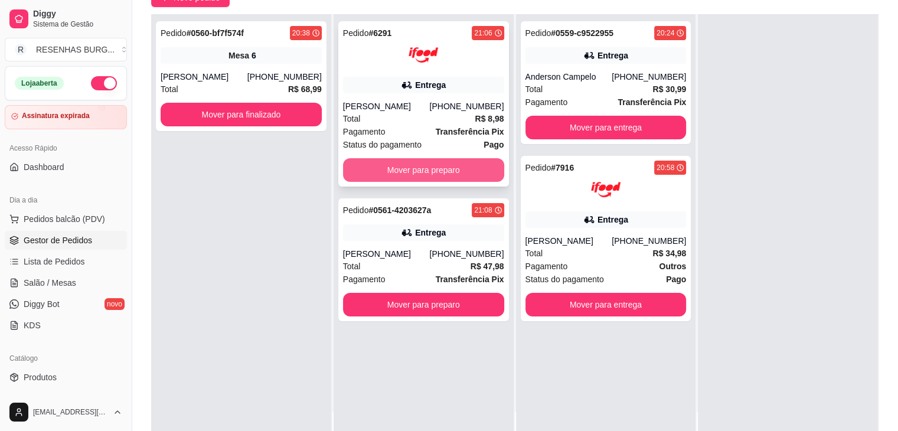
click at [387, 168] on button "Mover para preparo" at bounding box center [423, 170] width 161 height 24
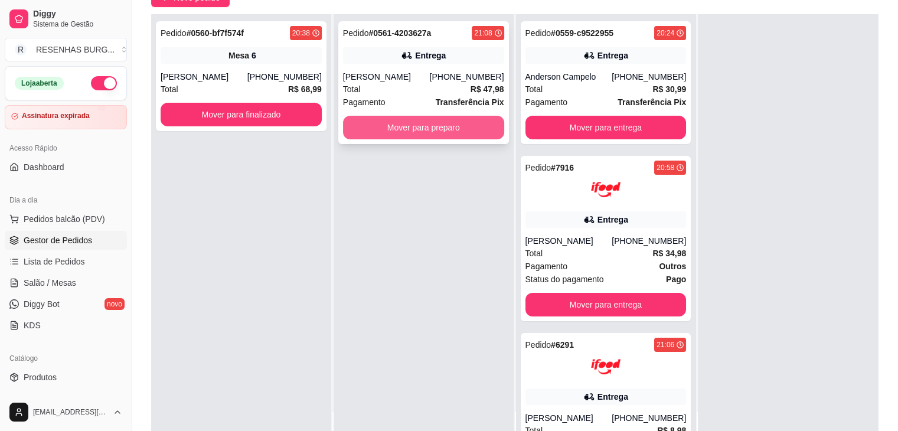
click at [416, 135] on button "Mover para preparo" at bounding box center [423, 128] width 161 height 24
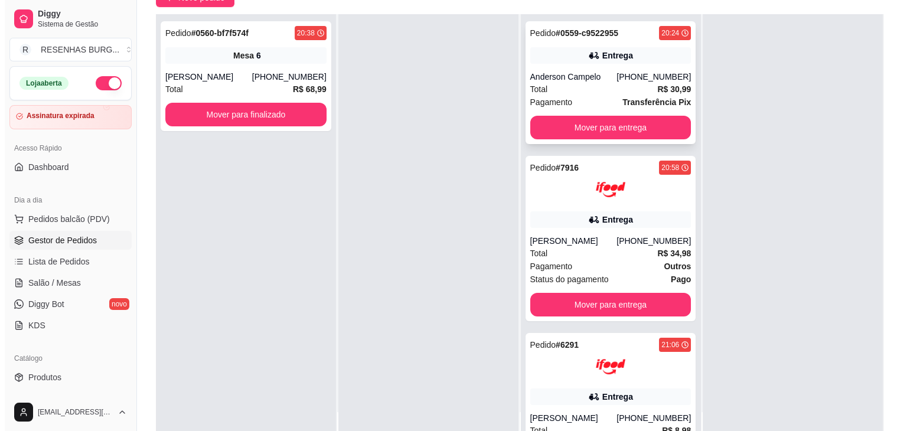
scroll to position [0, 0]
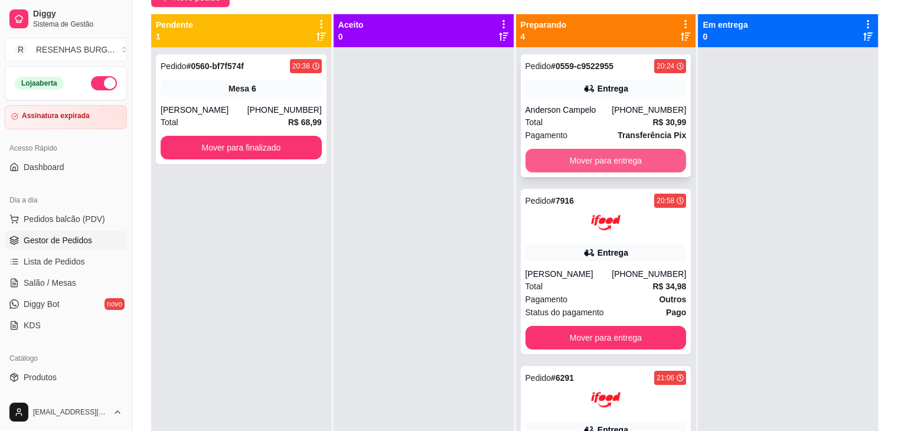
click at [631, 154] on button "Mover para entrega" at bounding box center [605, 161] width 161 height 24
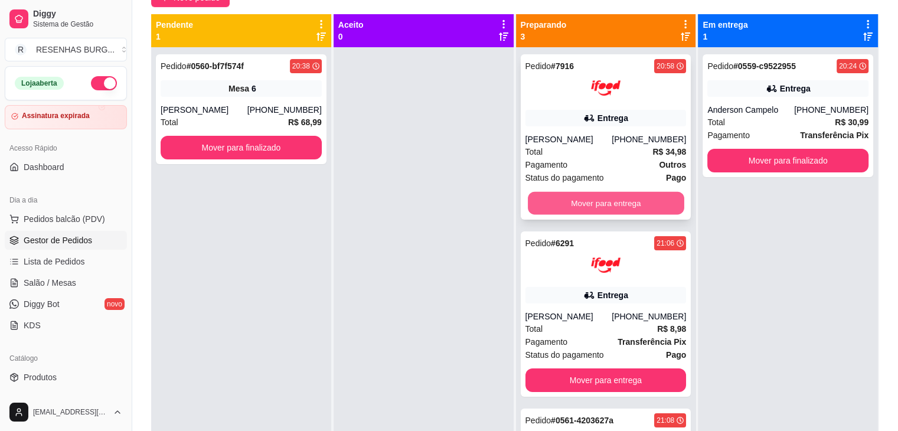
click at [607, 197] on button "Mover para entrega" at bounding box center [606, 203] width 156 height 23
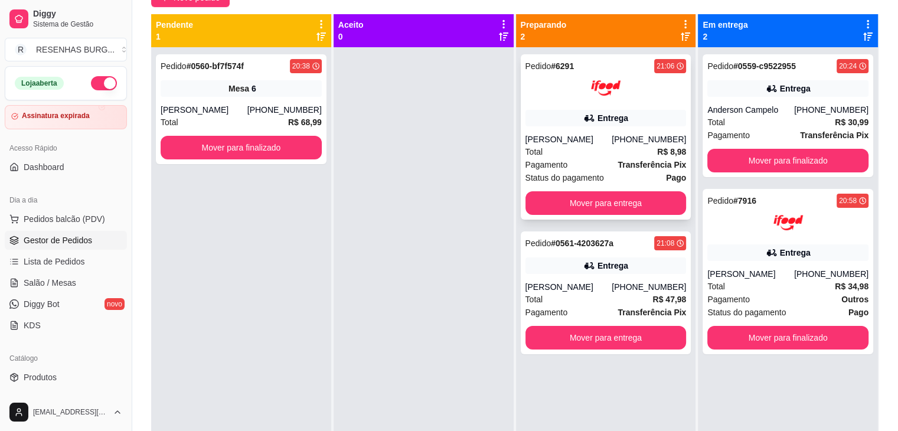
click at [566, 133] on div "[PERSON_NAME]" at bounding box center [568, 139] width 87 height 12
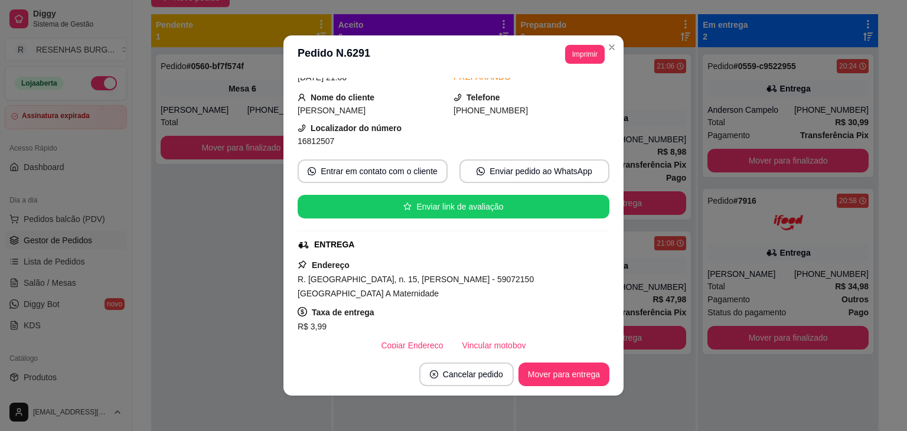
scroll to position [118, 0]
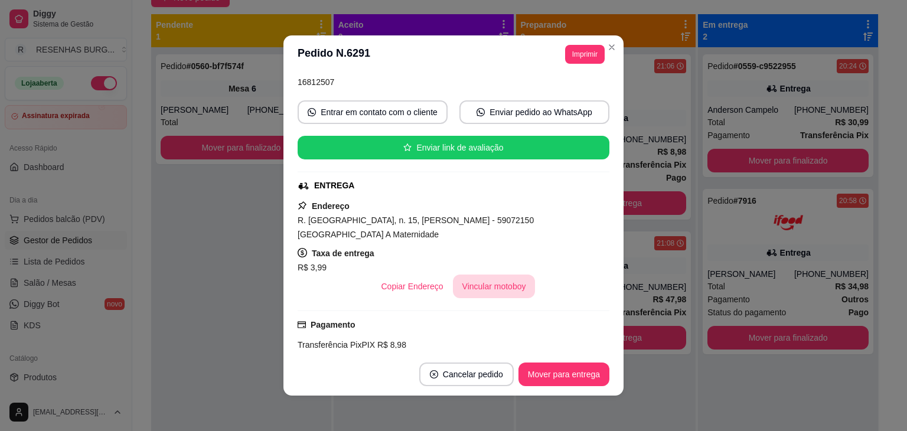
click at [490, 274] on button "Vincular motoboy" at bounding box center [494, 286] width 83 height 24
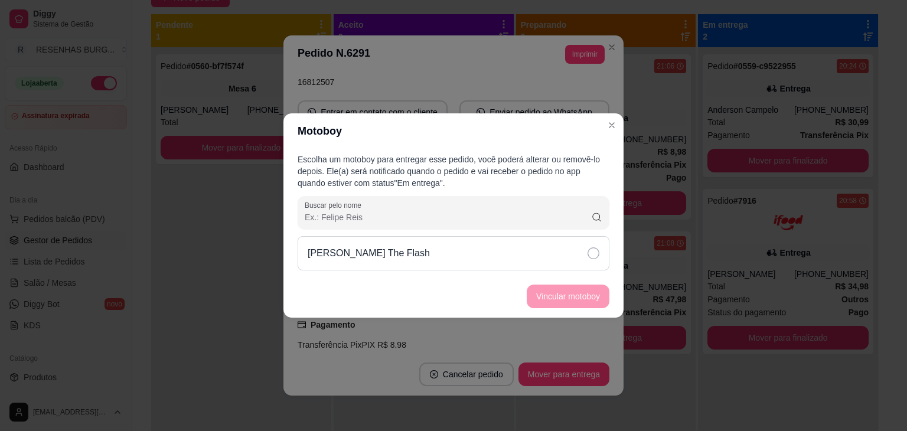
click at [570, 248] on div "[PERSON_NAME] The Flash" at bounding box center [453, 253] width 312 height 34
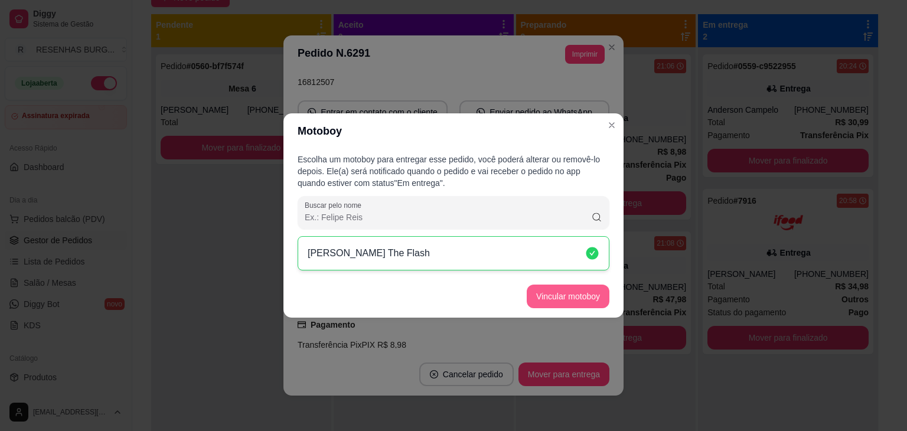
click at [587, 293] on button "Vincular motoboy" at bounding box center [567, 296] width 83 height 24
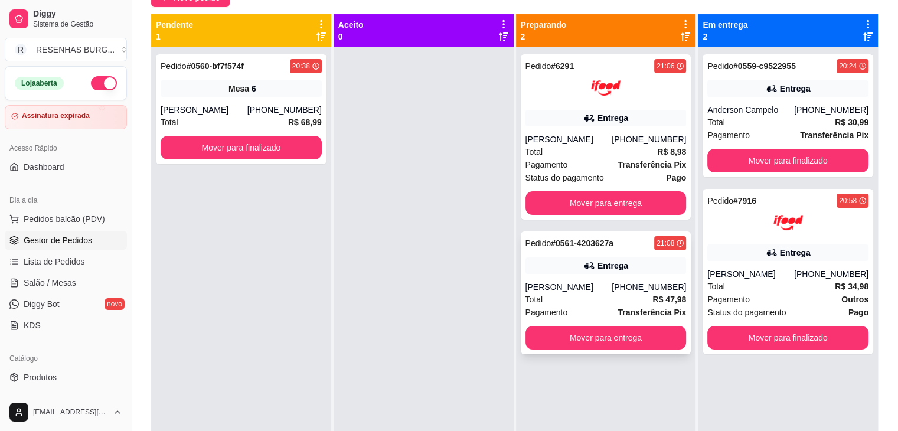
click at [586, 267] on icon at bounding box center [589, 266] width 12 height 12
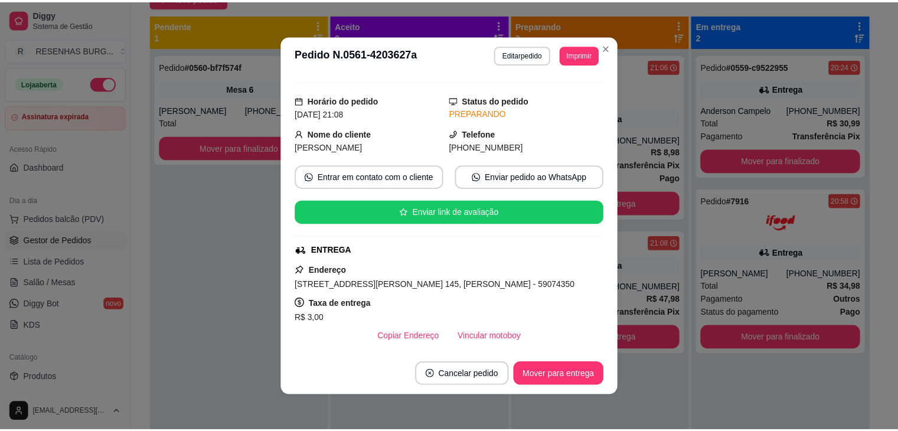
scroll to position [59, 0]
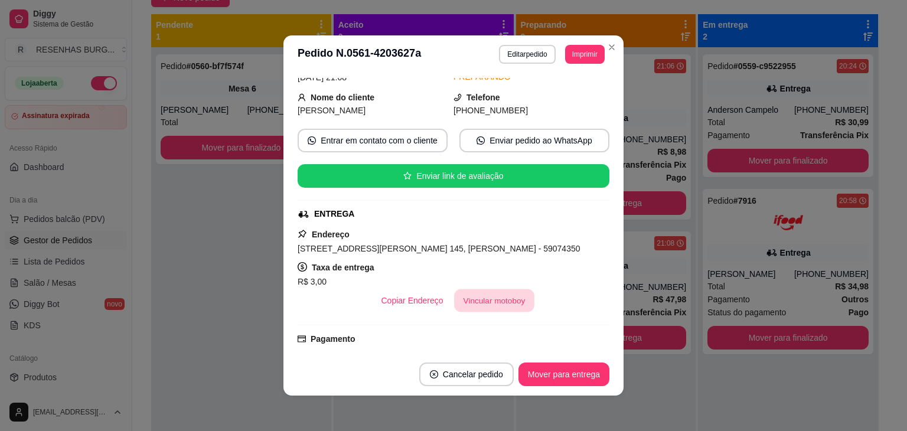
click at [486, 292] on button "Vincular motoboy" at bounding box center [494, 300] width 80 height 23
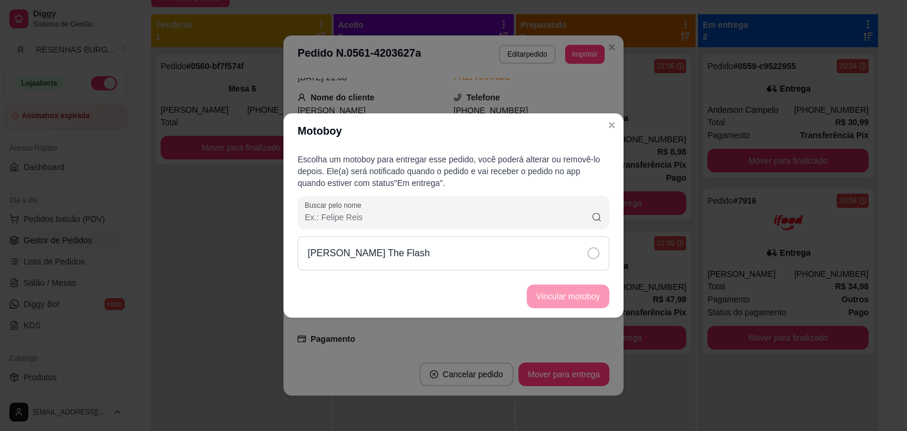
click at [531, 251] on div "[PERSON_NAME] The Flash" at bounding box center [453, 253] width 312 height 34
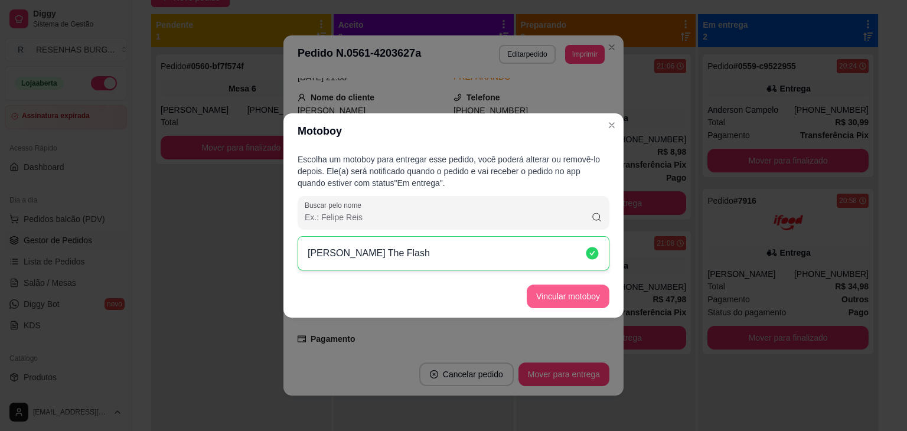
click at [557, 290] on button "Vincular motoboy" at bounding box center [567, 296] width 83 height 24
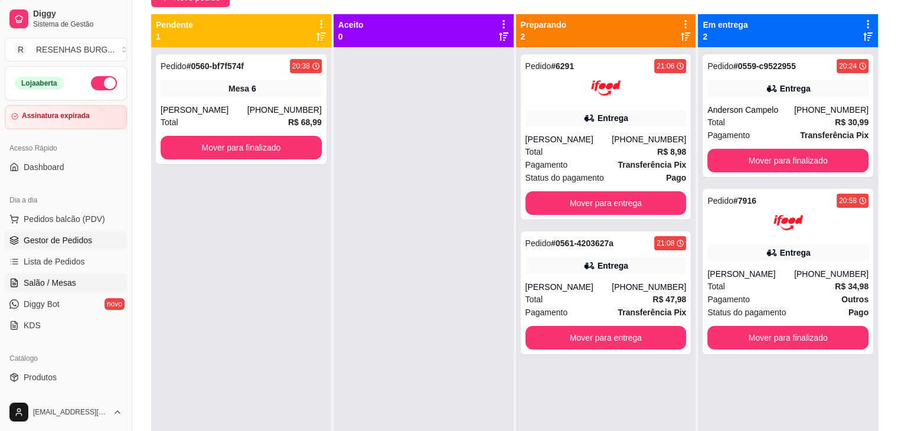
click at [48, 284] on span "Salão / Mesas" at bounding box center [50, 283] width 53 height 12
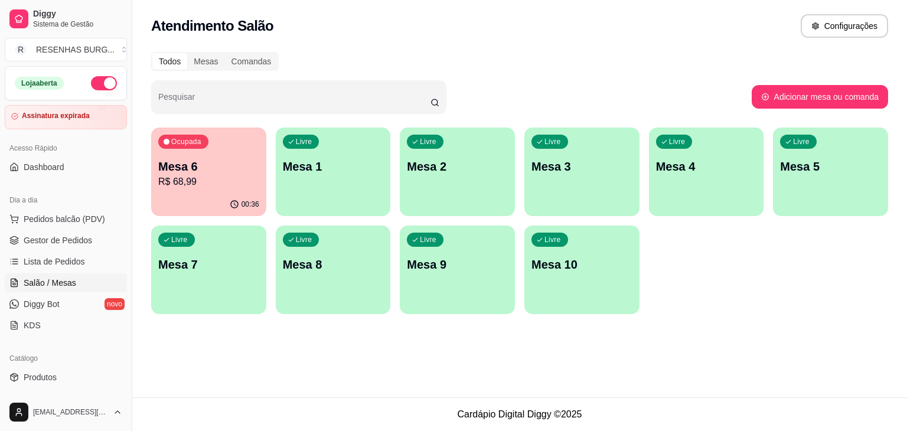
click at [196, 168] on p "Mesa 6" at bounding box center [208, 166] width 101 height 17
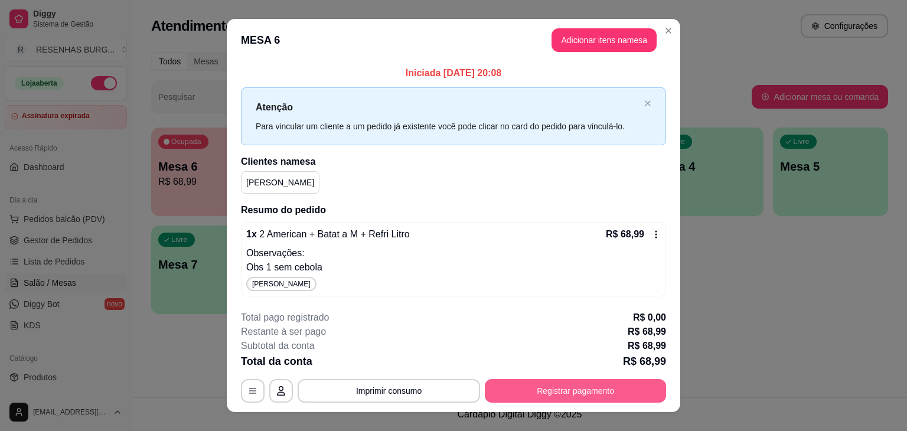
click at [600, 388] on button "Registrar pagamento" at bounding box center [575, 391] width 181 height 24
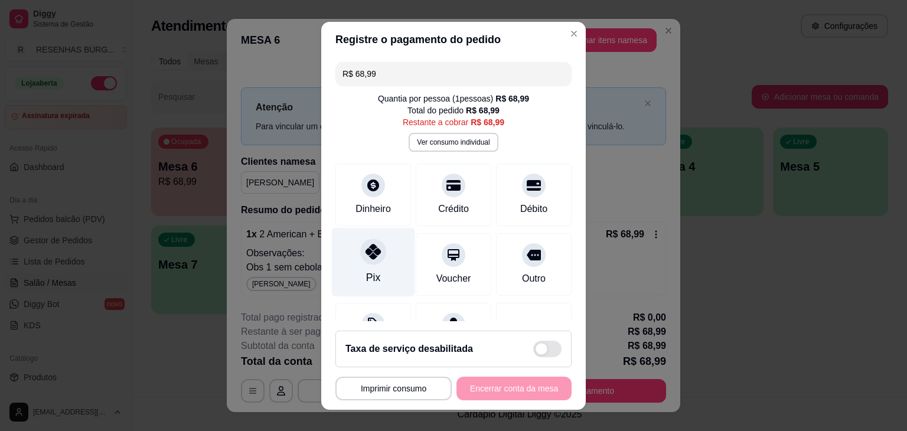
click at [367, 252] on icon at bounding box center [372, 251] width 15 height 15
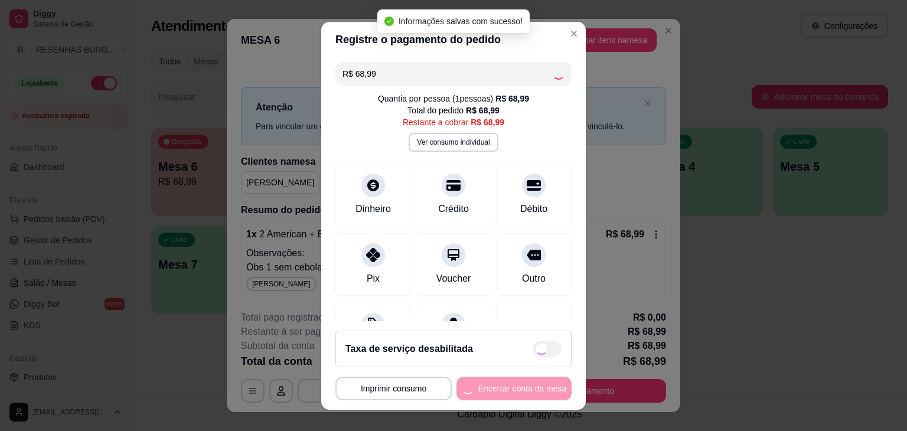
type input "R$ 0,00"
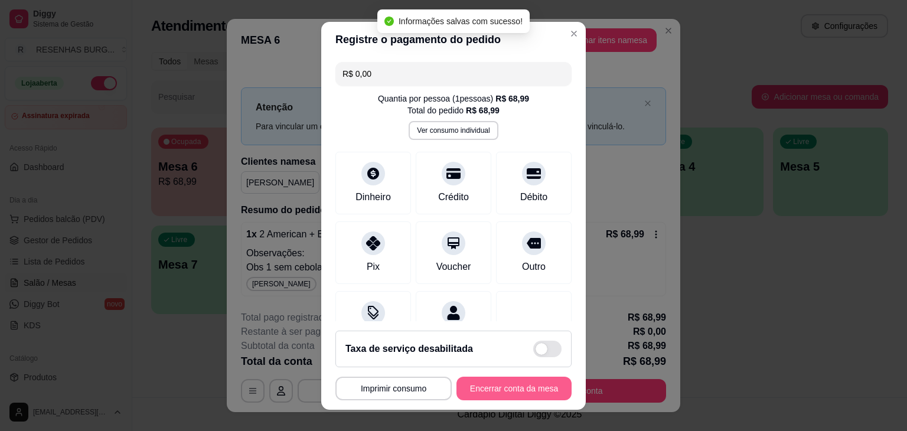
click at [519, 388] on button "Encerrar conta da mesa" at bounding box center [513, 389] width 115 height 24
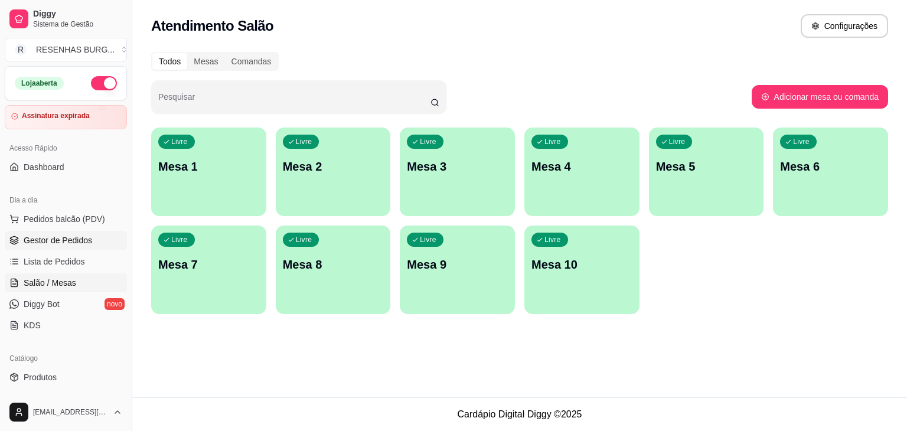
click at [94, 241] on link "Gestor de Pedidos" at bounding box center [66, 240] width 122 height 19
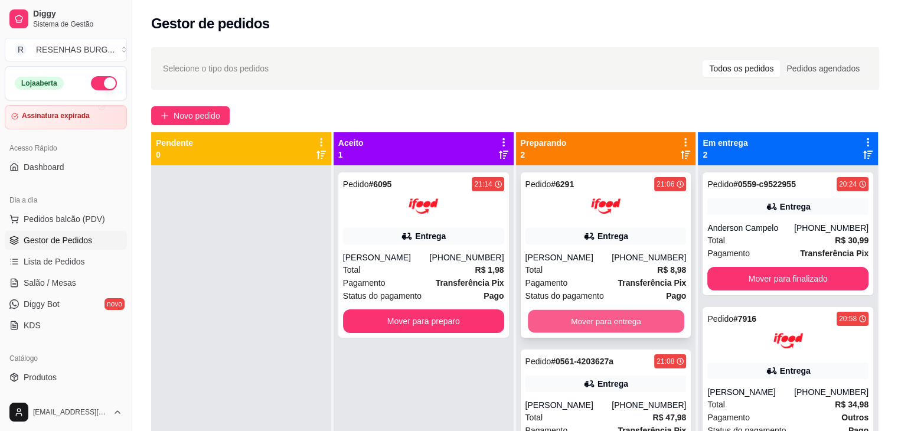
click at [626, 315] on button "Mover para entrega" at bounding box center [606, 321] width 156 height 23
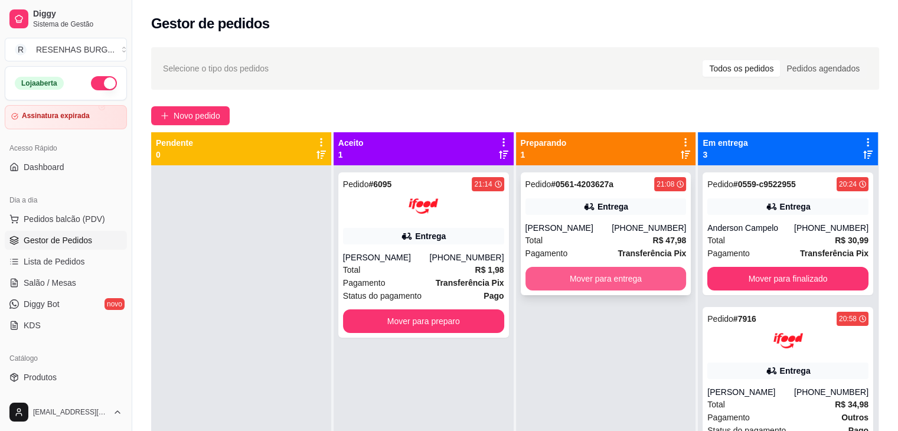
click at [633, 290] on button "Mover para entrega" at bounding box center [605, 279] width 161 height 24
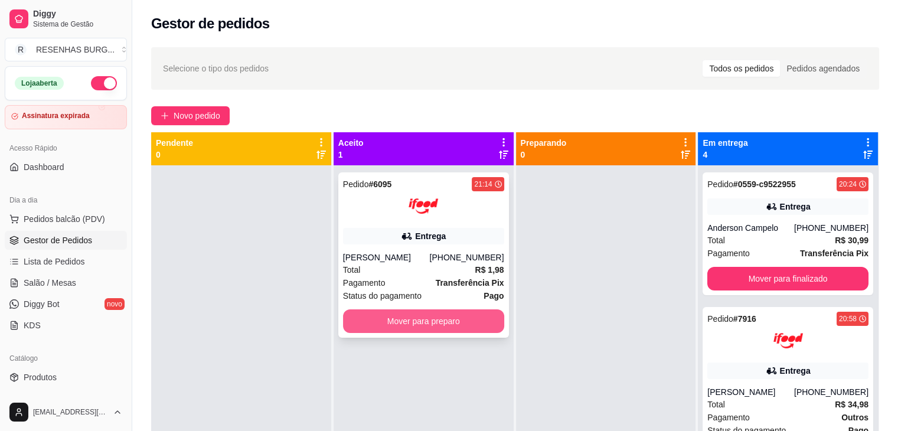
click at [393, 316] on button "Mover para preparo" at bounding box center [423, 321] width 161 height 24
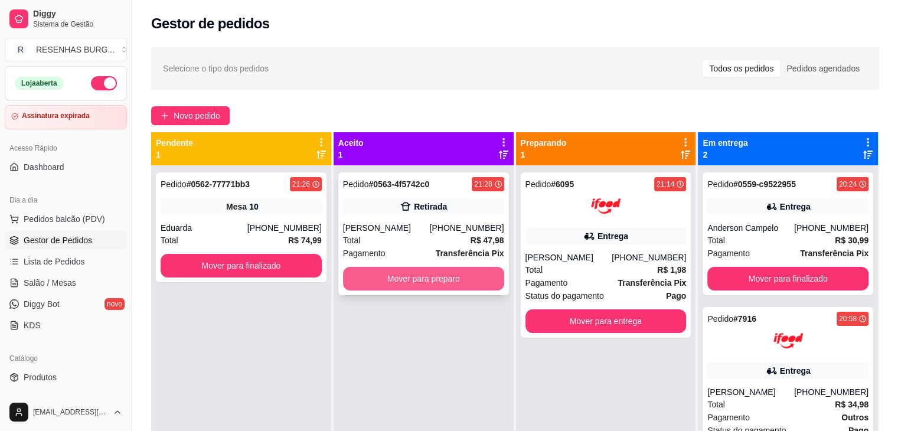
click at [456, 280] on button "Mover para preparo" at bounding box center [423, 279] width 161 height 24
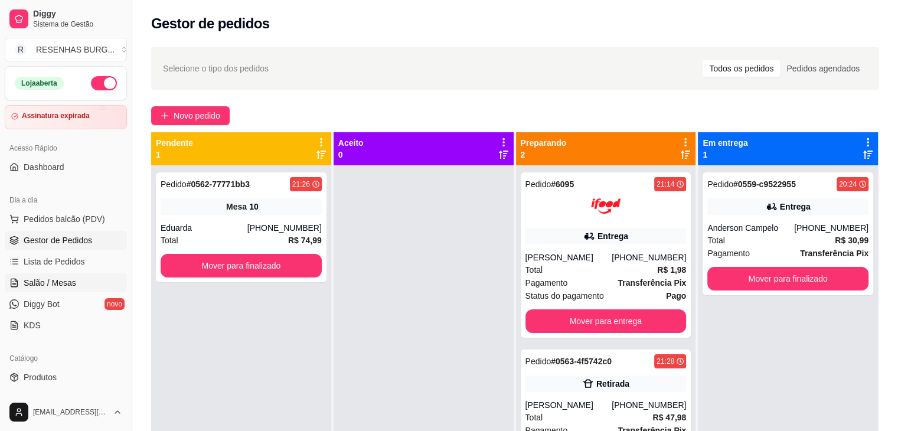
click at [44, 280] on span "Salão / Mesas" at bounding box center [50, 283] width 53 height 12
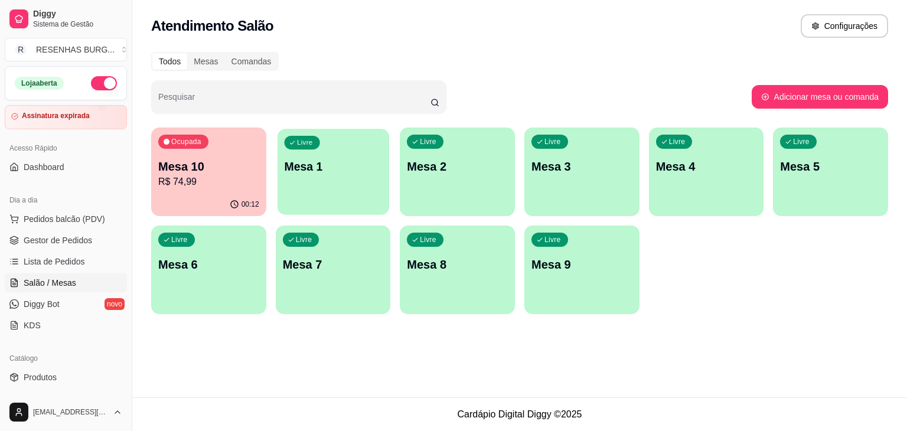
click at [315, 169] on p "Mesa 1" at bounding box center [333, 167] width 98 height 16
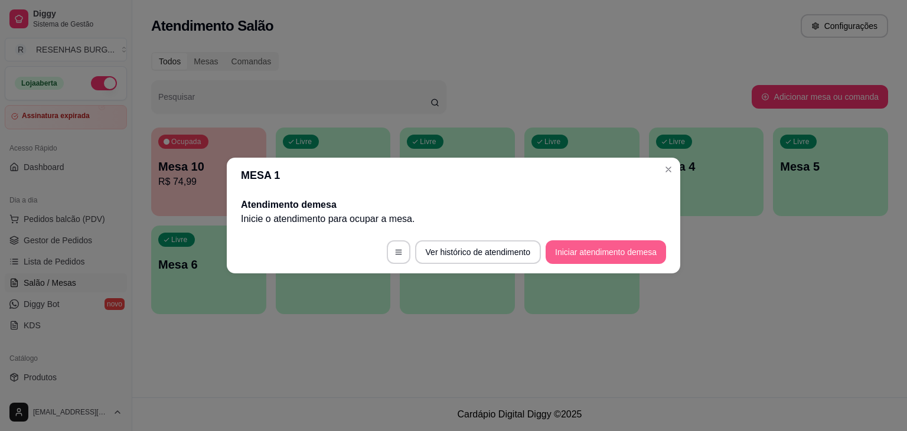
click at [611, 250] on button "Iniciar atendimento de mesa" at bounding box center [605, 252] width 120 height 24
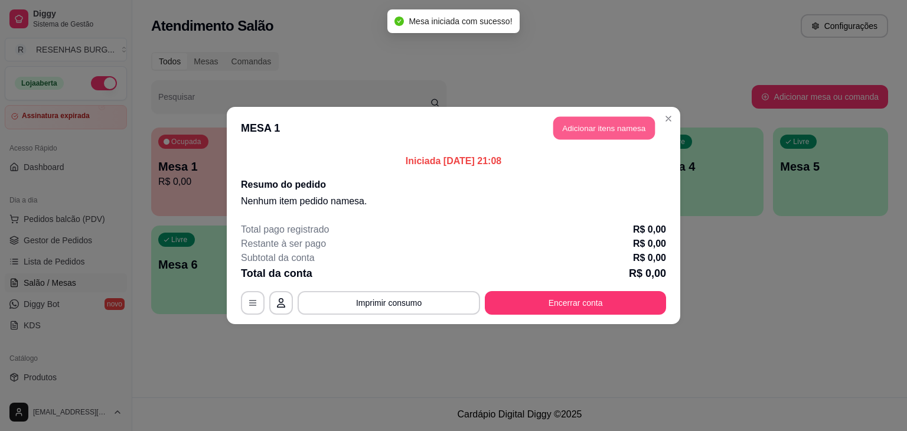
click at [604, 129] on button "Adicionar itens na mesa" at bounding box center [604, 128] width 102 height 23
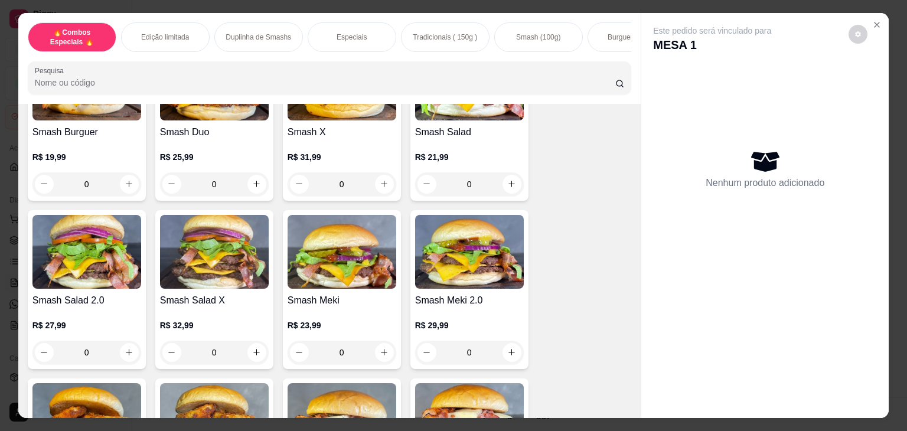
scroll to position [1771, 0]
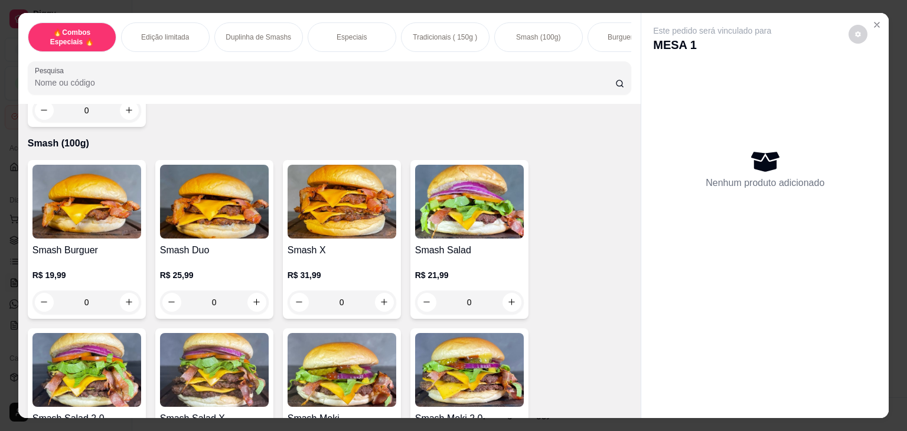
click at [348, 184] on img at bounding box center [341, 202] width 109 height 74
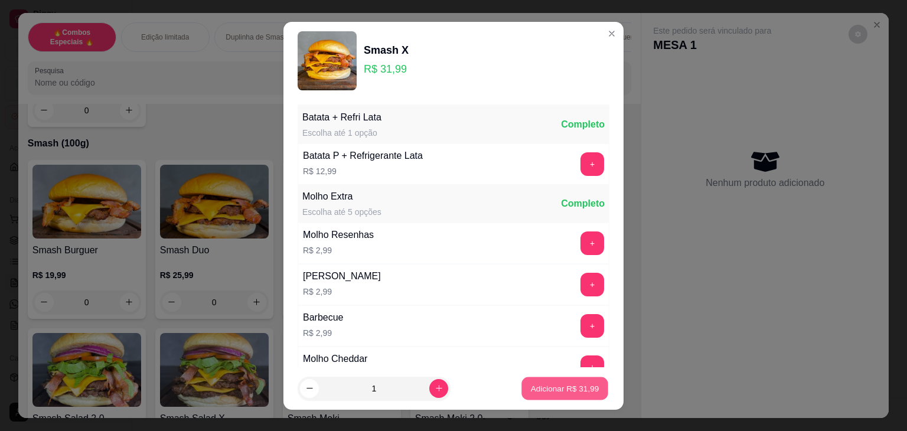
click at [557, 385] on p "Adicionar R$ 31,99" at bounding box center [565, 387] width 68 height 11
type input "1"
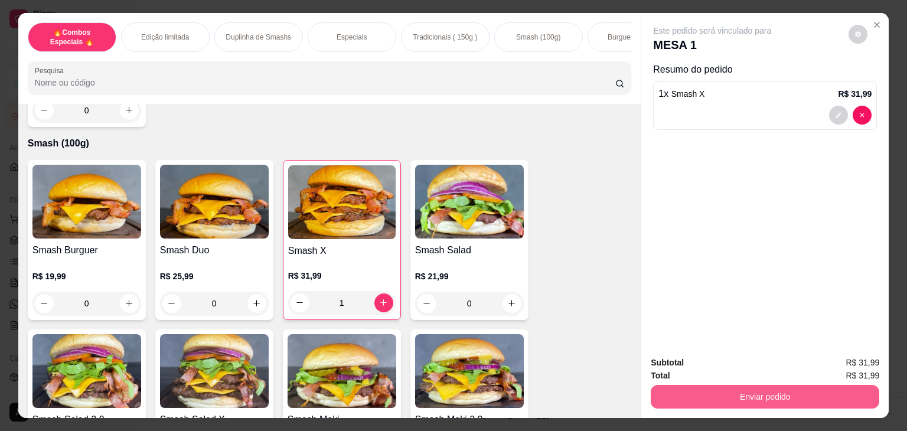
click at [705, 387] on button "Enviar pedido" at bounding box center [764, 397] width 228 height 24
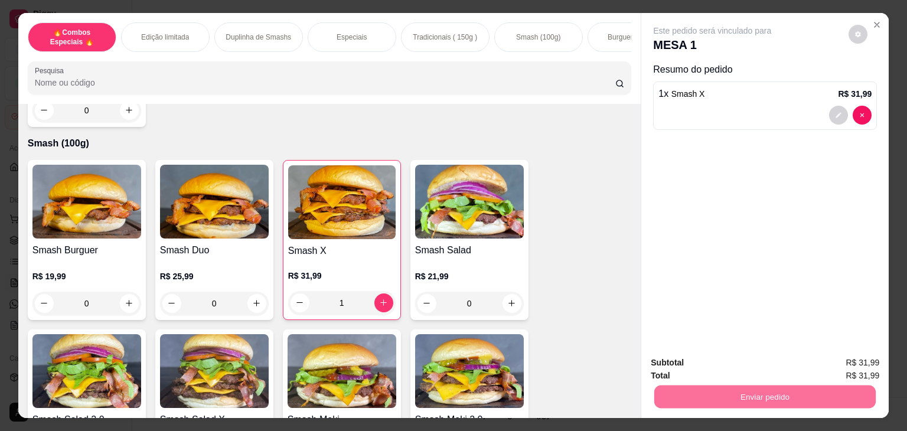
click at [701, 364] on button "Não registrar e enviar pedido" at bounding box center [725, 363] width 123 height 22
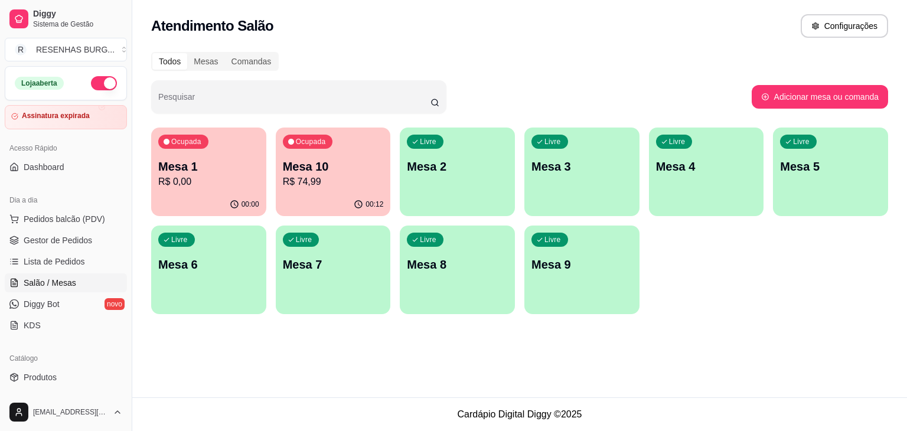
click at [56, 238] on span "Gestor de Pedidos" at bounding box center [58, 240] width 68 height 12
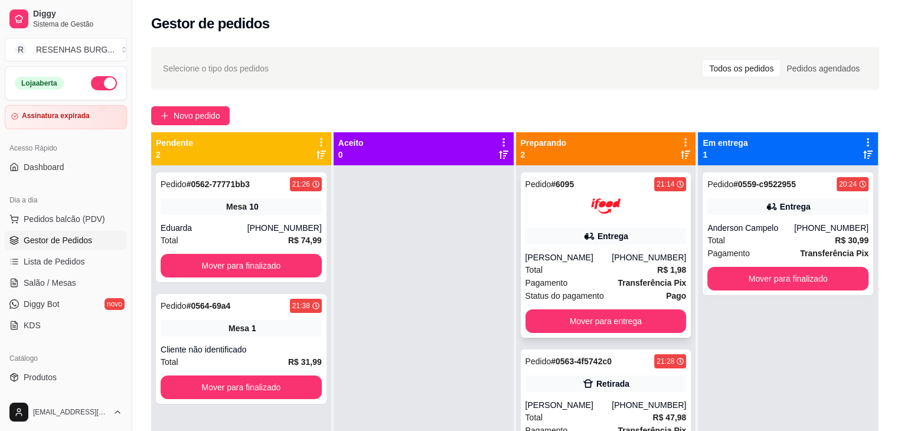
click at [557, 235] on div "Entrega" at bounding box center [605, 236] width 161 height 17
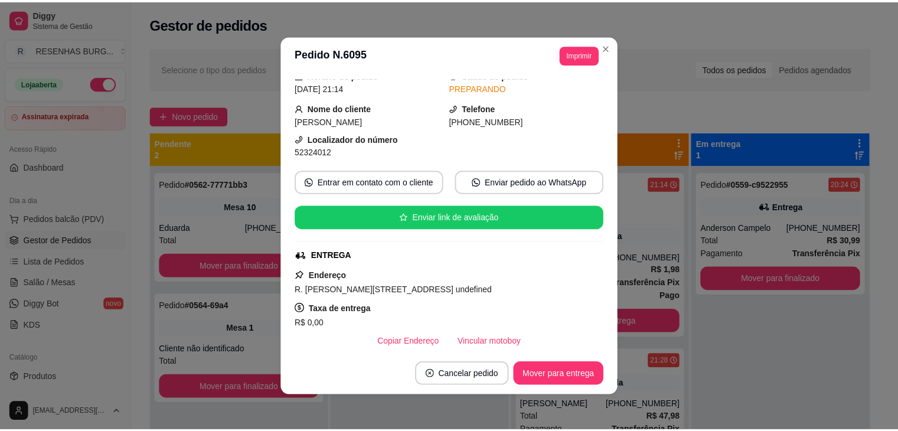
scroll to position [59, 0]
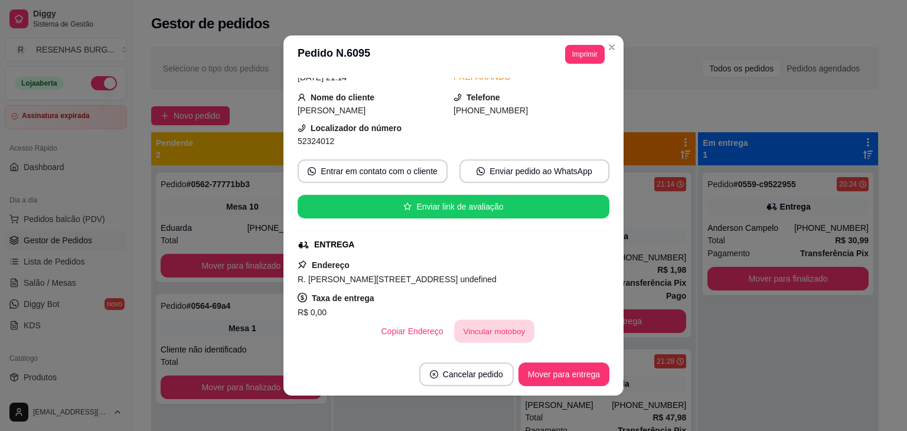
click at [464, 334] on button "Vincular motoboy" at bounding box center [494, 331] width 80 height 23
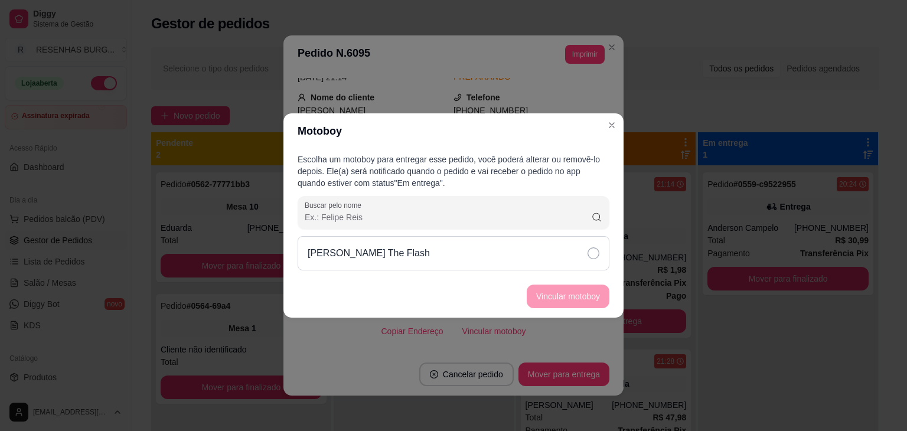
click at [532, 252] on div "[PERSON_NAME] The Flash" at bounding box center [453, 253] width 312 height 34
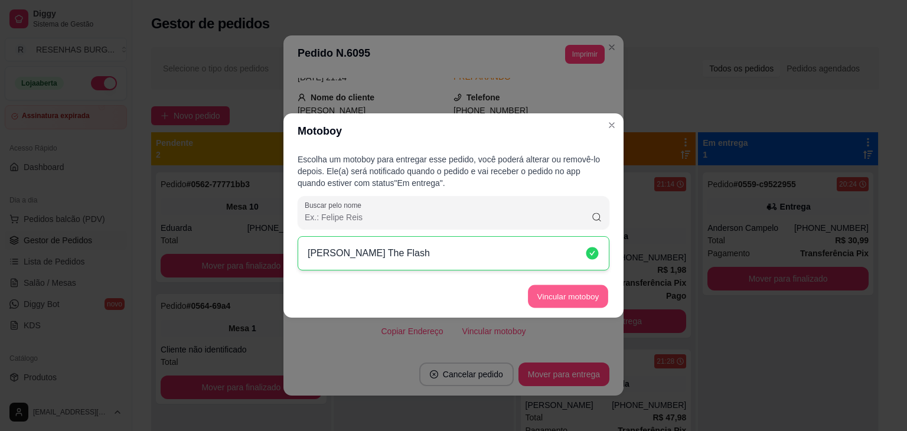
click at [578, 291] on button "Vincular motoboy" at bounding box center [568, 296] width 80 height 23
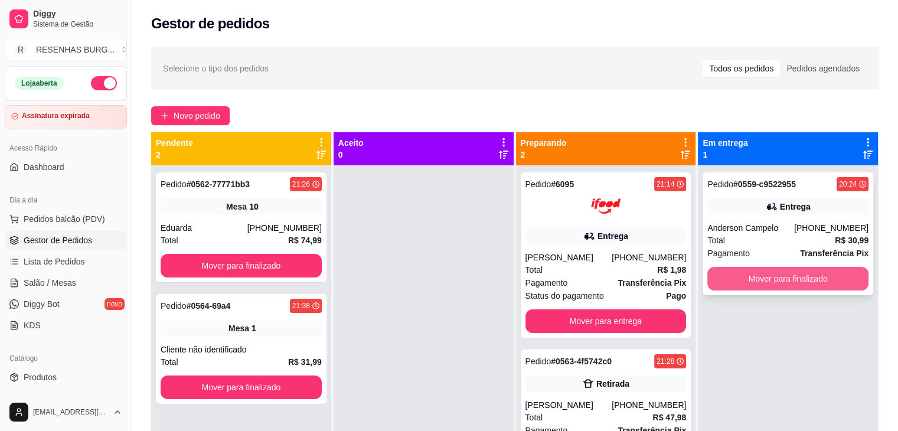
click at [788, 279] on button "Mover para finalizado" at bounding box center [787, 279] width 161 height 24
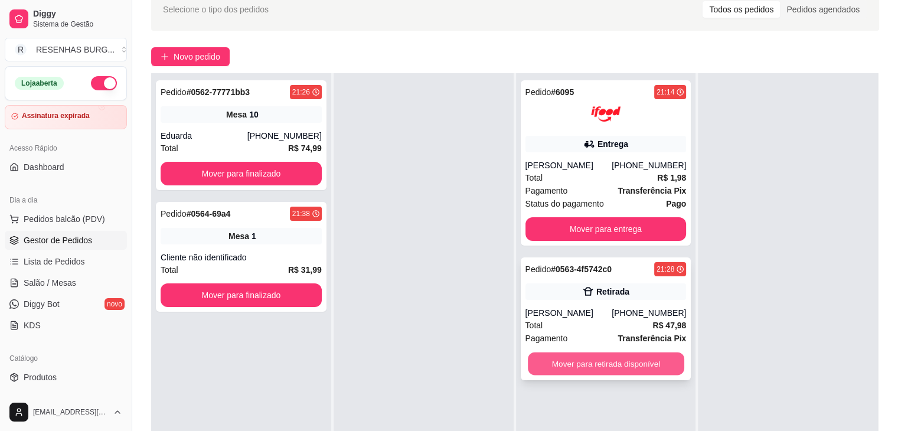
click at [602, 362] on button "Mover para retirada disponível" at bounding box center [606, 363] width 156 height 23
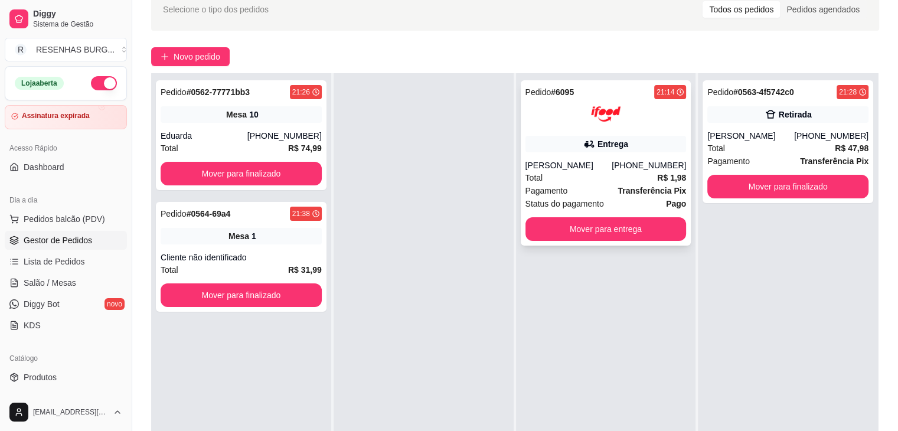
click at [583, 150] on div "Entrega" at bounding box center [605, 144] width 161 height 17
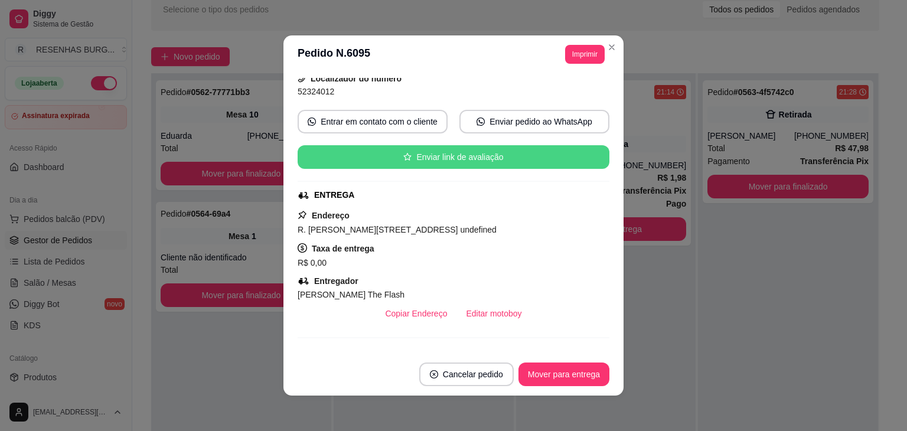
scroll to position [118, 0]
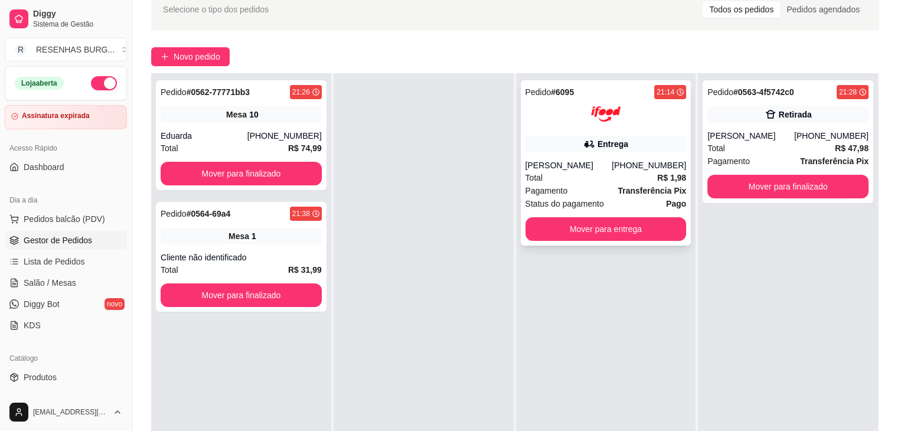
click at [599, 161] on div "[PERSON_NAME]" at bounding box center [568, 165] width 87 height 12
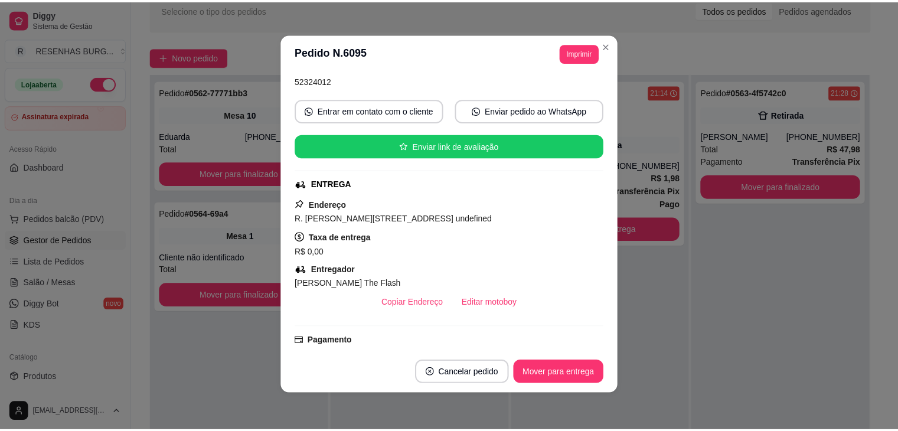
scroll to position [2, 0]
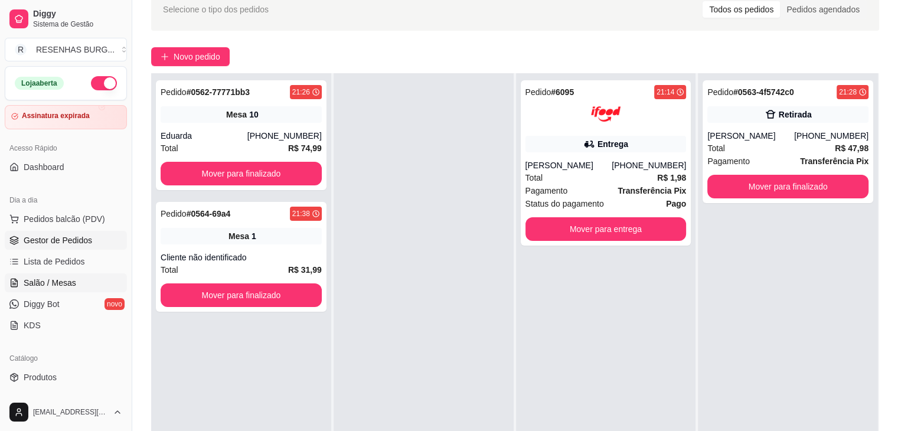
click at [53, 277] on span "Salão / Mesas" at bounding box center [50, 283] width 53 height 12
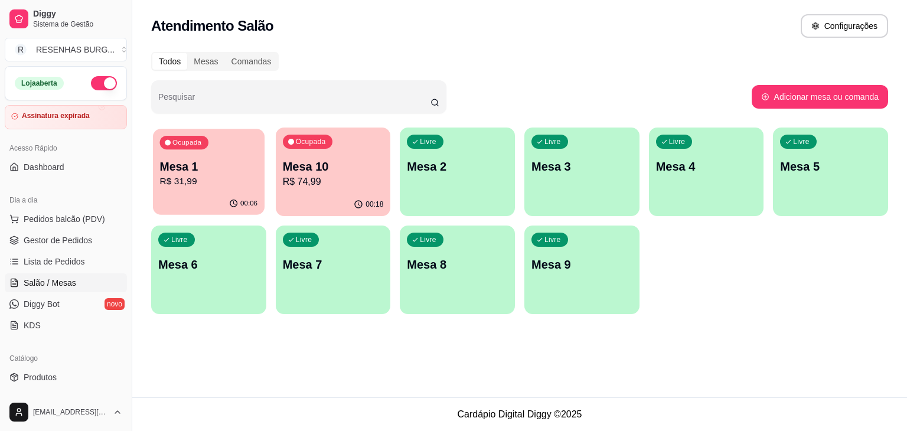
click at [205, 182] on p "R$ 31,99" at bounding box center [209, 182] width 98 height 14
click at [341, 172] on p "Mesa 10" at bounding box center [333, 166] width 101 height 17
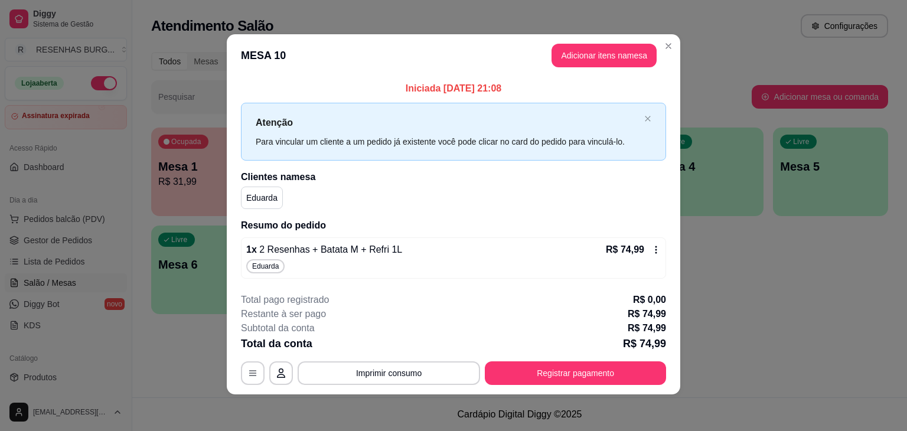
scroll to position [2, 0]
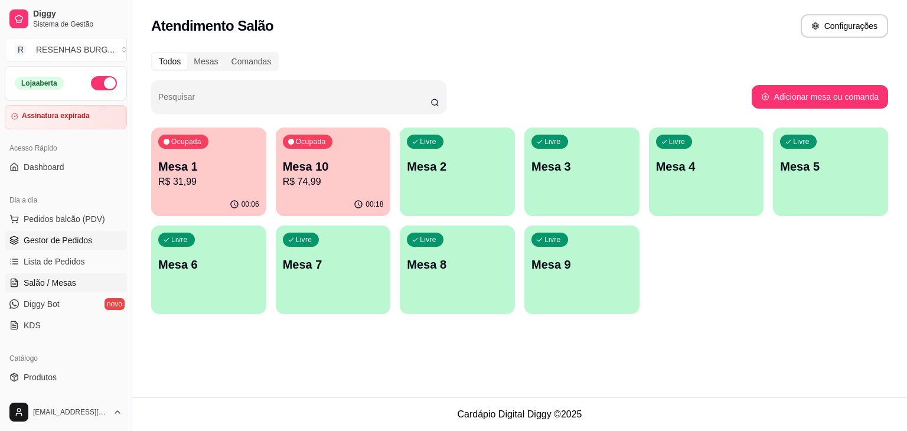
click at [28, 238] on span "Gestor de Pedidos" at bounding box center [58, 240] width 68 height 12
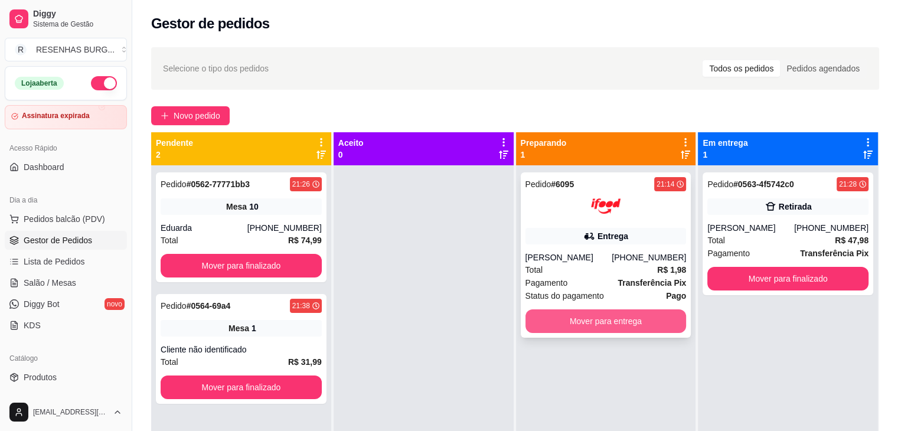
click at [568, 325] on button "Mover para entrega" at bounding box center [605, 321] width 161 height 24
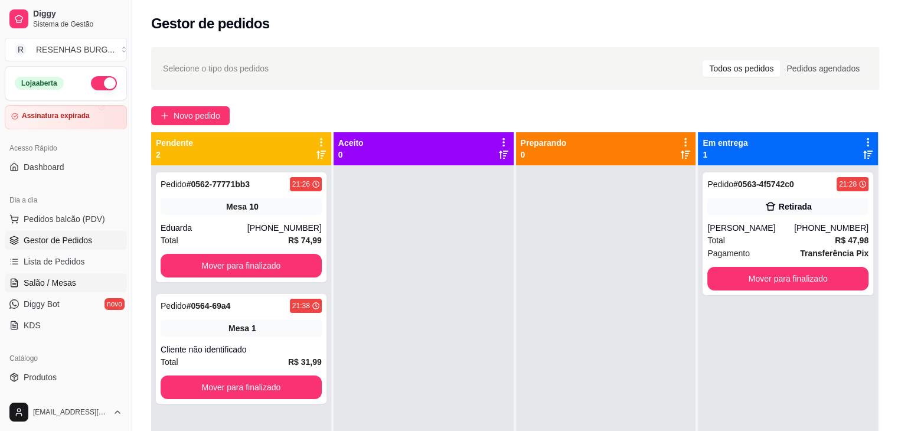
click at [59, 283] on span "Salão / Mesas" at bounding box center [50, 283] width 53 height 12
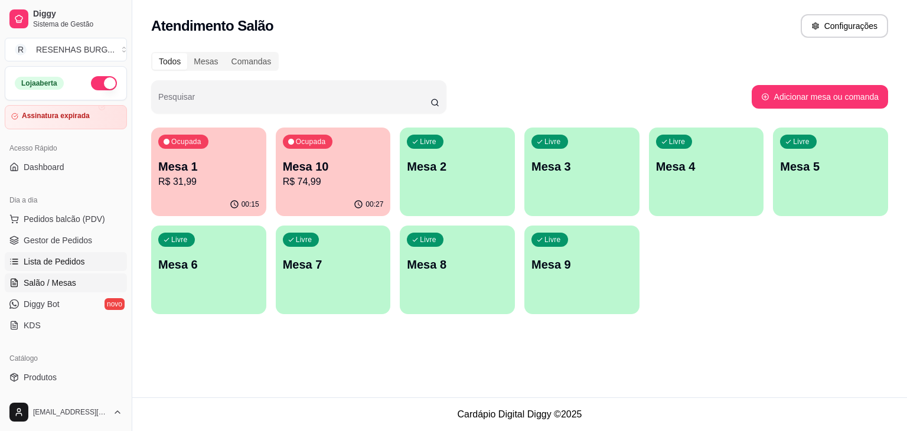
click at [86, 254] on link "Lista de Pedidos" at bounding box center [66, 261] width 122 height 19
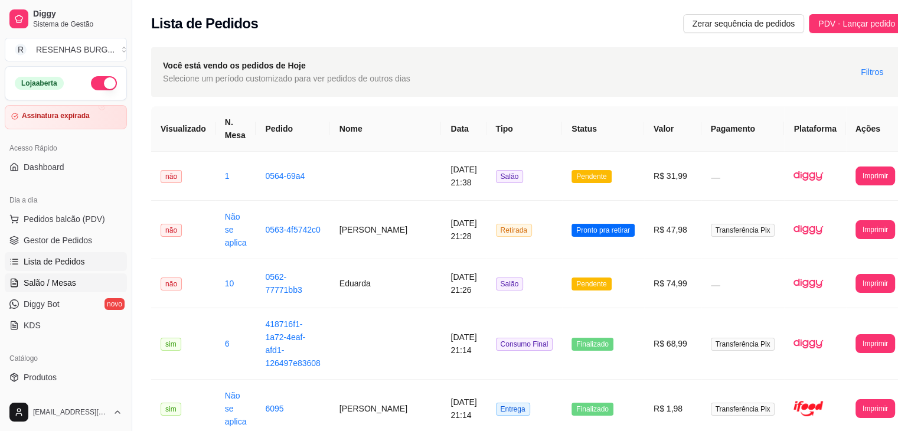
click at [85, 280] on link "Salão / Mesas" at bounding box center [66, 282] width 122 height 19
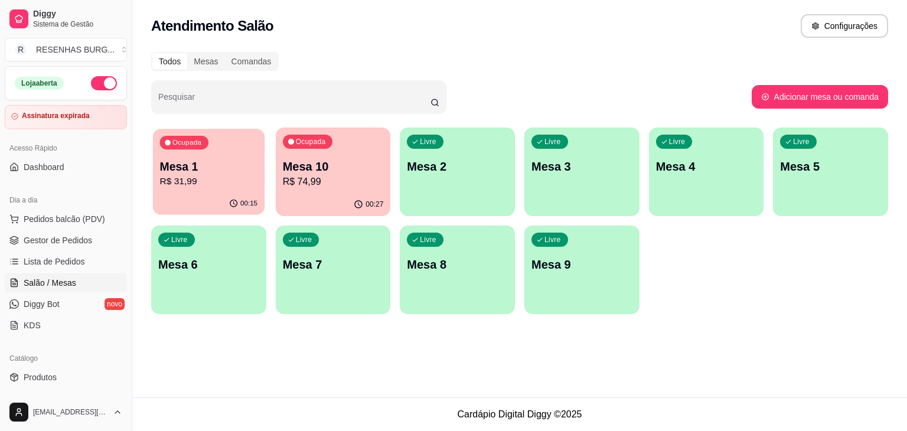
click at [188, 178] on p "R$ 31,99" at bounding box center [209, 182] width 98 height 14
click at [91, 239] on link "Gestor de Pedidos" at bounding box center [66, 240] width 122 height 19
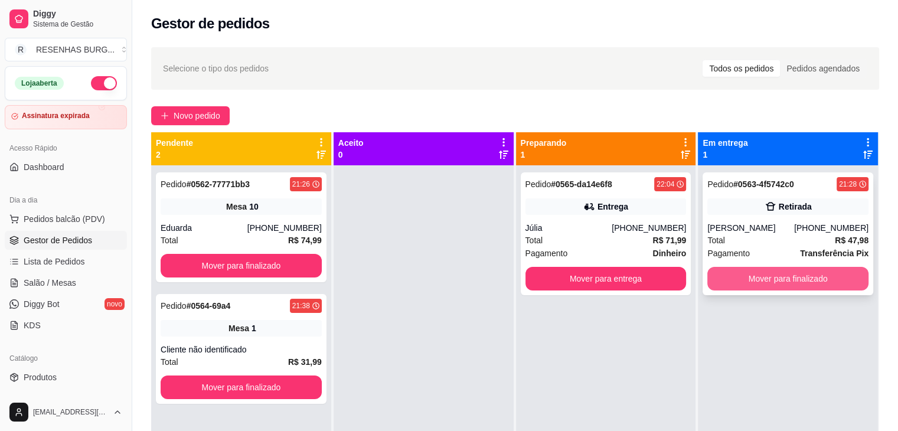
click at [780, 277] on button "Mover para finalizado" at bounding box center [787, 279] width 161 height 24
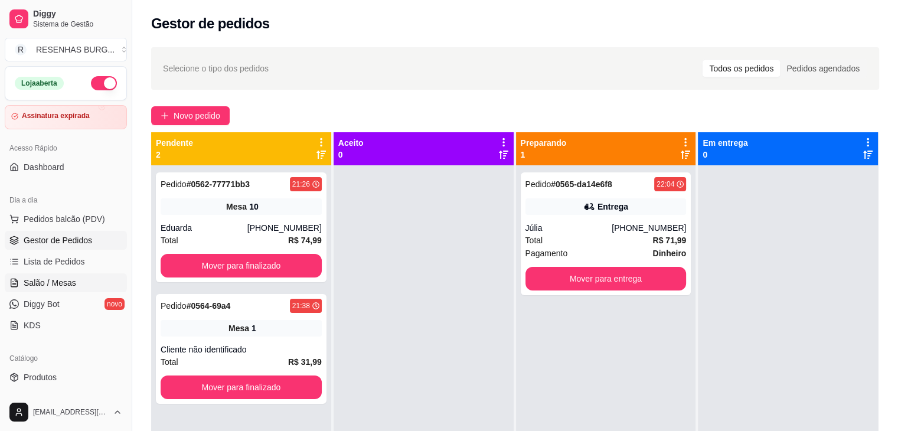
click at [72, 279] on span "Salão / Mesas" at bounding box center [50, 283] width 53 height 12
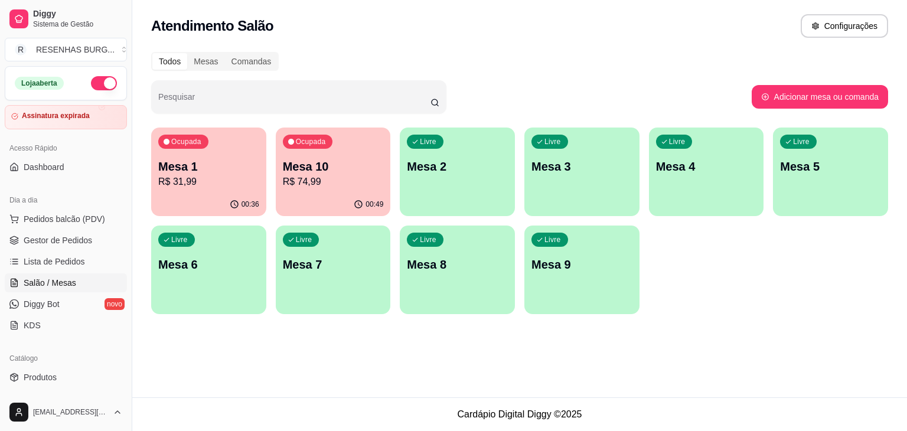
click at [319, 154] on div "Ocupada Mesa 10 R$ 74,99" at bounding box center [333, 160] width 115 height 66
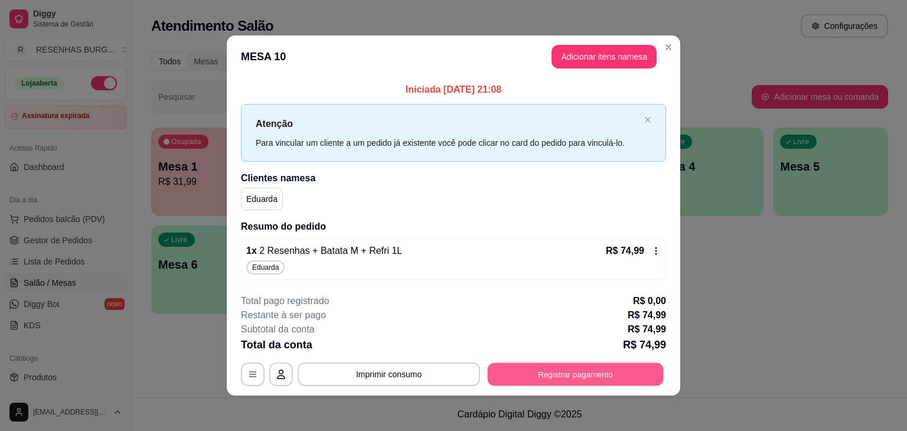
click at [537, 375] on button "Registrar pagamento" at bounding box center [576, 373] width 176 height 23
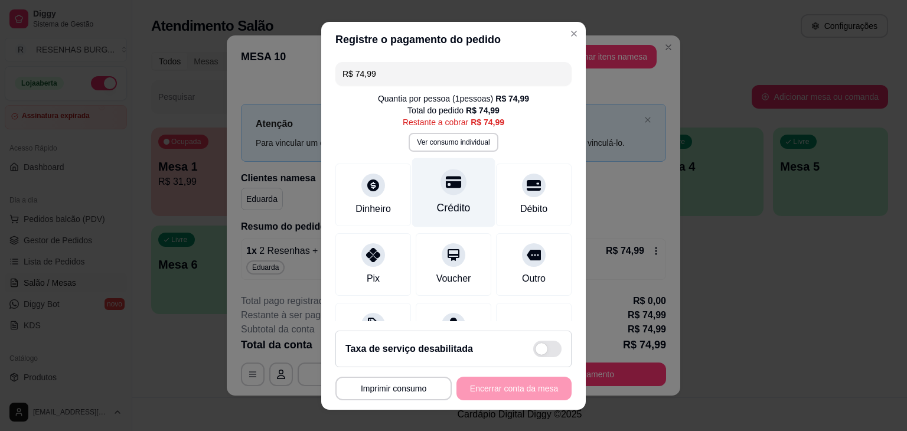
click at [440, 184] on div at bounding box center [453, 182] width 26 height 26
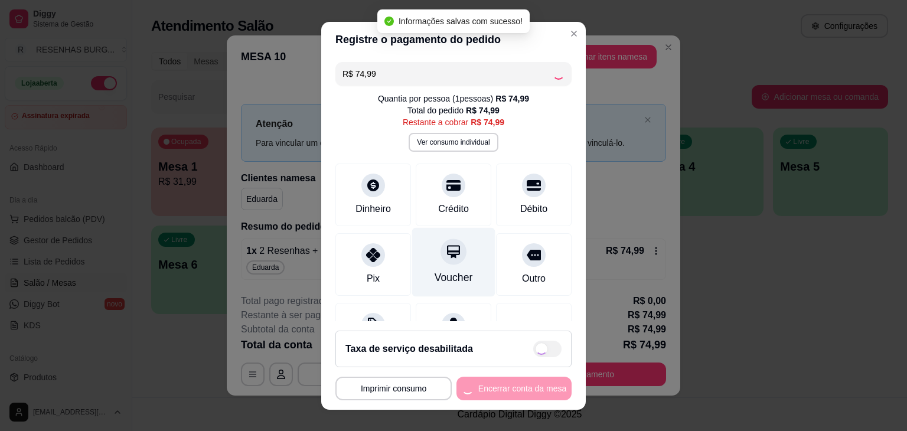
type input "R$ 0,00"
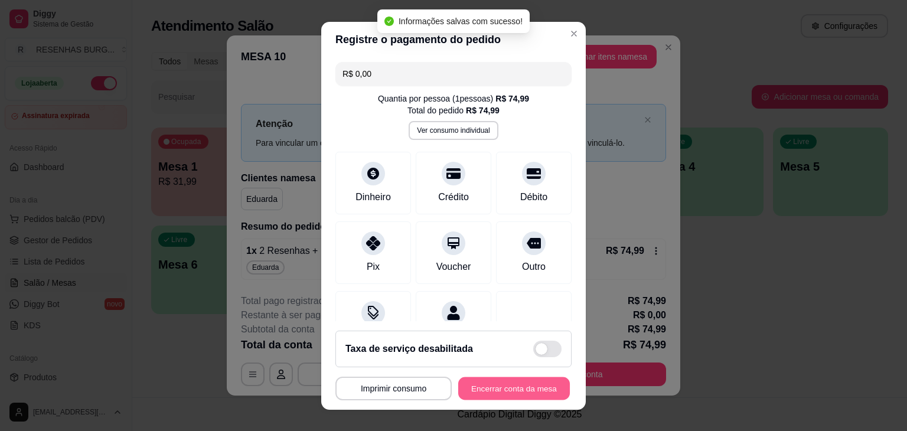
click at [524, 385] on button "Encerrar conta da mesa" at bounding box center [514, 388] width 112 height 23
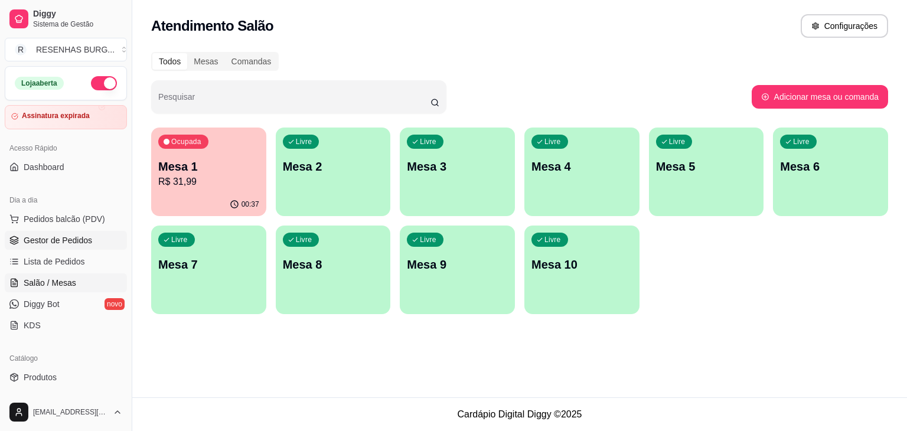
click at [72, 237] on span "Gestor de Pedidos" at bounding box center [58, 240] width 68 height 12
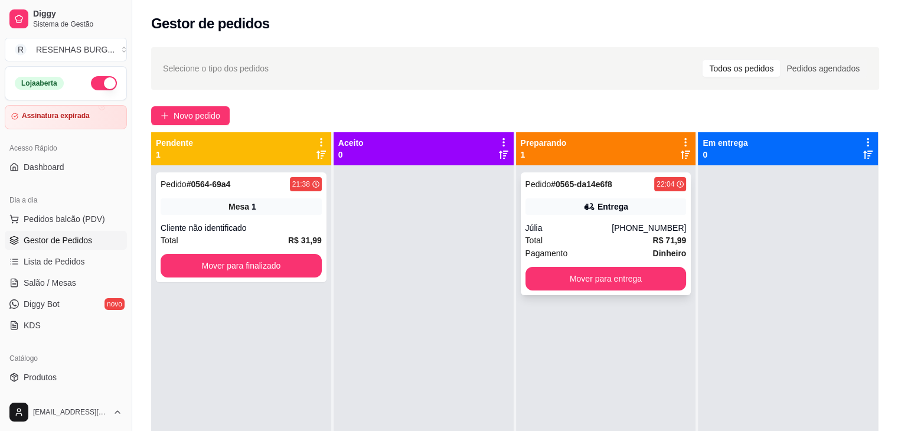
click at [590, 224] on div "Júlia" at bounding box center [568, 228] width 87 height 12
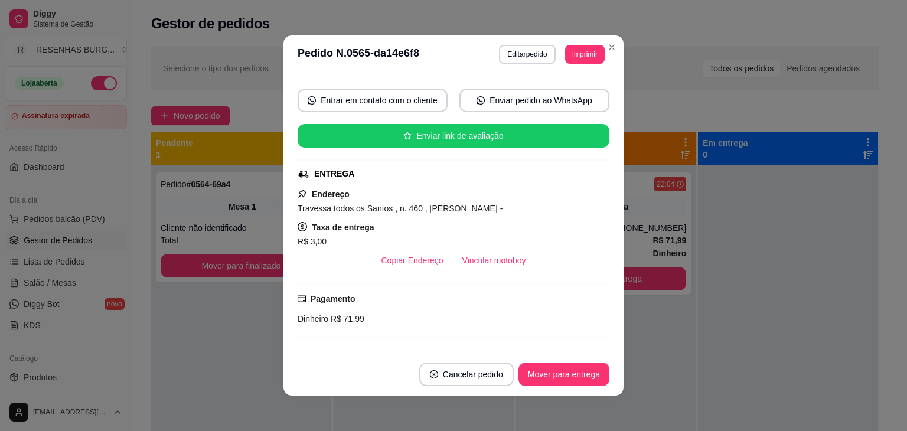
scroll to position [118, 0]
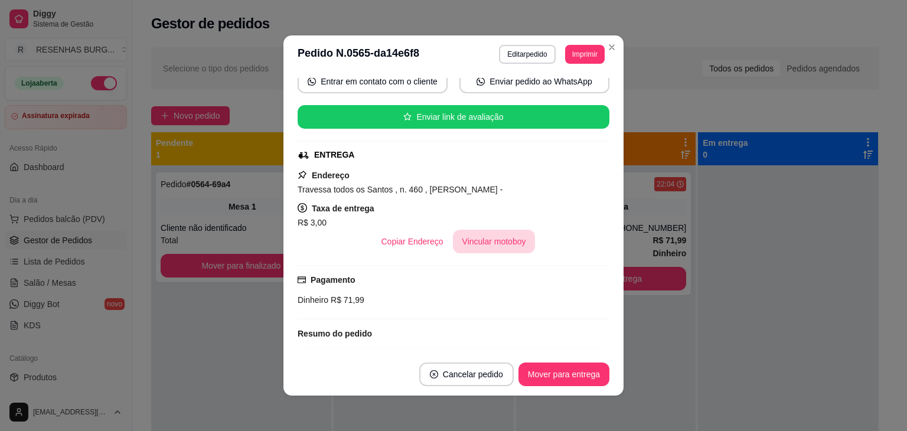
click at [480, 237] on button "Vincular motoboy" at bounding box center [494, 242] width 83 height 24
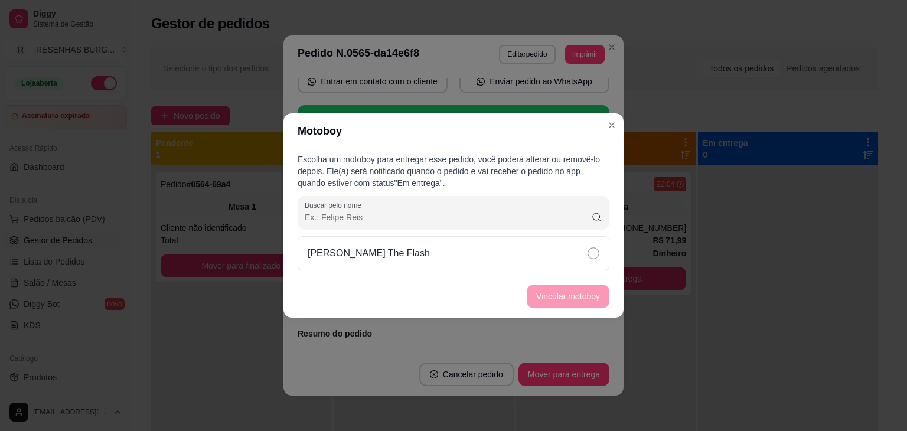
click at [568, 258] on div "[PERSON_NAME] The Flash" at bounding box center [453, 253] width 312 height 34
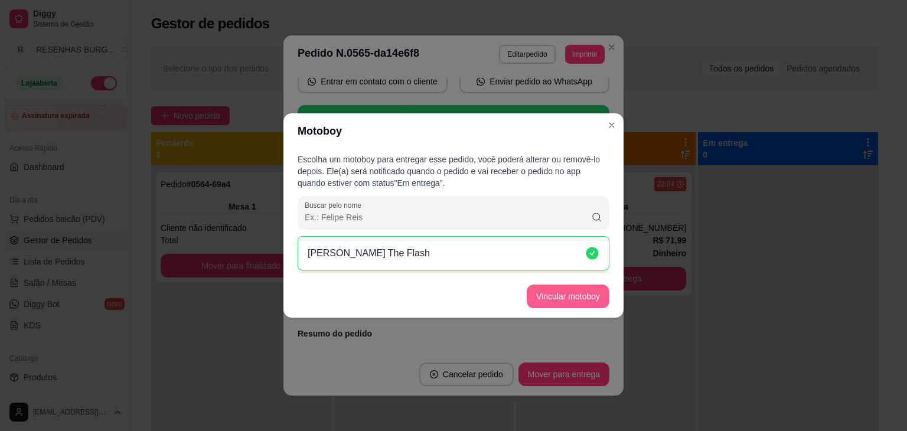
click at [581, 295] on button "Vincular motoboy" at bounding box center [567, 296] width 83 height 24
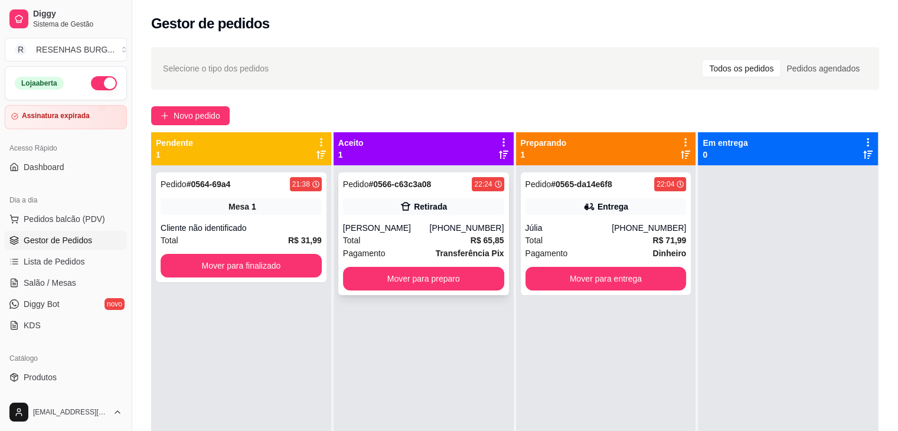
click at [421, 221] on div "Pedido # 0566-c63c3a08 22:24 Retirada [PERSON_NAME] [PHONE_NUMBER] Total R$ 65,…" at bounding box center [423, 233] width 171 height 123
click at [437, 277] on button "Mover para preparo" at bounding box center [423, 279] width 161 height 24
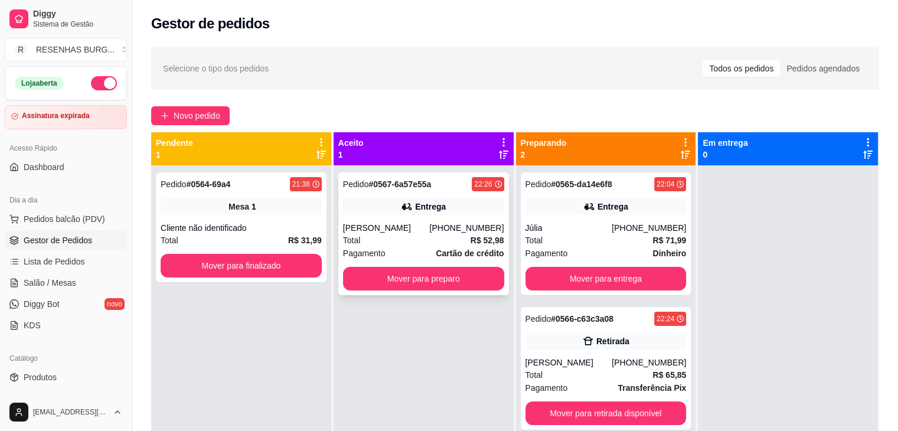
click at [443, 215] on div "Pedido # 0567-6a57e55a 22:26 Entrega Josias [PHONE_NUMBER] Total R$ 52,98 Pagam…" at bounding box center [423, 233] width 171 height 123
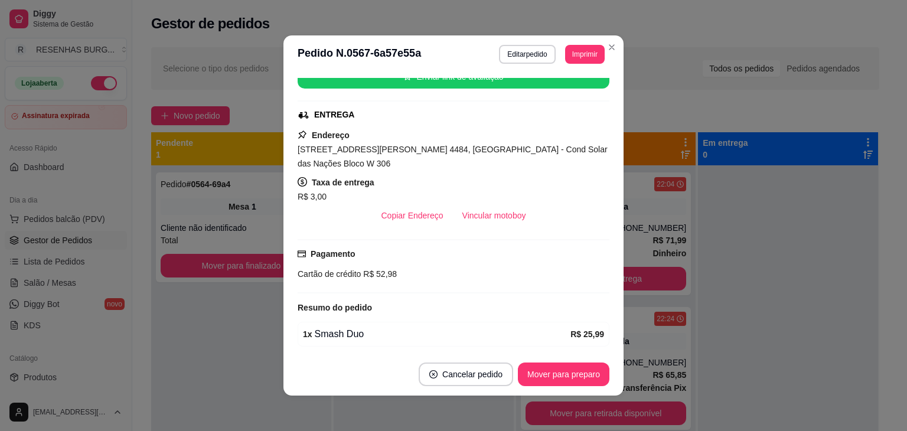
scroll to position [177, 0]
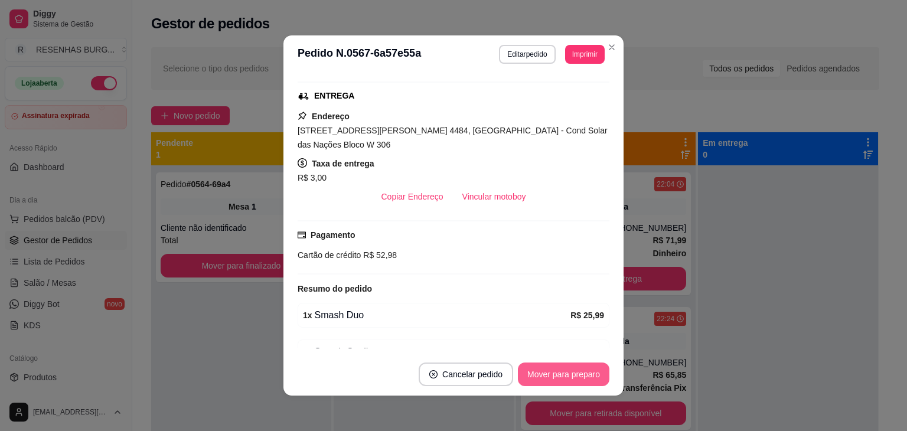
click at [539, 374] on button "Mover para preparo" at bounding box center [563, 374] width 91 height 24
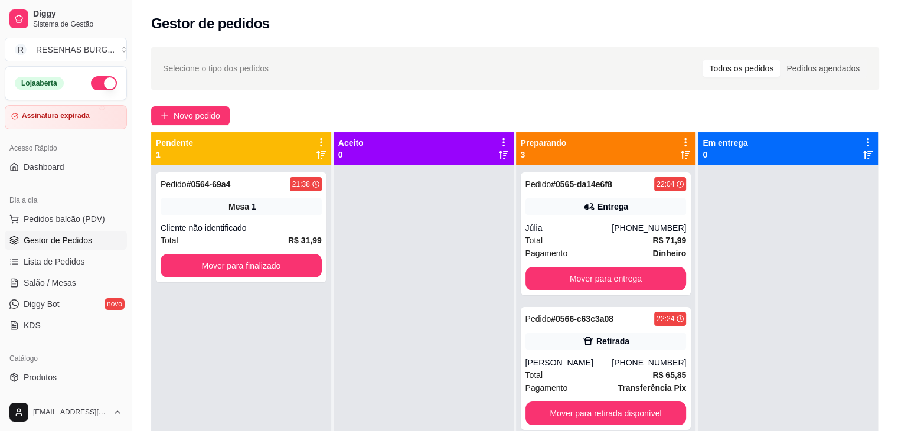
click at [91, 80] on button "button" at bounding box center [104, 83] width 26 height 14
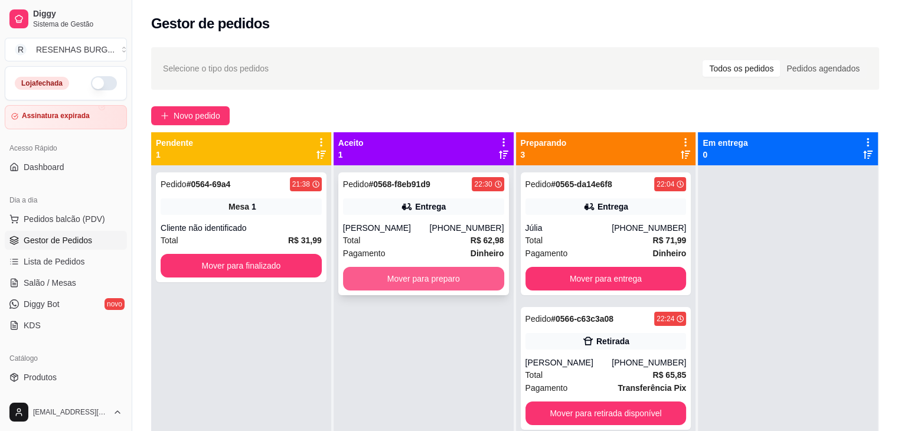
click at [376, 280] on button "Mover para preparo" at bounding box center [423, 279] width 161 height 24
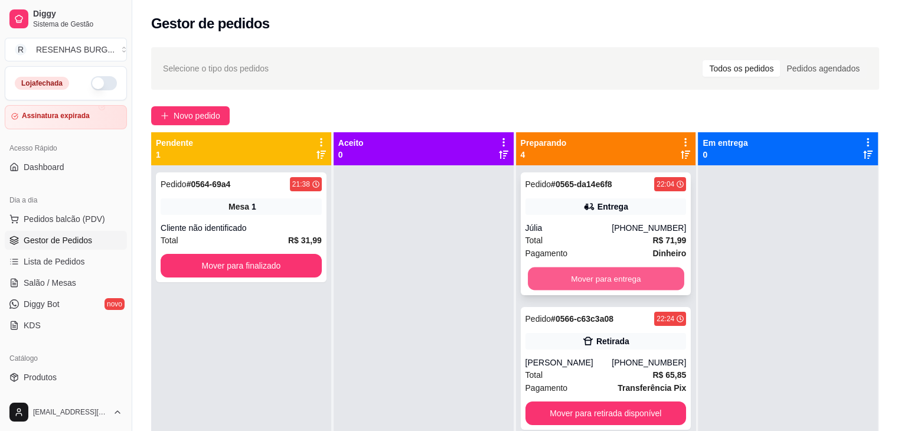
click at [583, 276] on button "Mover para entrega" at bounding box center [606, 278] width 156 height 23
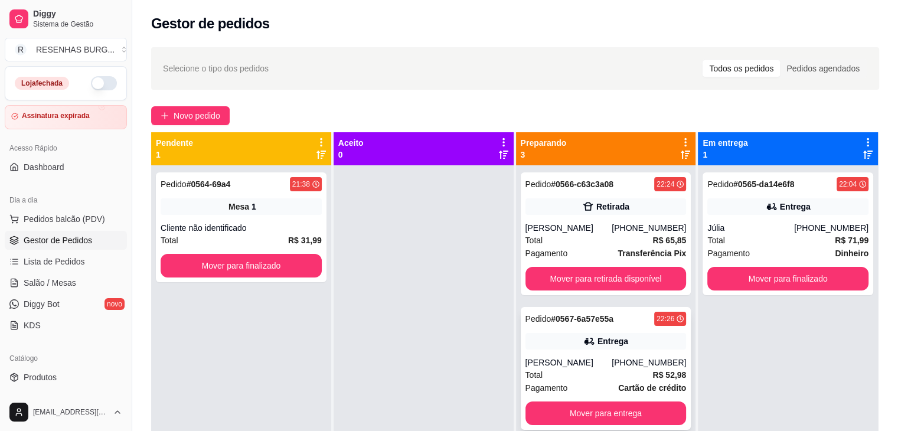
click at [584, 364] on div "[PERSON_NAME]" at bounding box center [568, 363] width 87 height 12
click at [765, 281] on button "Mover para finalizado" at bounding box center [787, 279] width 161 height 24
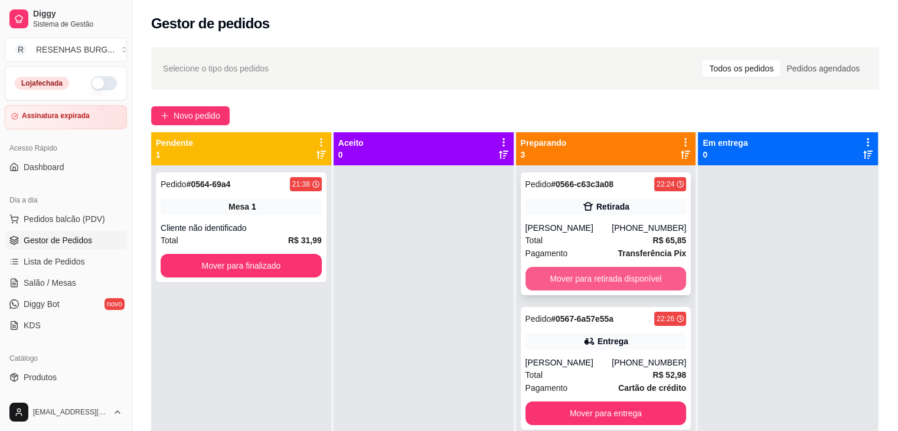
click at [590, 274] on button "Mover para retirada disponível" at bounding box center [605, 279] width 161 height 24
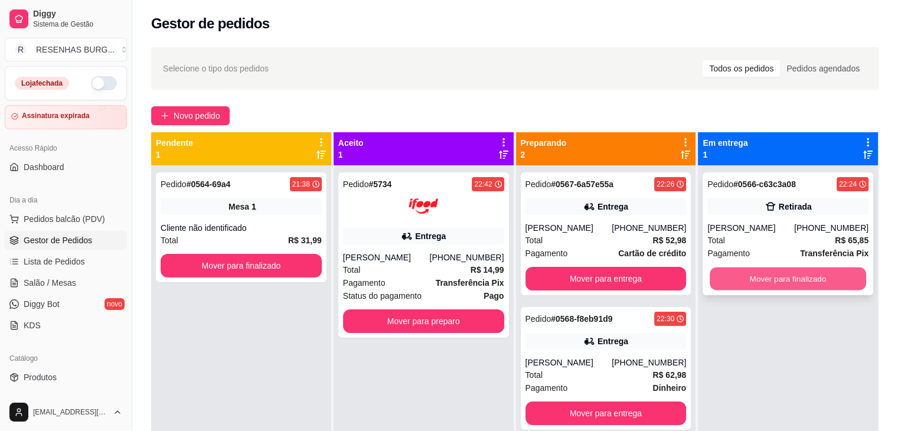
click at [746, 280] on button "Mover para finalizado" at bounding box center [787, 278] width 156 height 23
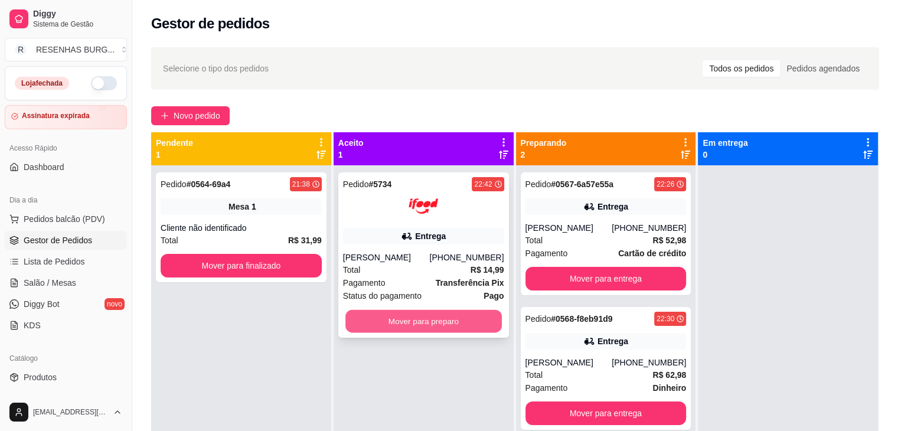
click at [389, 320] on button "Mover para preparo" at bounding box center [423, 321] width 156 height 23
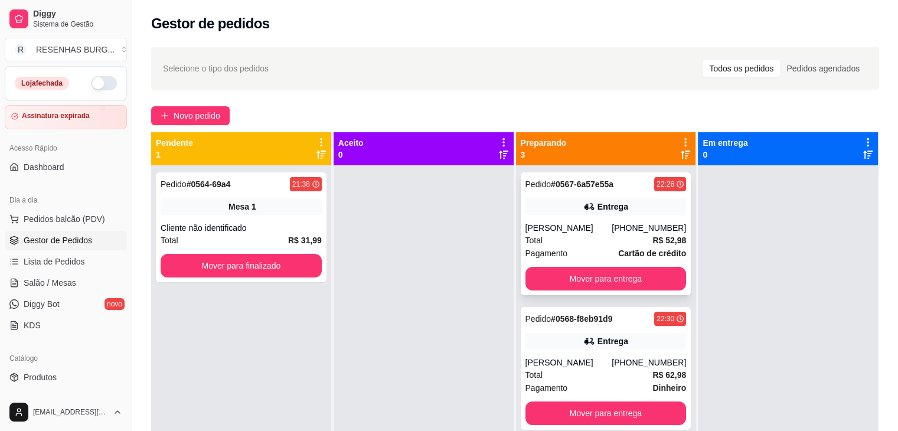
click at [547, 223] on div "[PERSON_NAME]" at bounding box center [568, 228] width 87 height 12
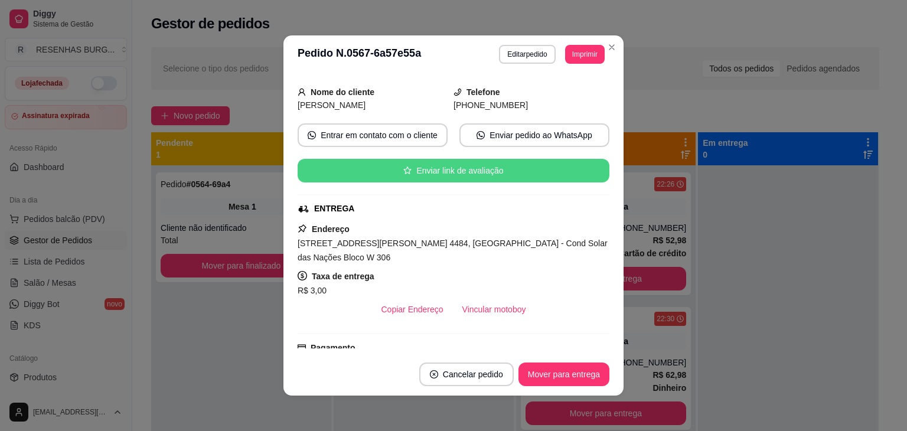
scroll to position [118, 0]
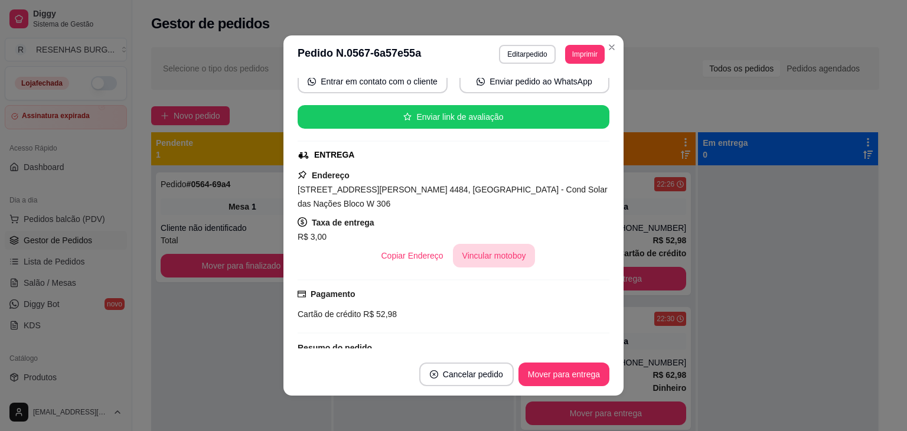
click at [493, 252] on button "Vincular motoboy" at bounding box center [494, 256] width 83 height 24
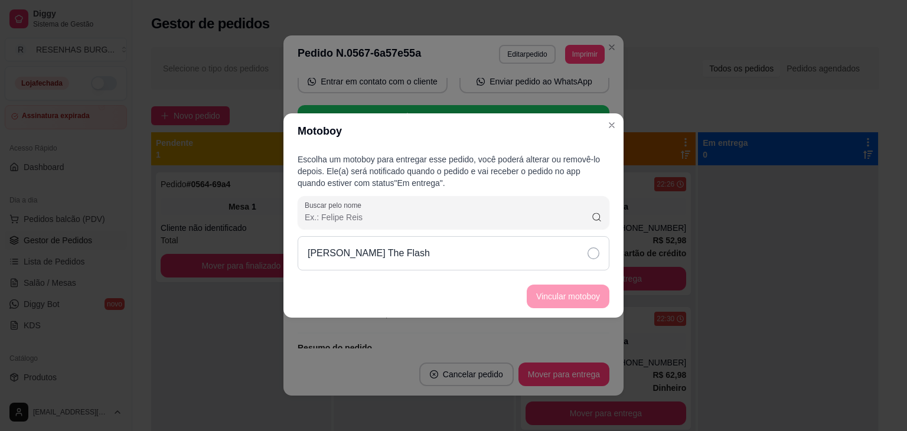
click at [578, 257] on div "[PERSON_NAME] The Flash" at bounding box center [453, 253] width 312 height 34
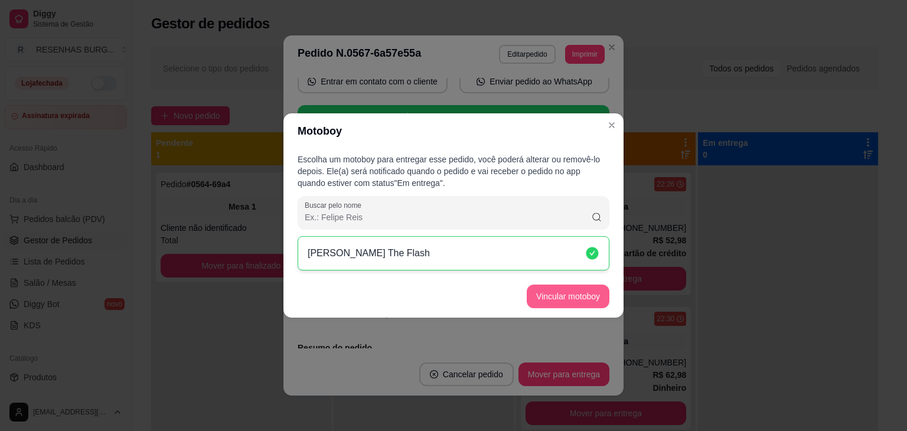
click at [580, 289] on button "Vincular motoboy" at bounding box center [567, 296] width 83 height 24
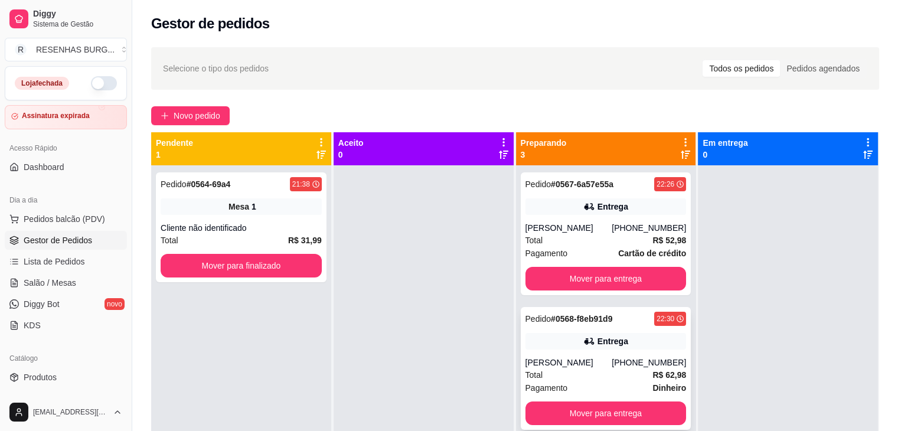
click at [604, 345] on div "Entrega" at bounding box center [612, 341] width 31 height 12
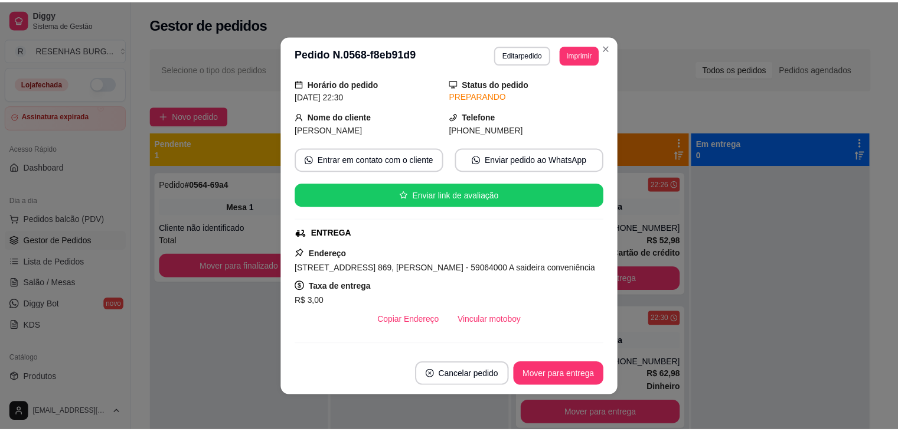
scroll to position [59, 0]
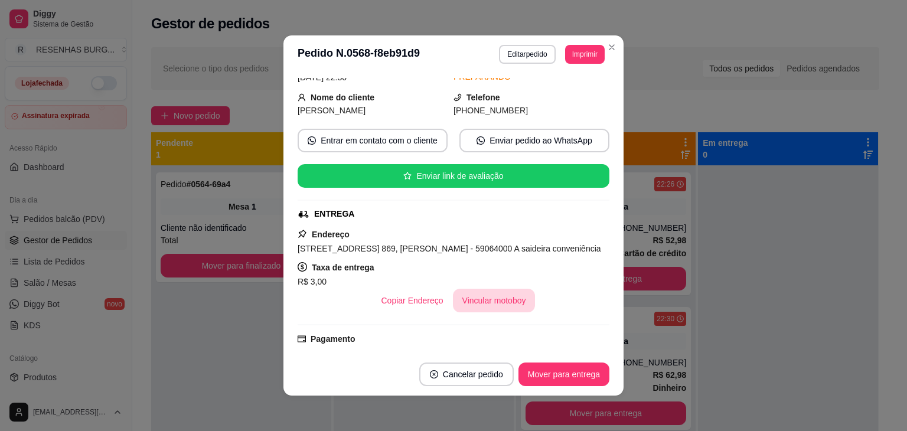
click at [502, 294] on button "Vincular motoboy" at bounding box center [494, 301] width 83 height 24
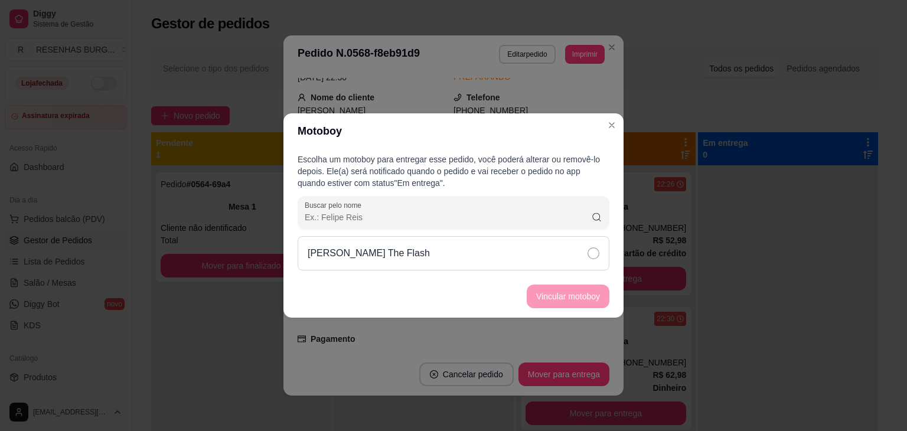
click at [590, 252] on icon at bounding box center [593, 253] width 12 height 12
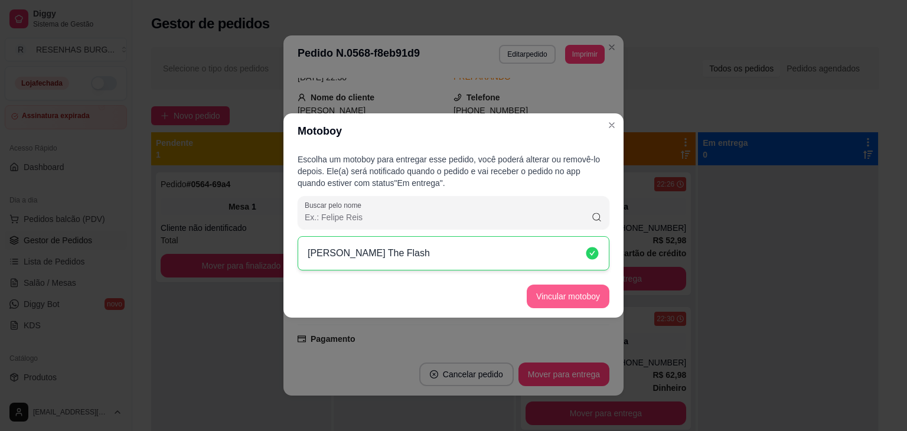
click at [582, 297] on button "Vincular motoboy" at bounding box center [567, 296] width 83 height 24
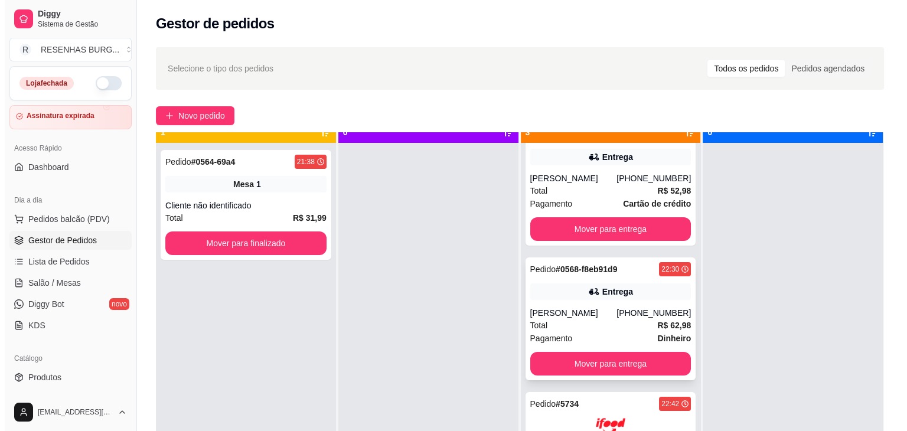
scroll to position [33, 0]
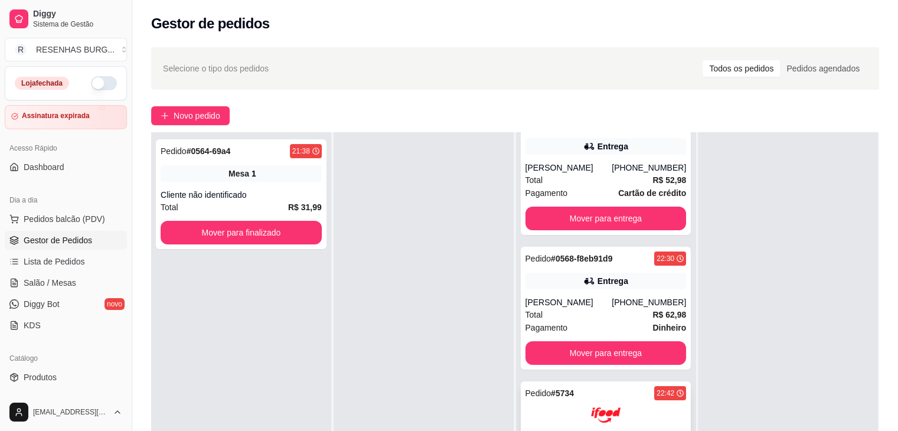
click at [569, 416] on div at bounding box center [605, 415] width 161 height 30
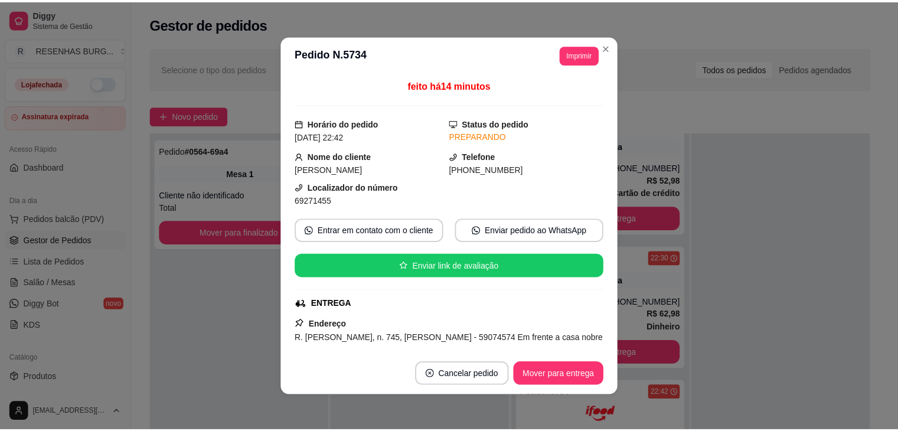
scroll to position [118, 0]
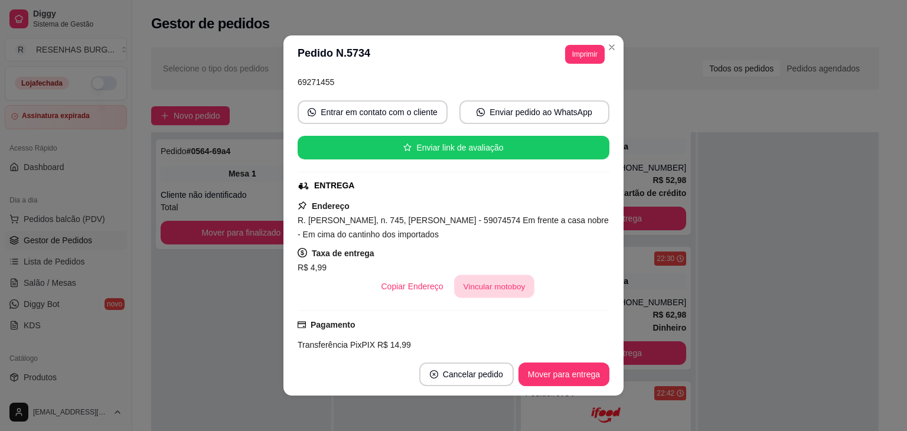
click at [479, 282] on button "Vincular motoboy" at bounding box center [494, 286] width 80 height 23
click at [583, 248] on div "[PERSON_NAME] The Flash" at bounding box center [453, 253] width 312 height 34
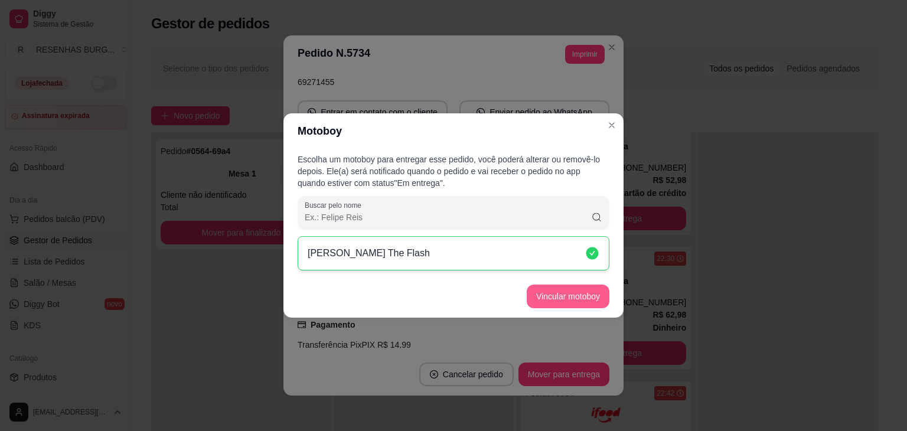
click at [592, 291] on button "Vincular motoboy" at bounding box center [567, 296] width 83 height 24
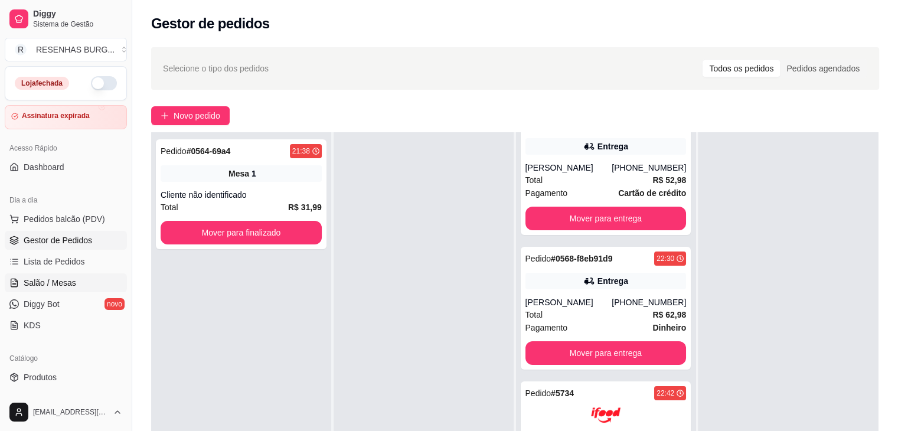
click at [67, 277] on span "Salão / Mesas" at bounding box center [50, 283] width 53 height 12
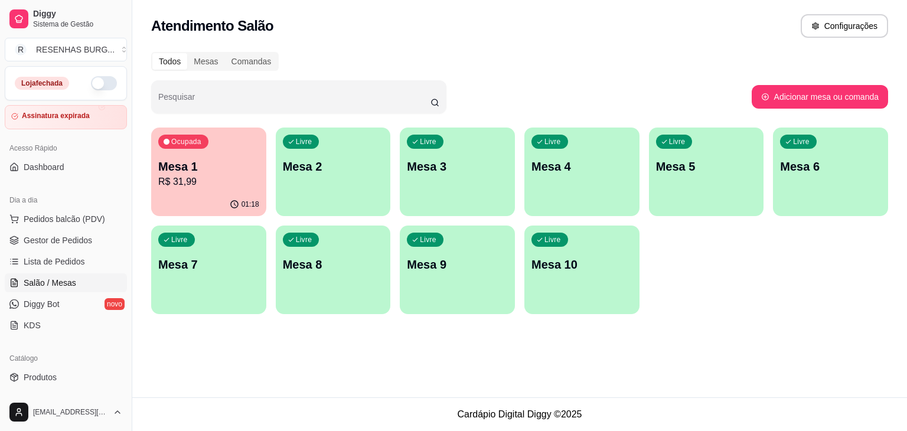
click at [206, 183] on p "R$ 31,99" at bounding box center [208, 182] width 101 height 14
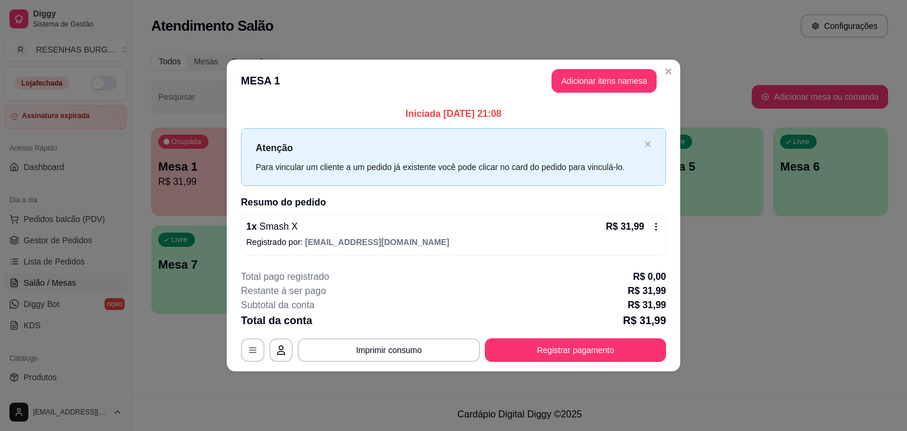
click at [578, 336] on div "**********" at bounding box center [453, 316] width 425 height 92
click at [578, 344] on button "Registrar pagamento" at bounding box center [575, 350] width 181 height 24
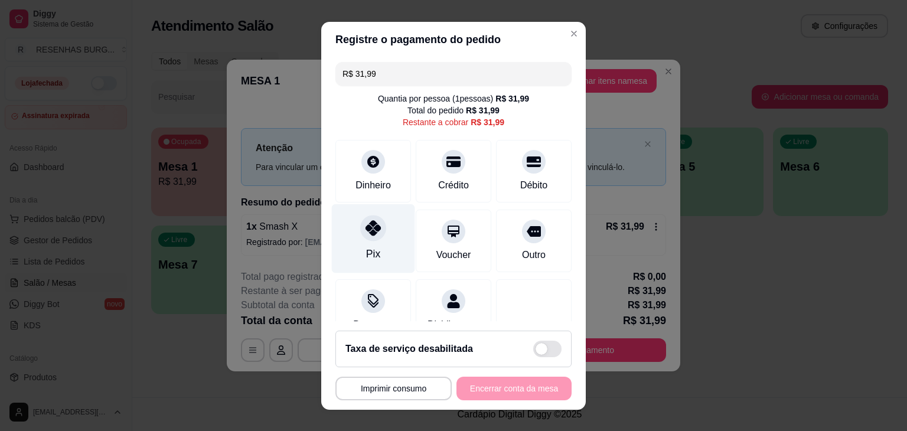
click at [373, 256] on div "Pix" at bounding box center [373, 238] width 83 height 69
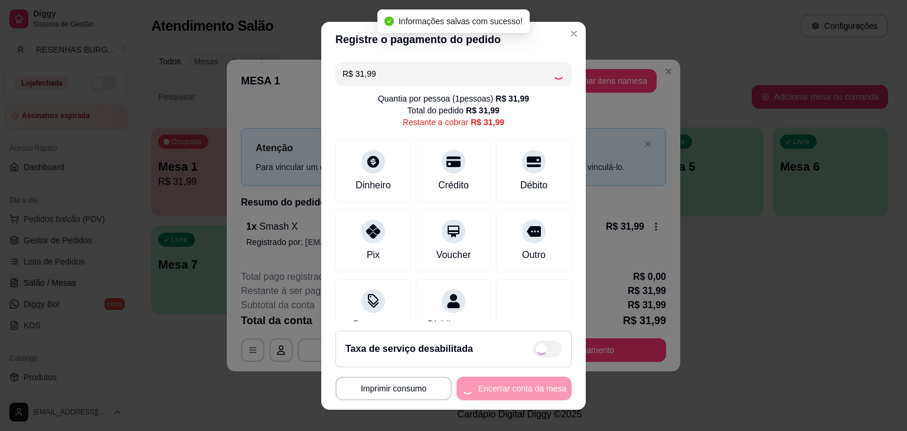
type input "R$ 0,00"
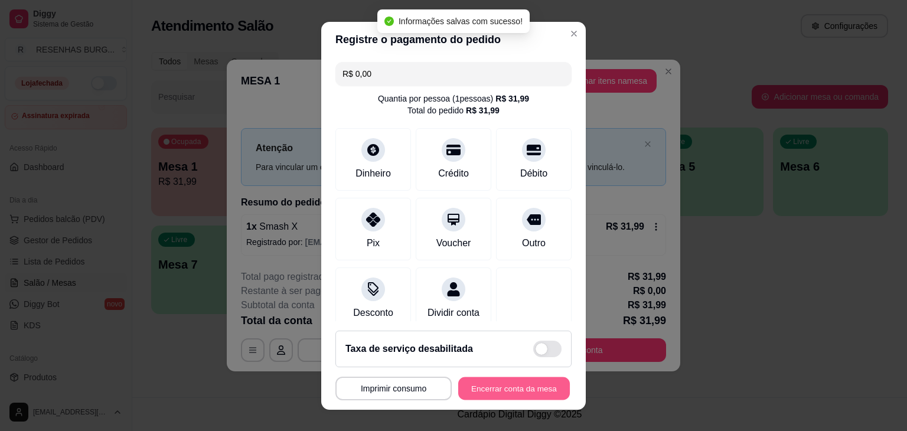
click at [488, 394] on button "Encerrar conta da mesa" at bounding box center [514, 388] width 112 height 23
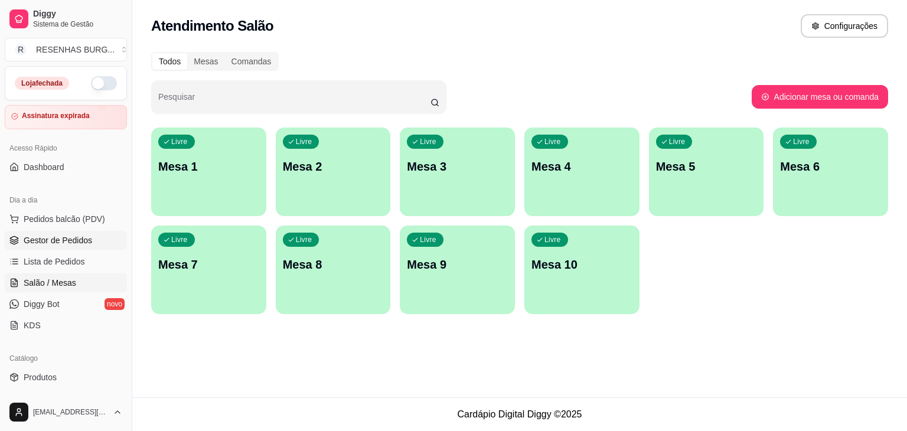
click at [47, 244] on span "Gestor de Pedidos" at bounding box center [58, 240] width 68 height 12
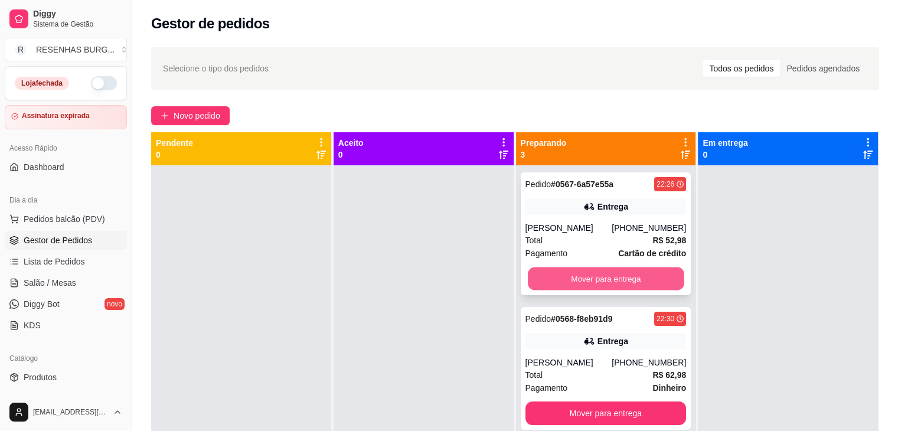
click at [590, 275] on button "Mover para entrega" at bounding box center [606, 278] width 156 height 23
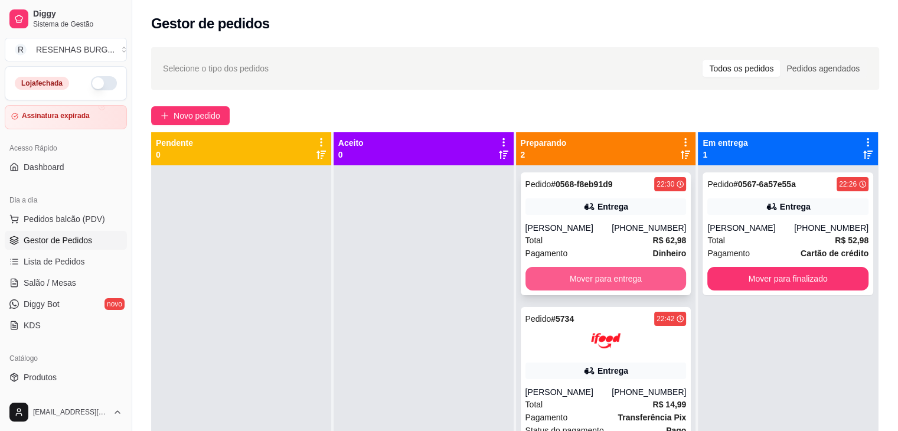
click at [590, 273] on button "Mover para entrega" at bounding box center [605, 279] width 161 height 24
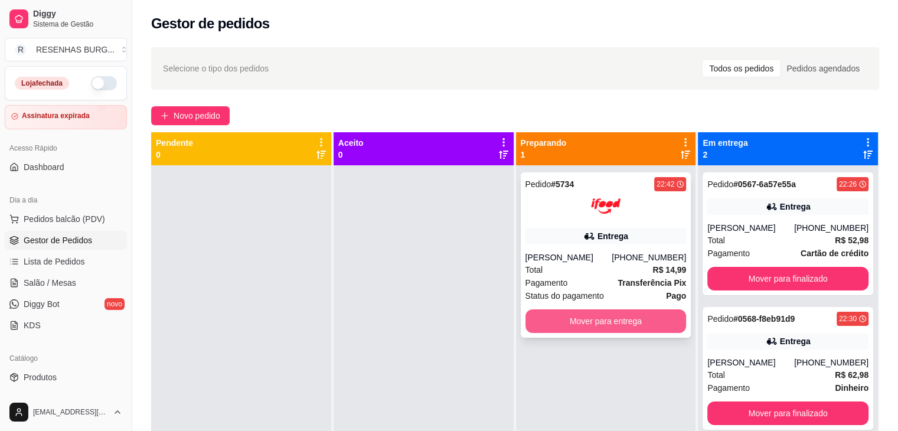
click at [599, 326] on button "Mover para entrega" at bounding box center [605, 321] width 161 height 24
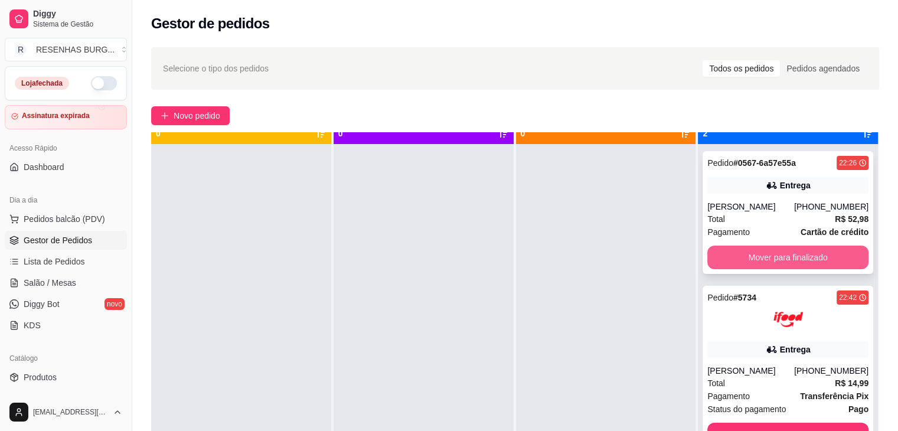
scroll to position [33, 0]
